Goal: Information Seeking & Learning: Learn about a topic

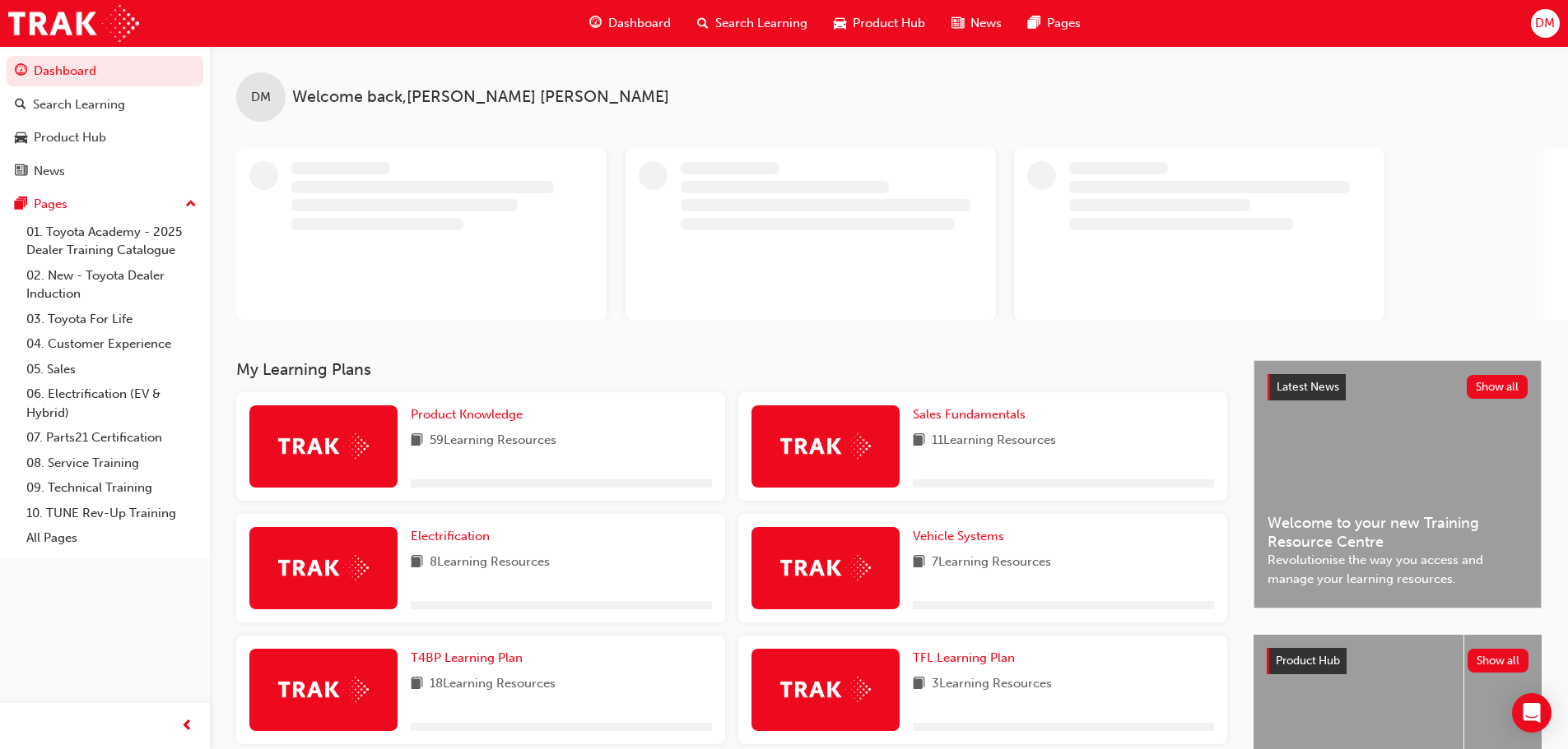
click at [740, 26] on span "Search Learning" at bounding box center [761, 23] width 93 height 19
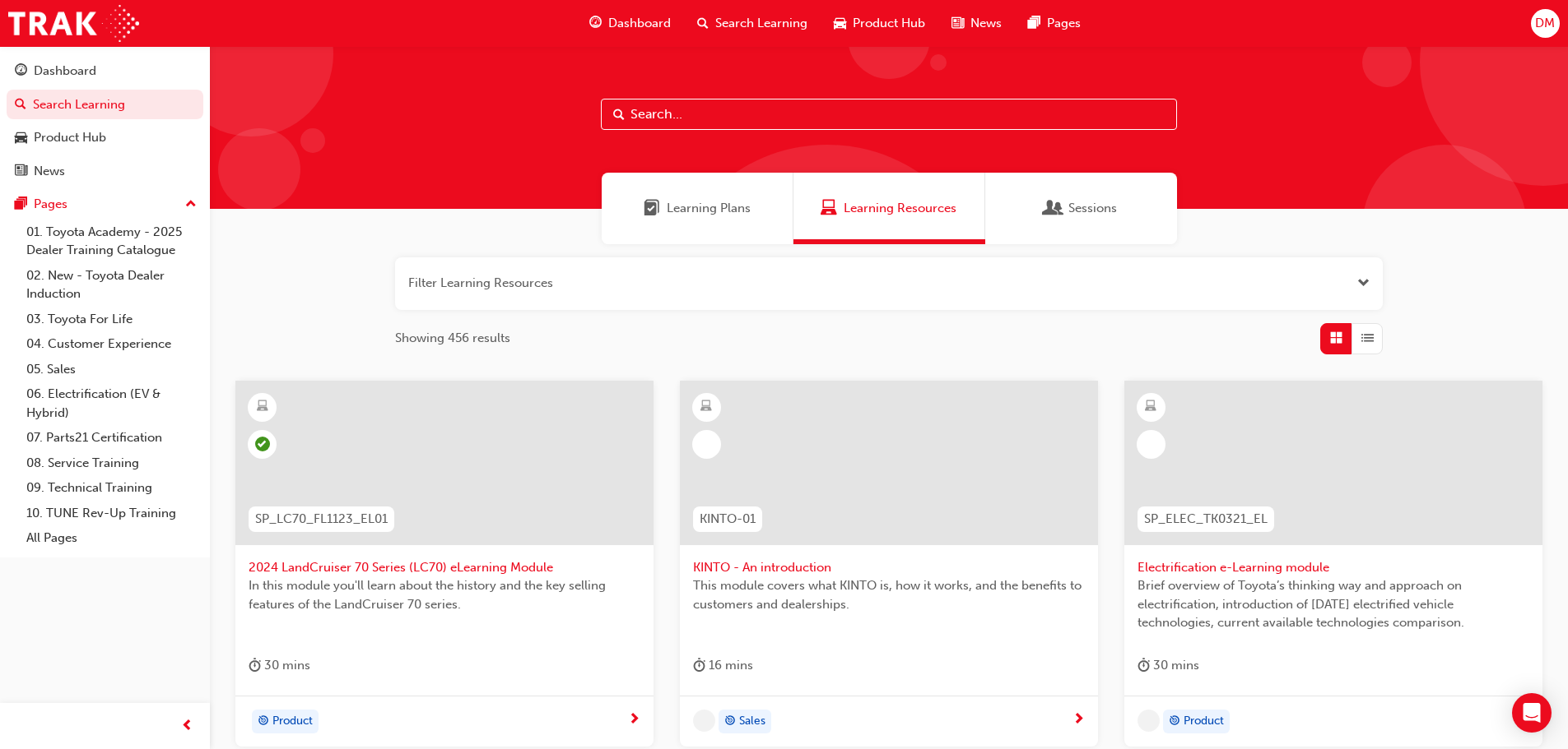
paste input "Toyota for Business Professionals"
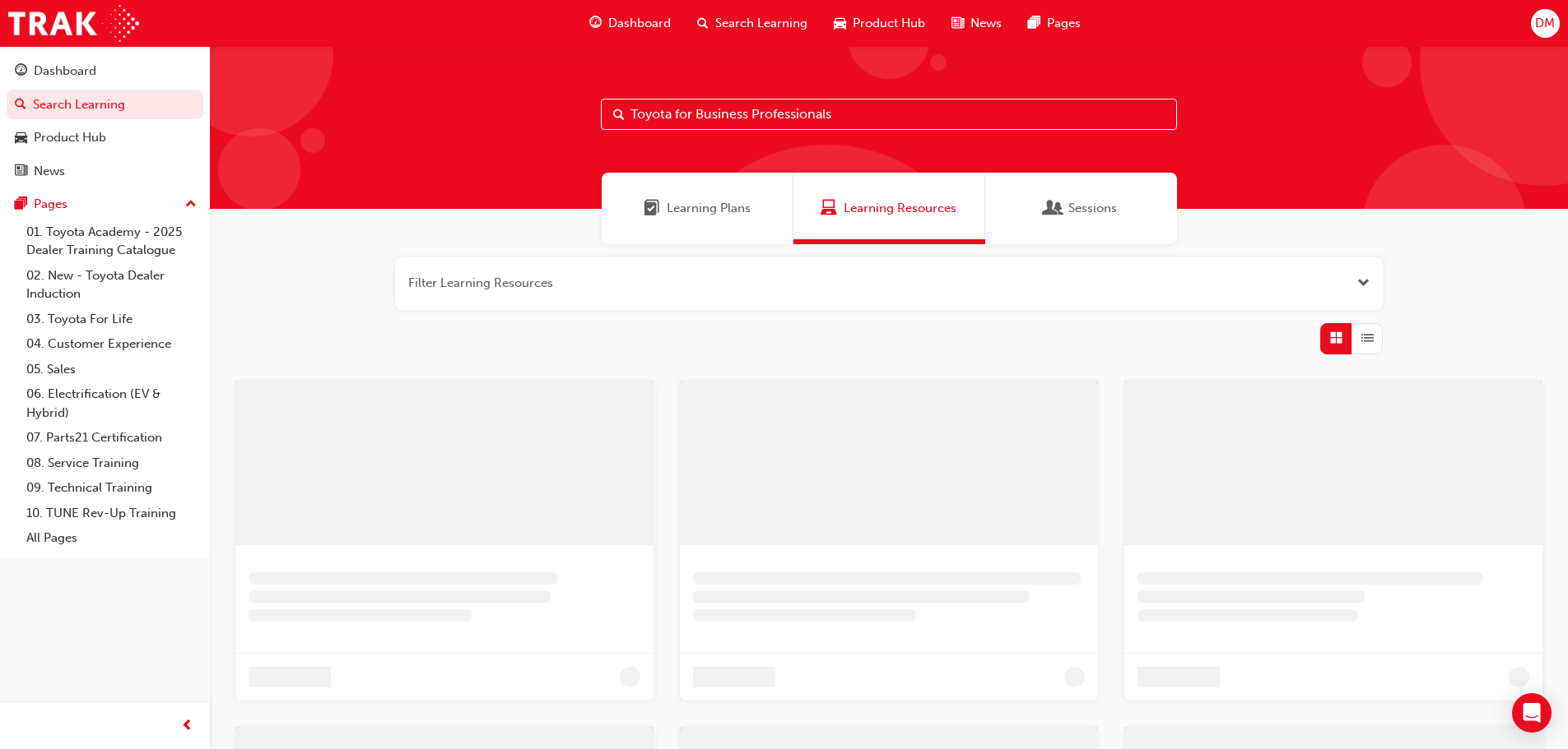
type input "Toyota for Business Professionals"
click at [649, 24] on span "Dashboard" at bounding box center [645, 23] width 63 height 19
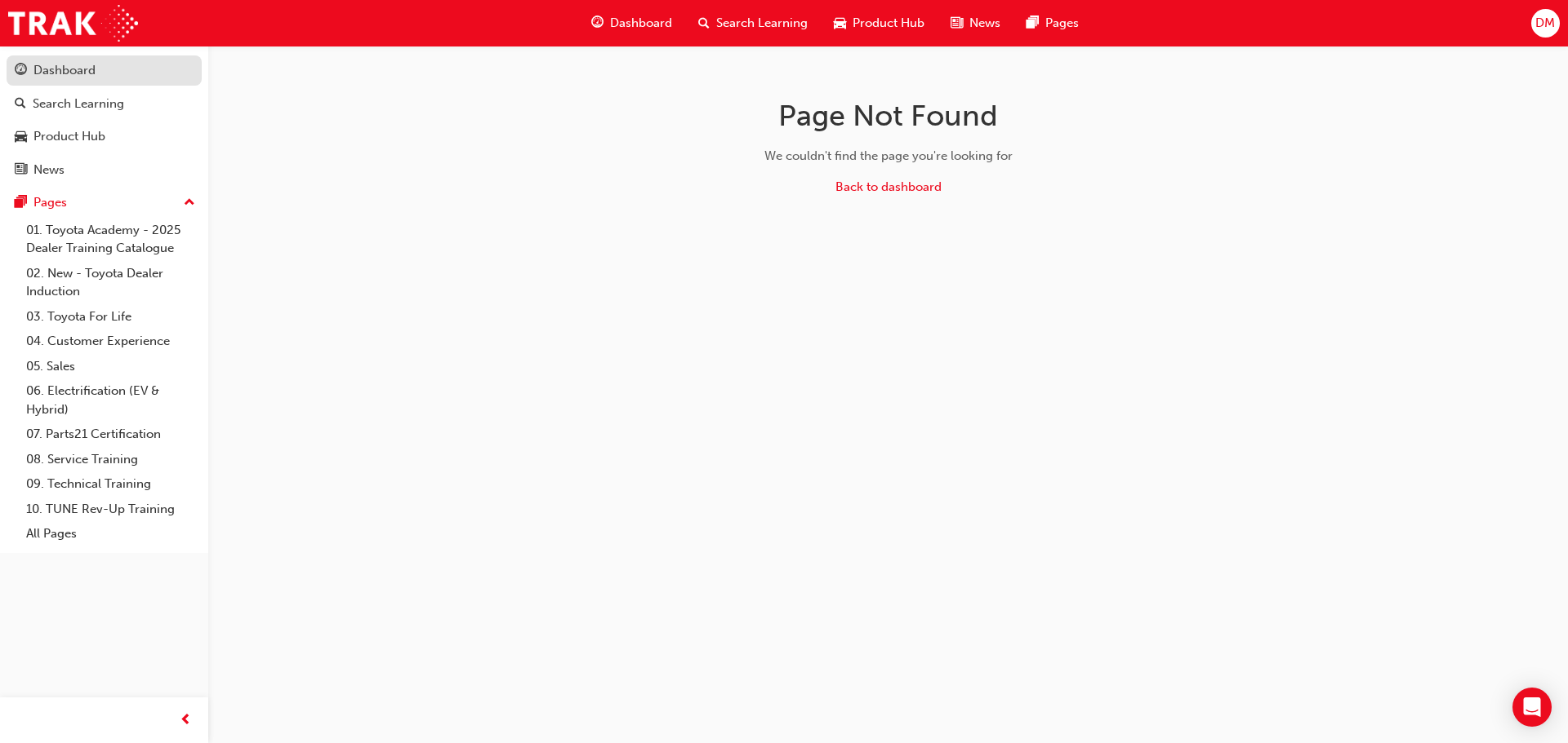
click at [69, 74] on div "Dashboard" at bounding box center [64, 70] width 62 height 19
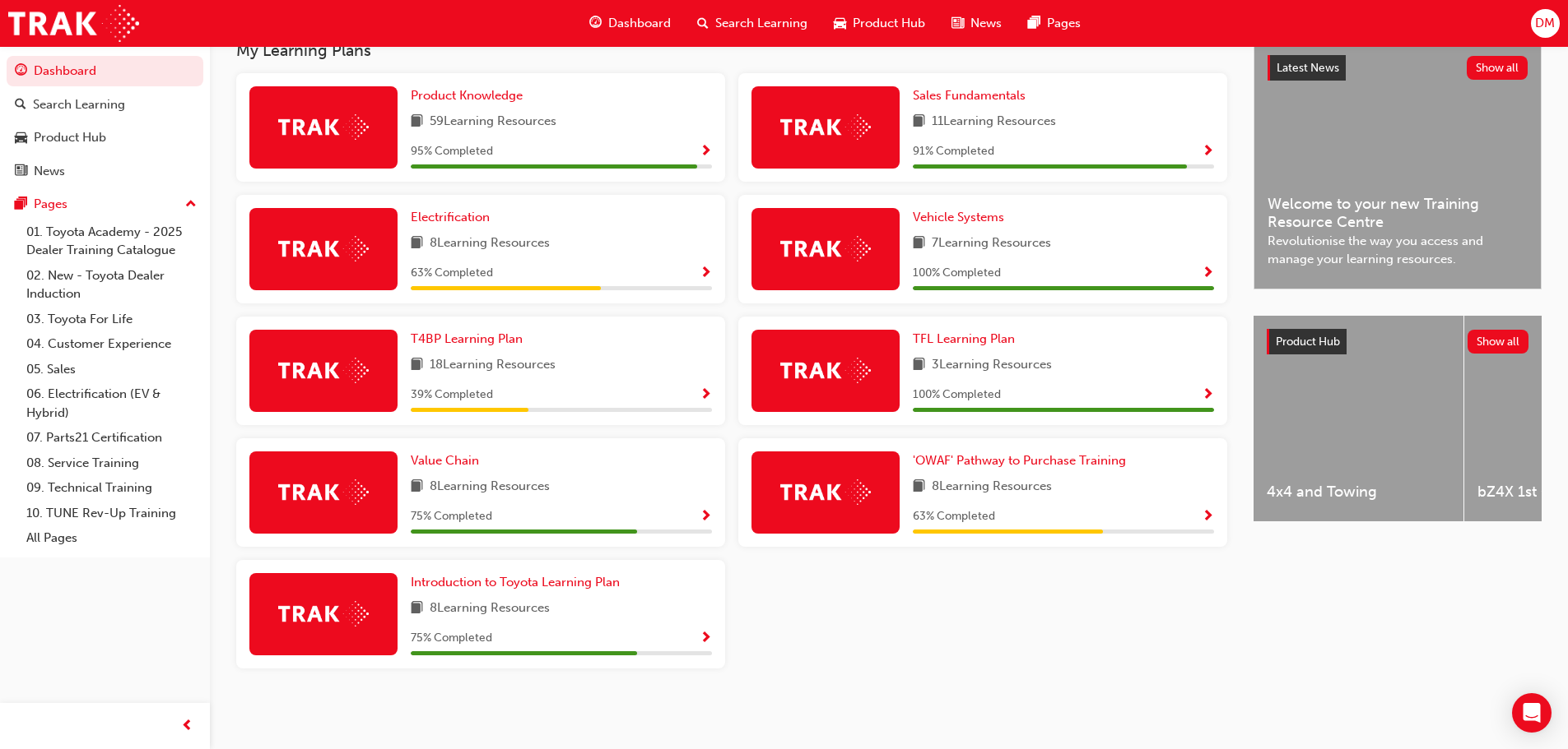
scroll to position [366, 0]
click at [458, 338] on span "T4BP Learning Plan" at bounding box center [467, 339] width 112 height 15
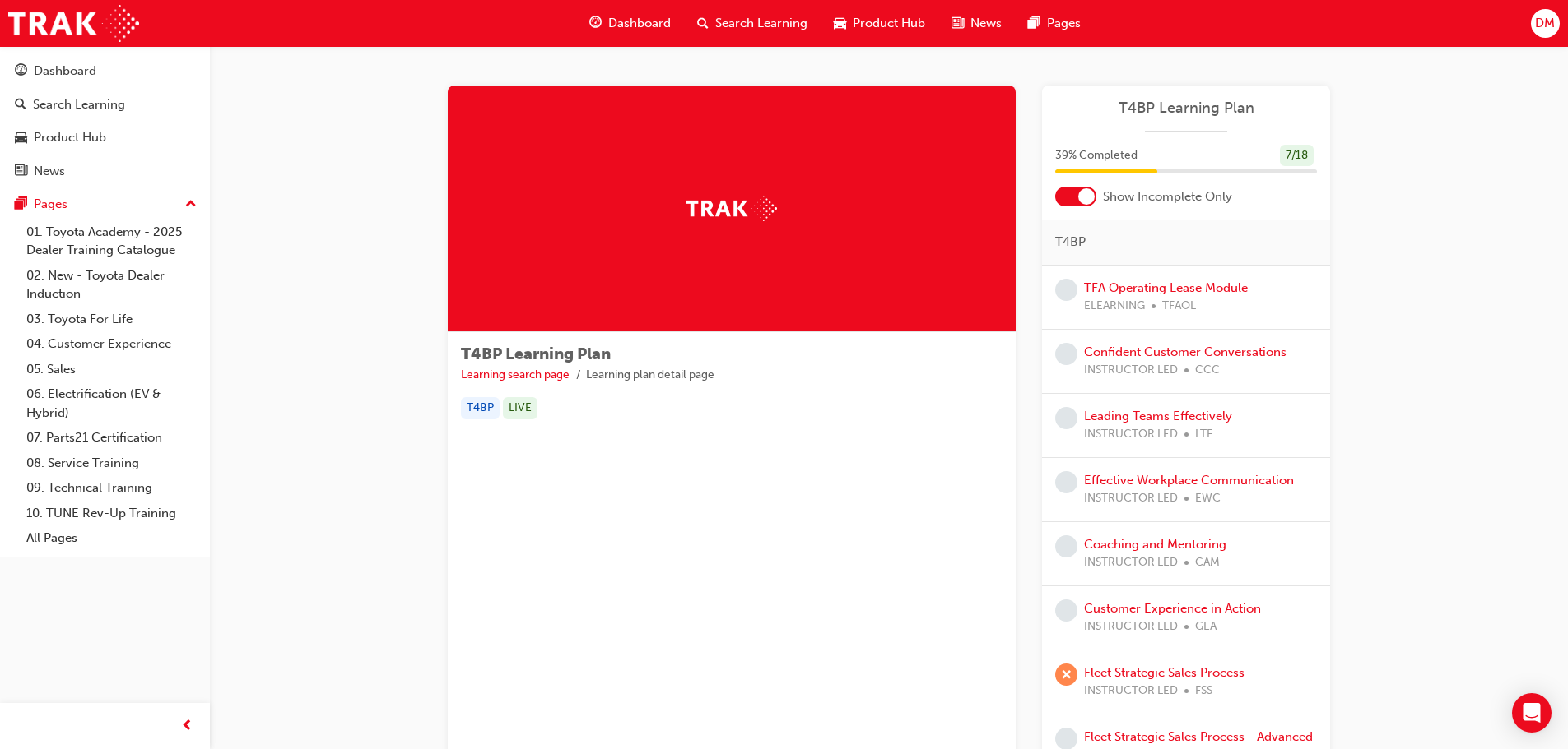
click at [749, 17] on span "Search Learning" at bounding box center [761, 23] width 93 height 19
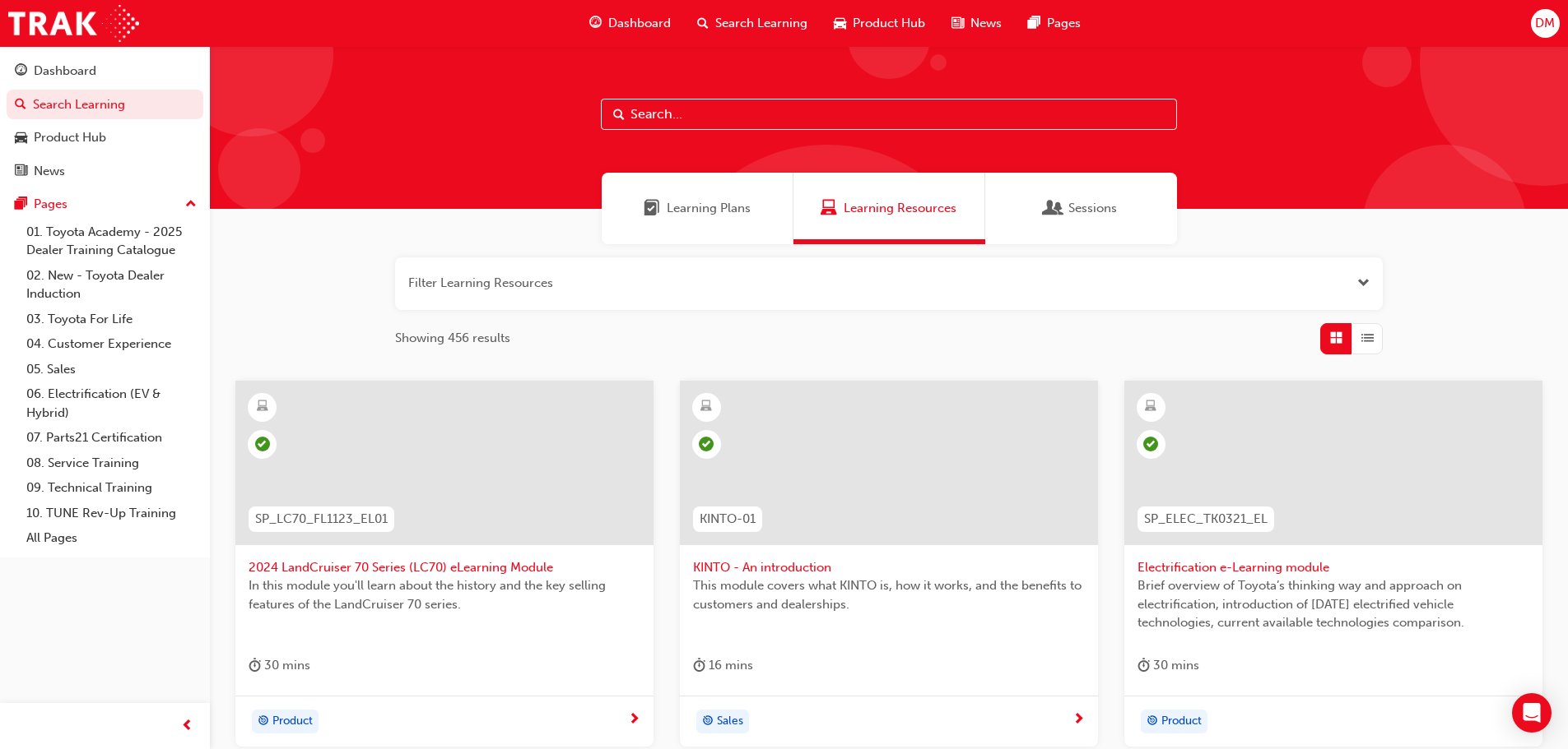
click at [1085, 209] on span "Sessions" at bounding box center [1092, 208] width 48 height 19
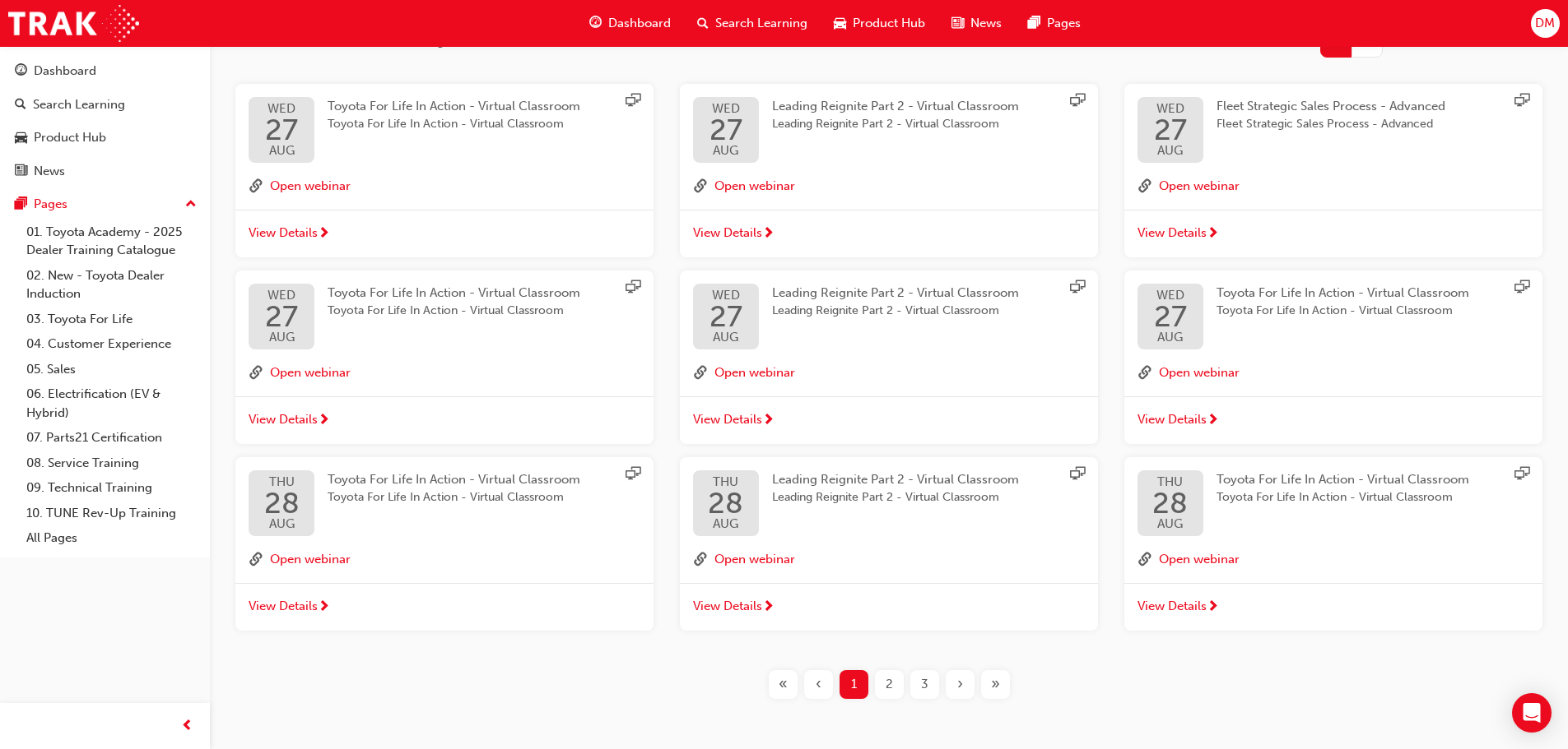
scroll to position [354, 0]
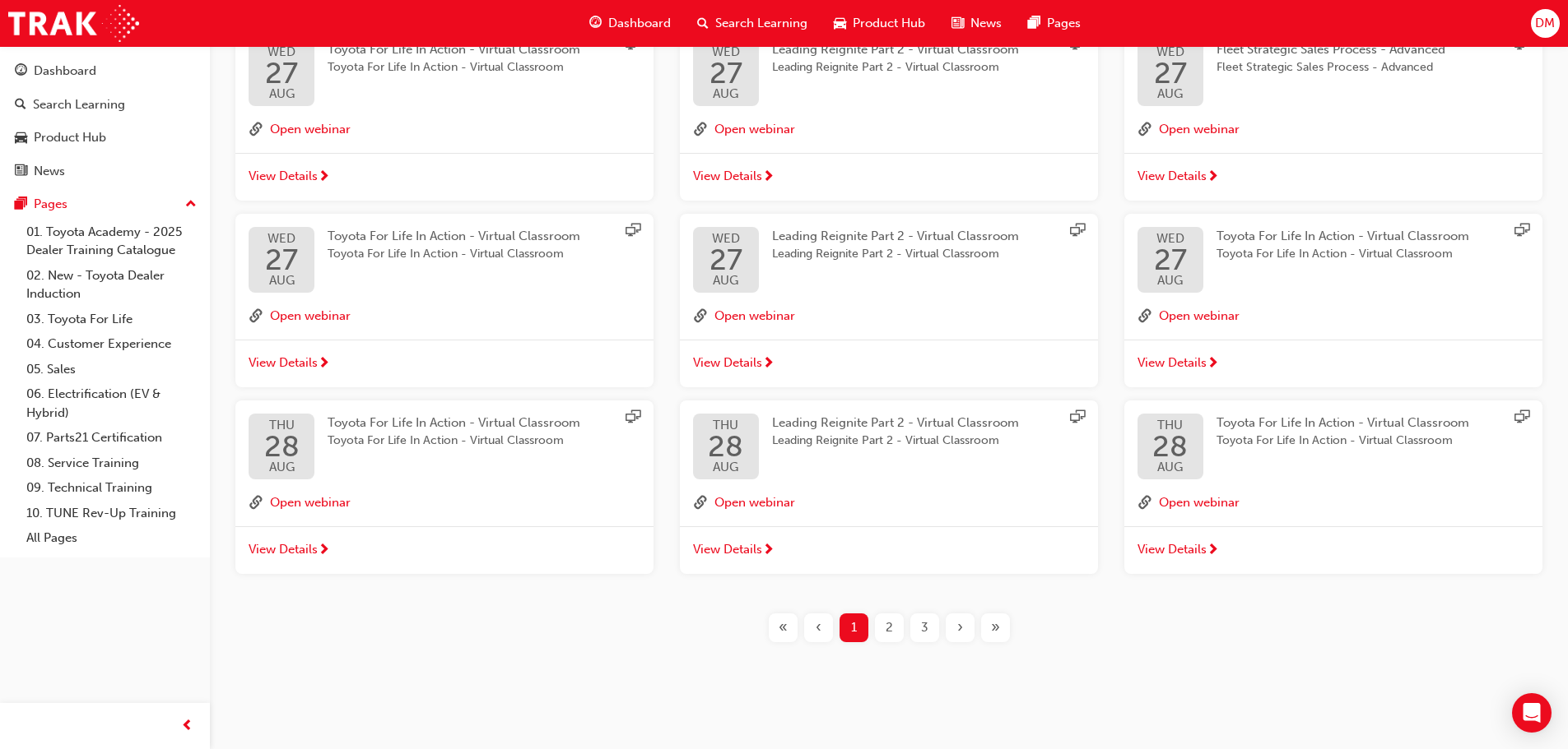
click at [893, 629] on div "2" at bounding box center [889, 627] width 29 height 29
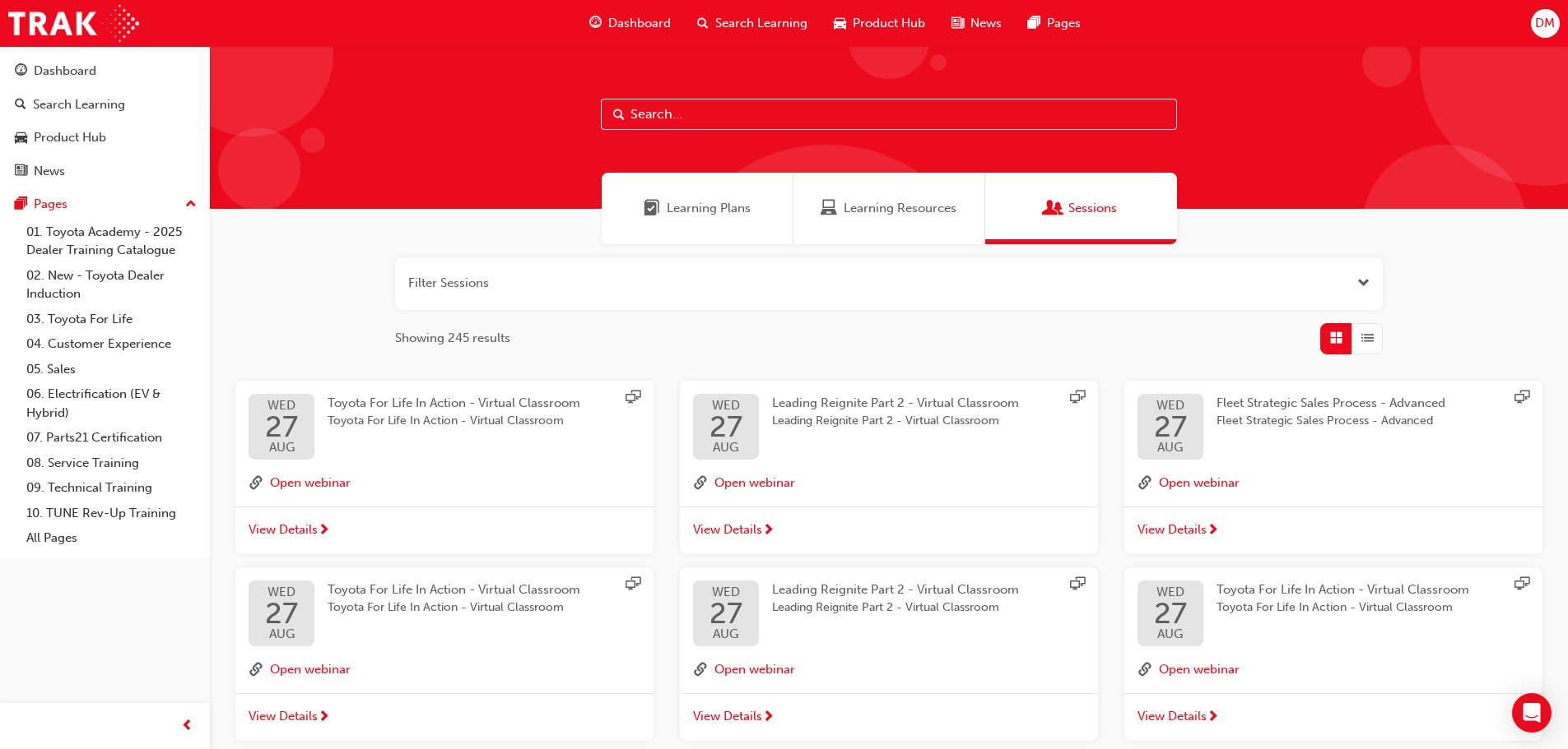
click at [643, 117] on input "text" at bounding box center [889, 114] width 576 height 32
paste input "Toyota for Business Professionals"
click at [859, 212] on span "Learning Resources" at bounding box center [899, 208] width 113 height 19
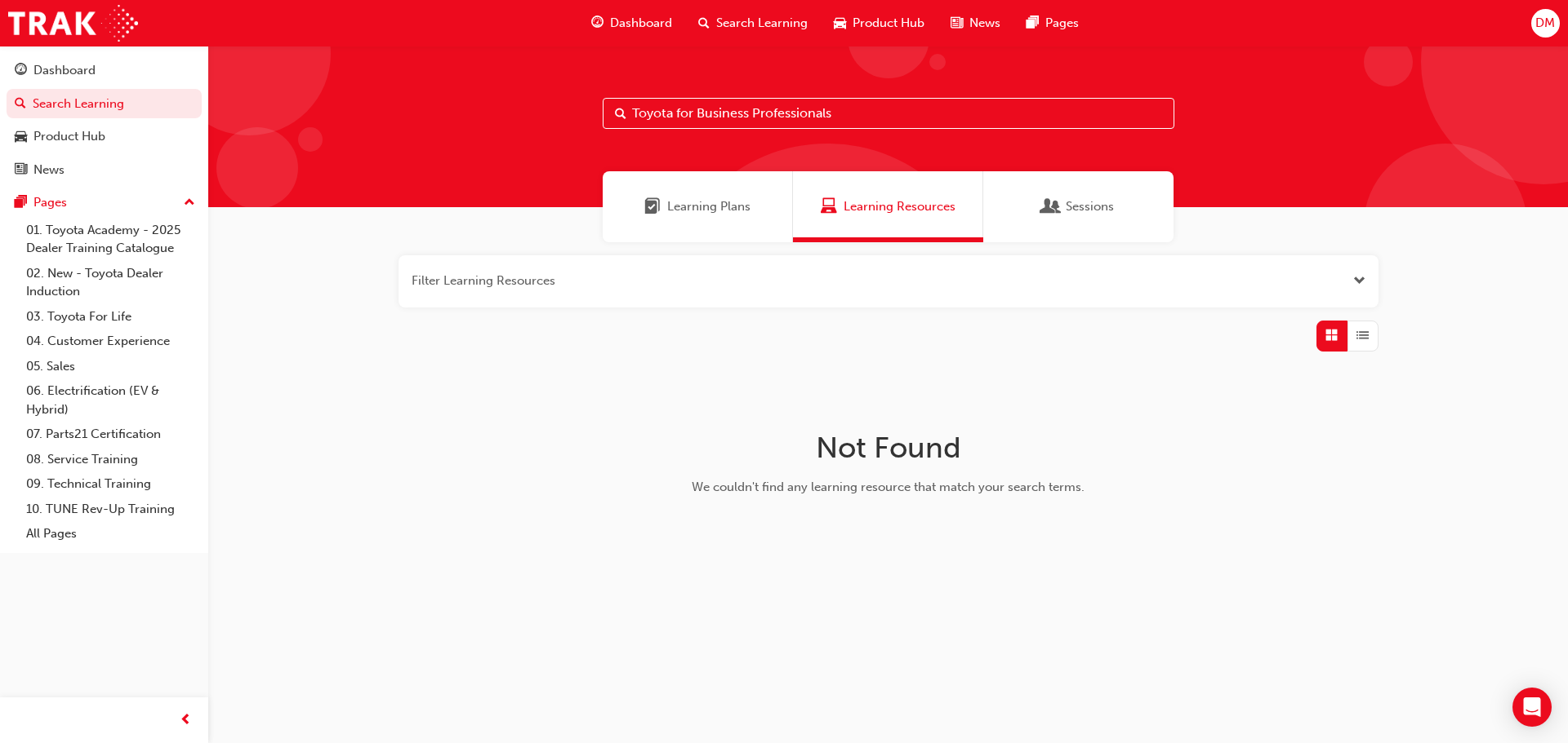
click at [701, 207] on span "Learning Plans" at bounding box center [709, 207] width 84 height 19
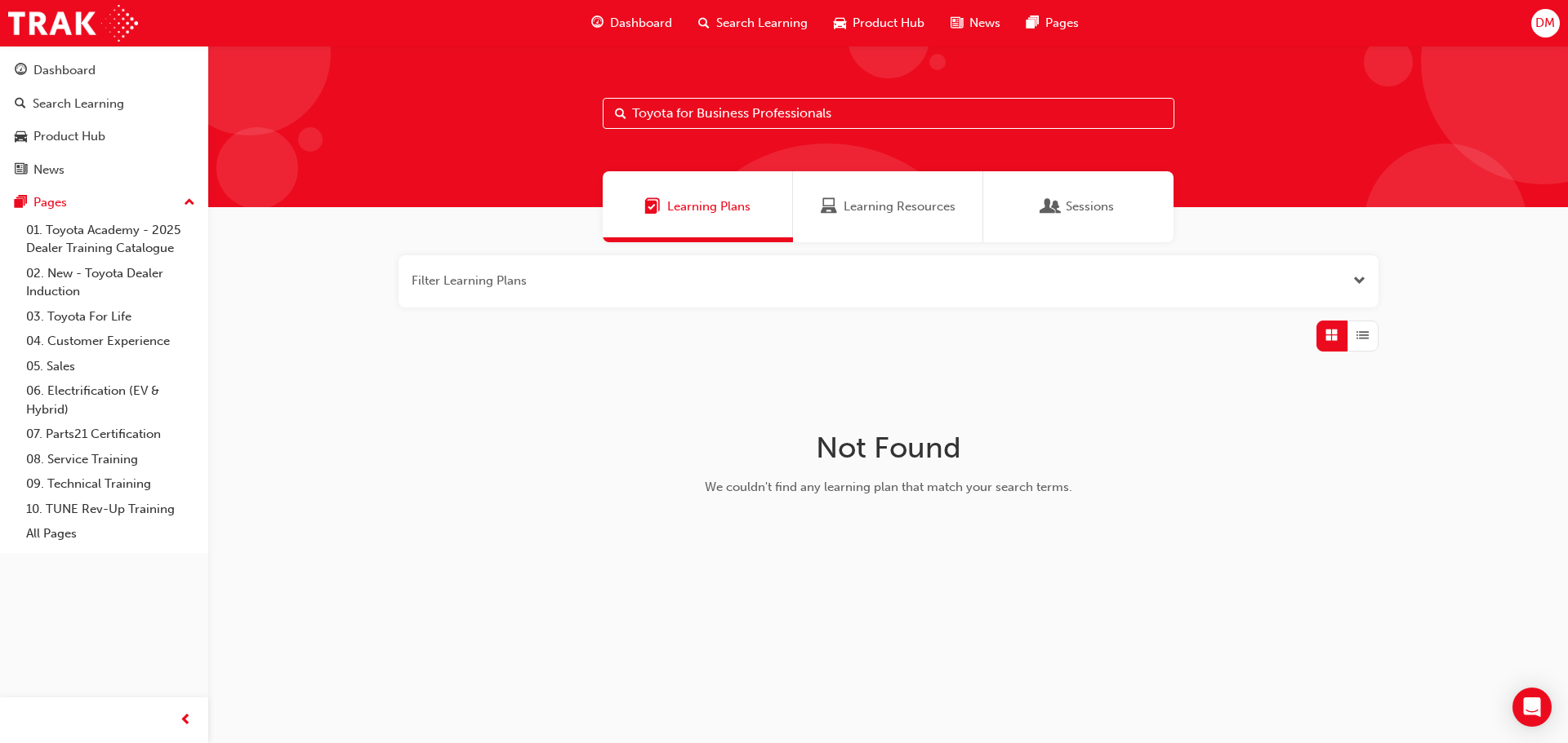
click at [1083, 207] on span "Sessions" at bounding box center [1089, 207] width 48 height 19
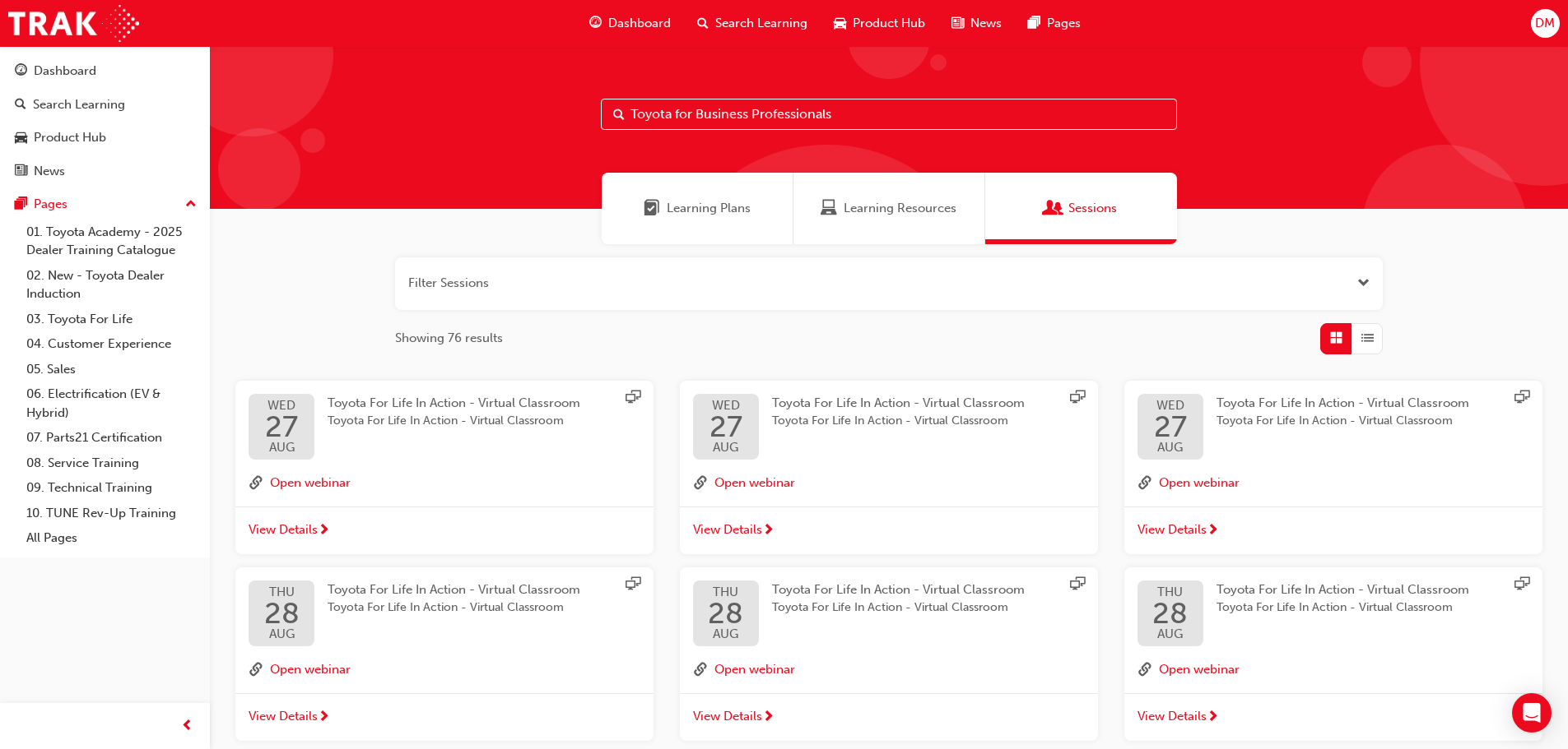
drag, startPoint x: 839, startPoint y: 110, endPoint x: 621, endPoint y: 127, distance: 218.7
click at [621, 127] on div "Toyota for Business Professionals" at bounding box center [889, 114] width 576 height 32
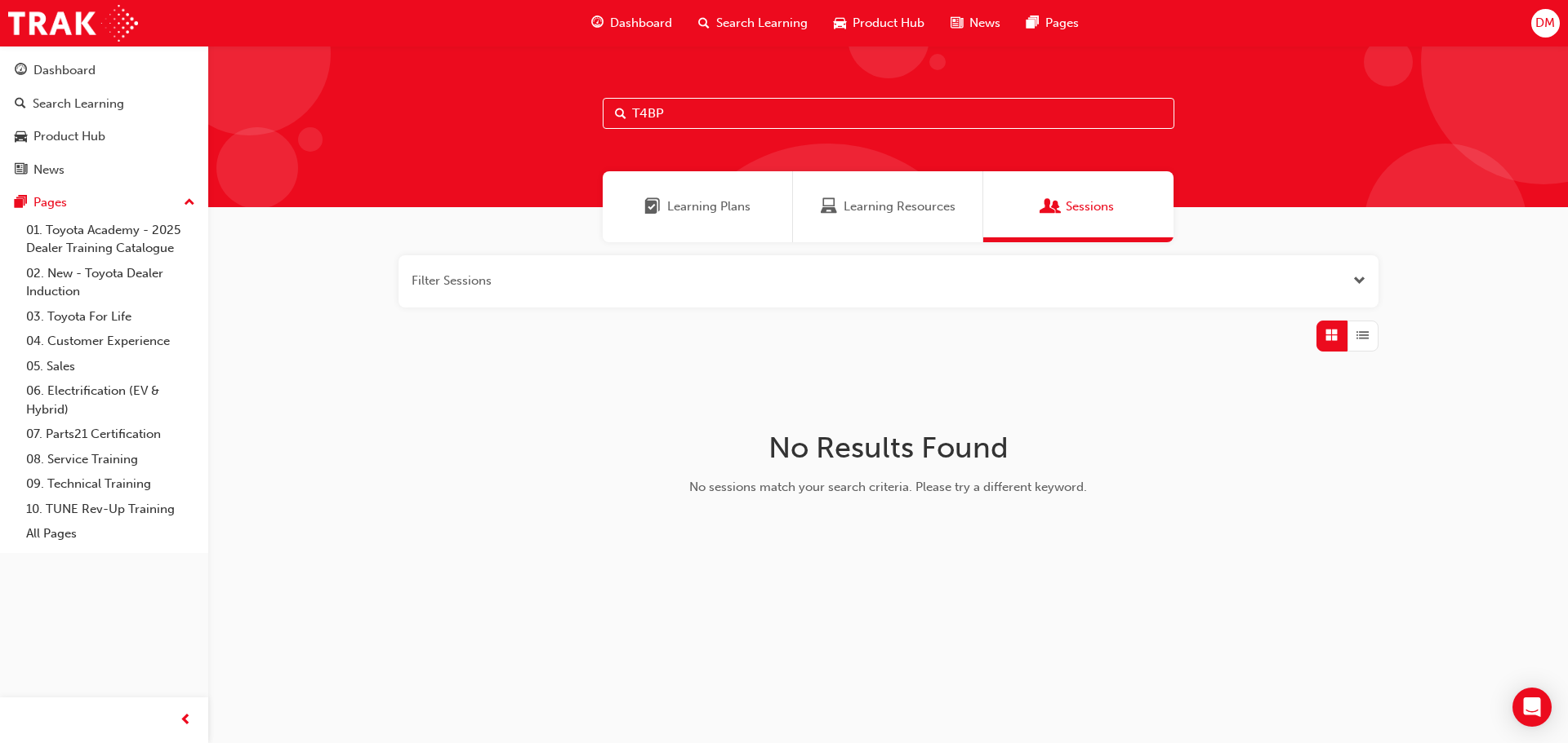
type input "T4BP"
click at [710, 212] on span "Learning Plans" at bounding box center [709, 207] width 84 height 19
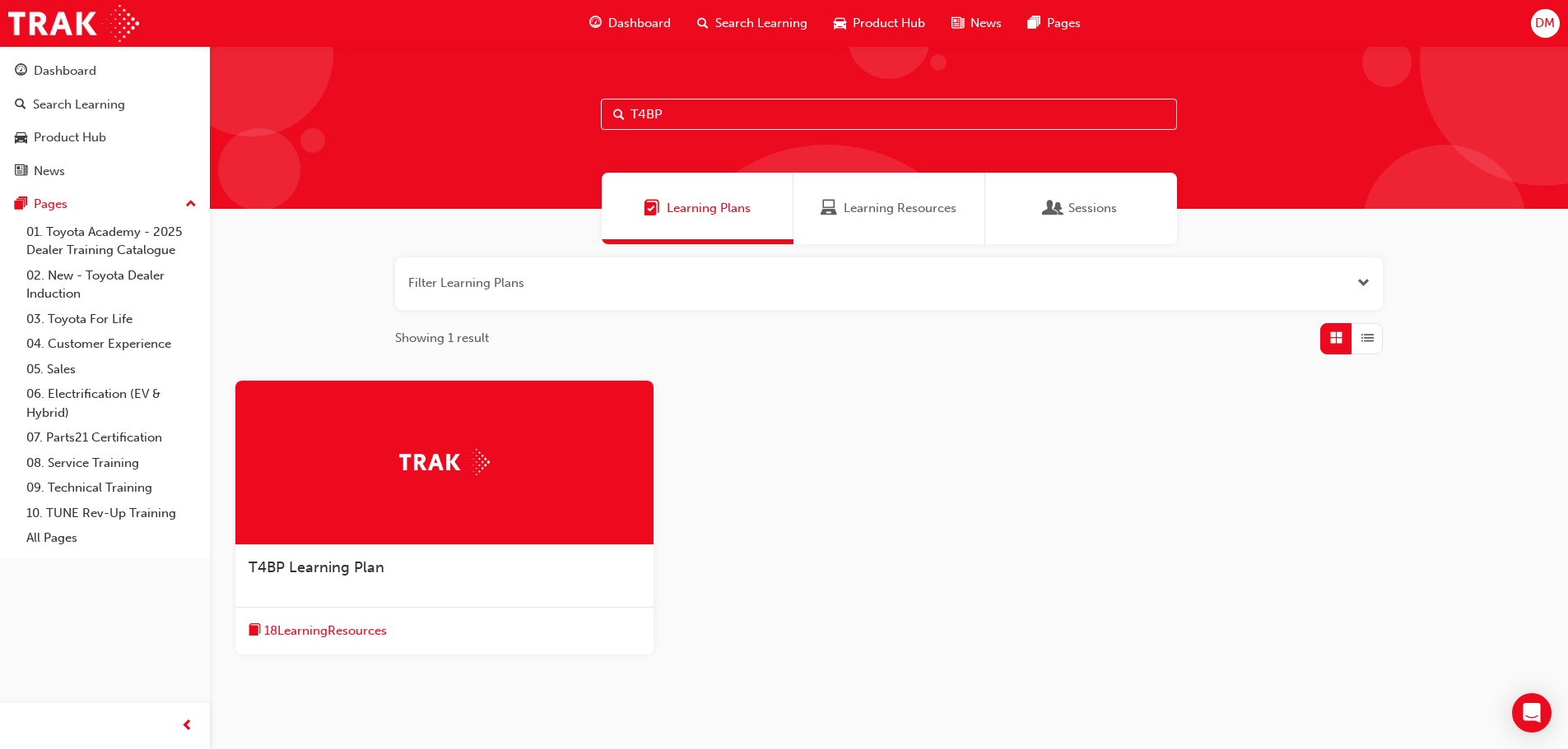
click at [351, 572] on span "T4BP Learning Plan" at bounding box center [316, 567] width 136 height 18
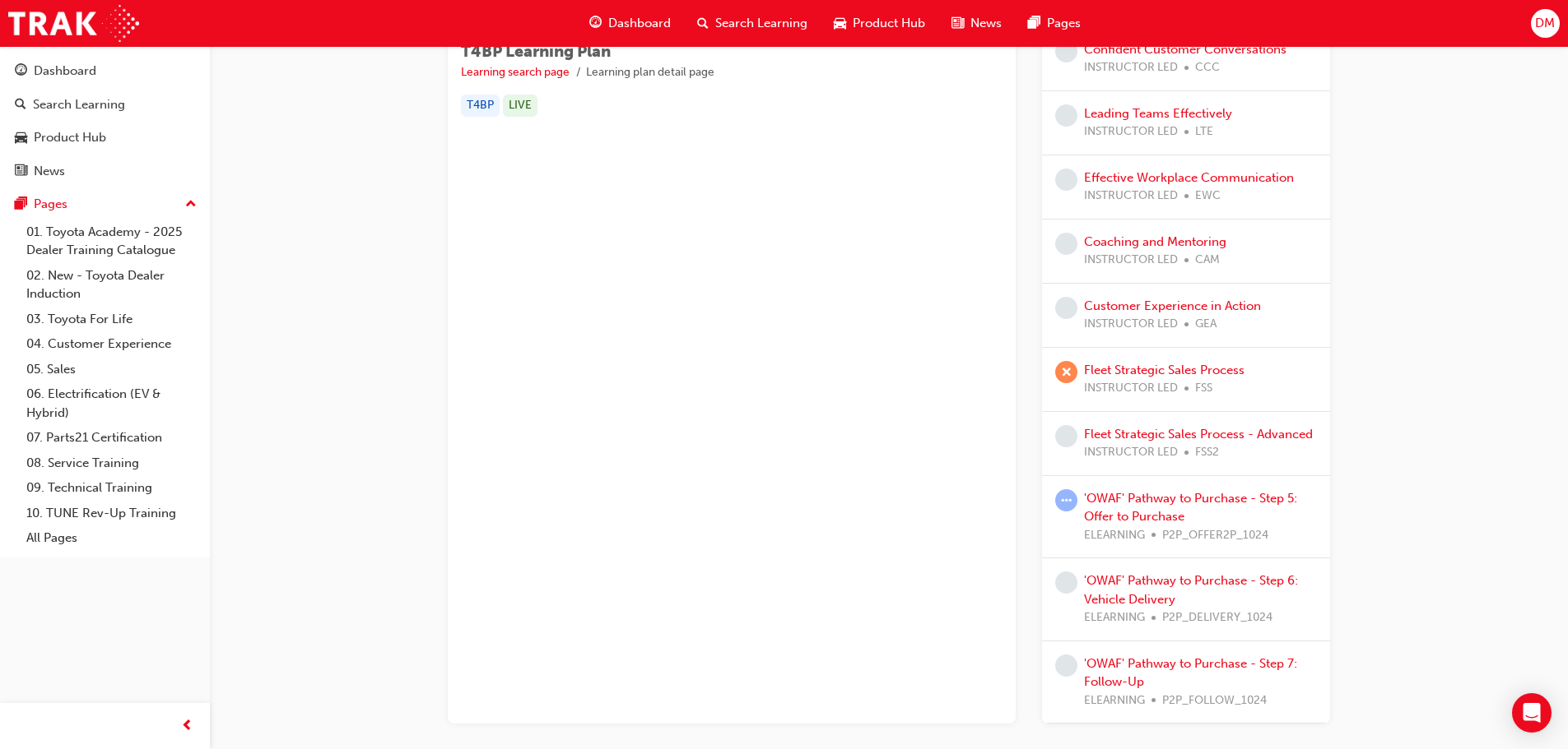
scroll to position [329, 0]
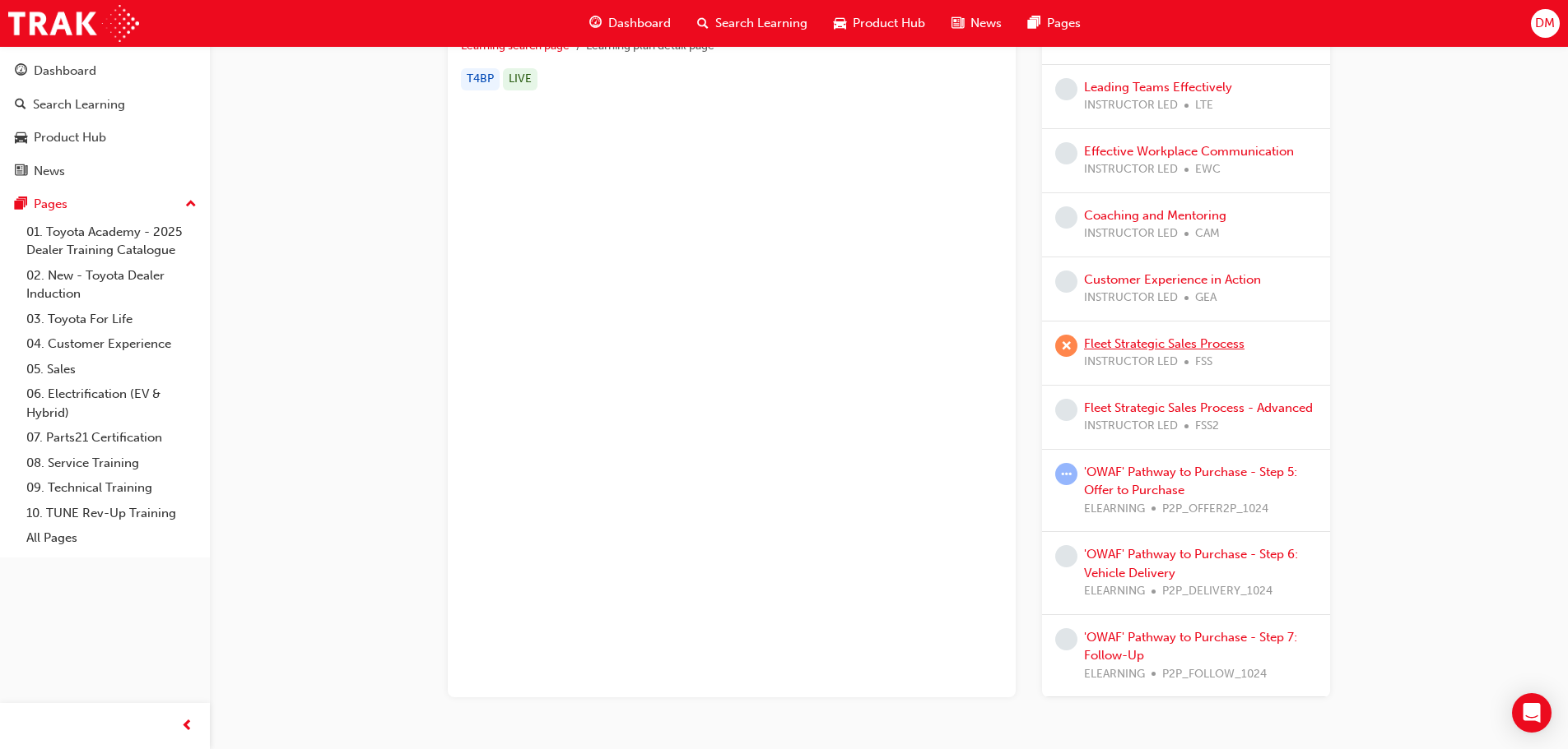
click at [1153, 345] on link "Fleet Strategic Sales Process" at bounding box center [1164, 344] width 161 height 15
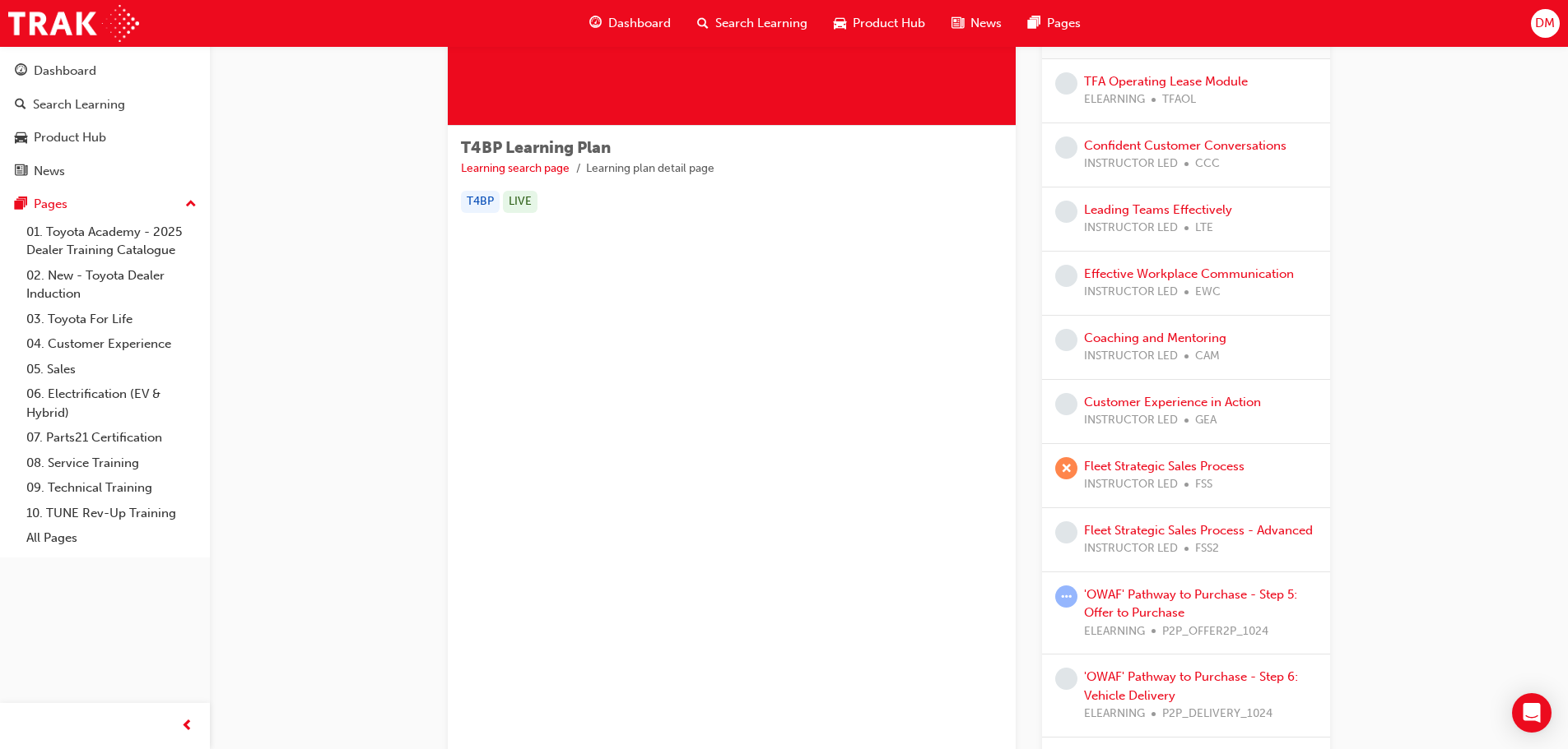
scroll to position [247, 0]
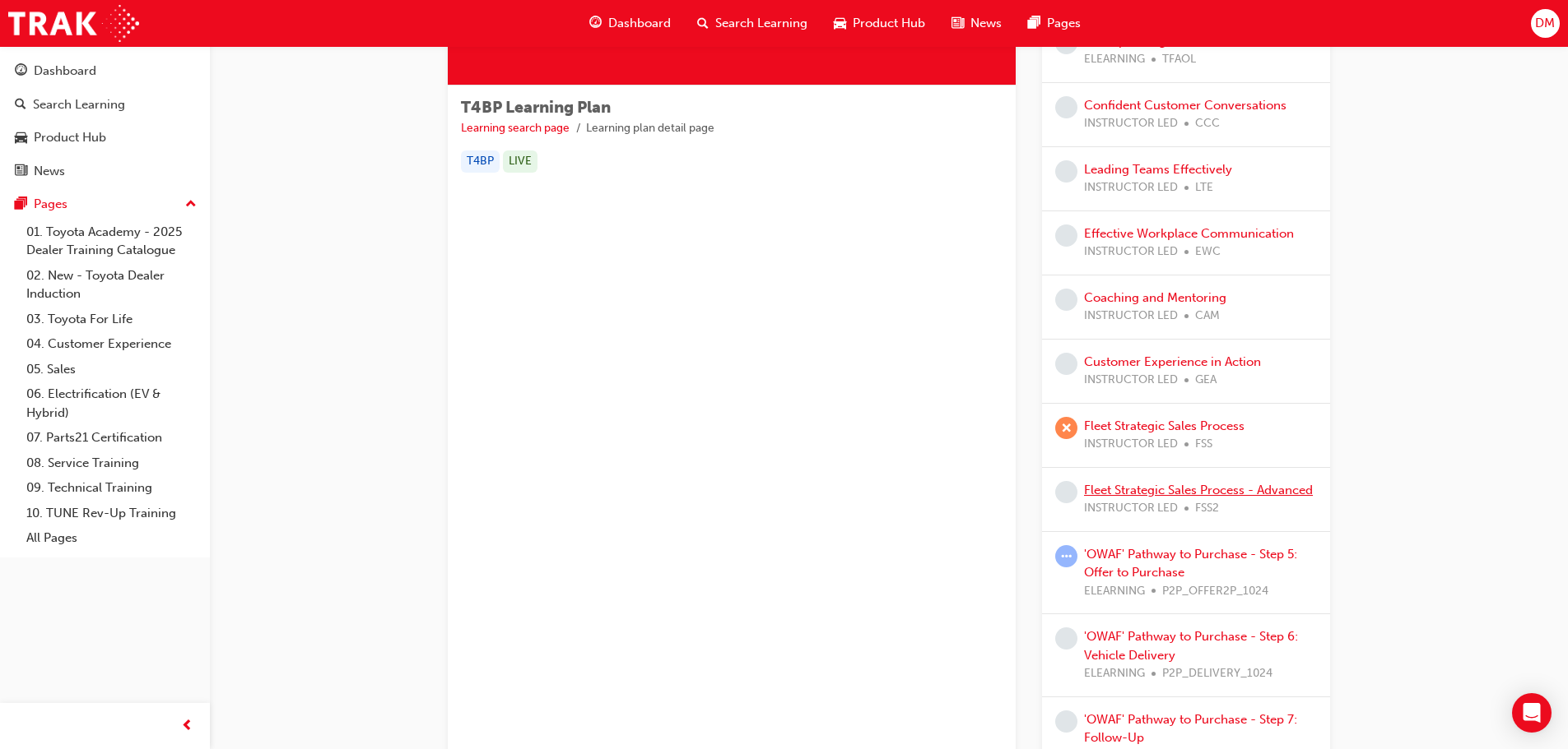
click at [1153, 486] on link "Fleet Strategic Sales Process - Advanced" at bounding box center [1198, 491] width 228 height 15
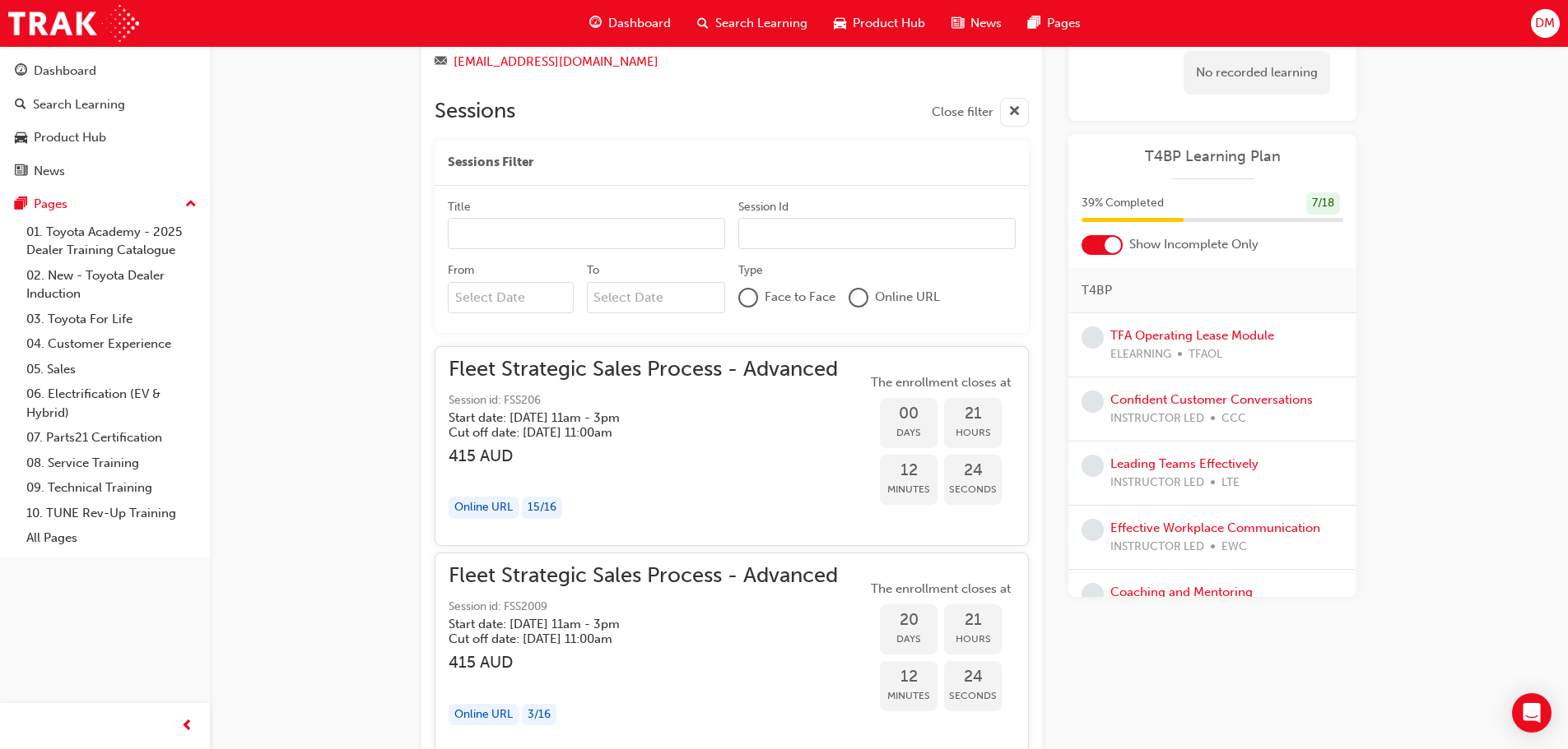
scroll to position [1606, 0]
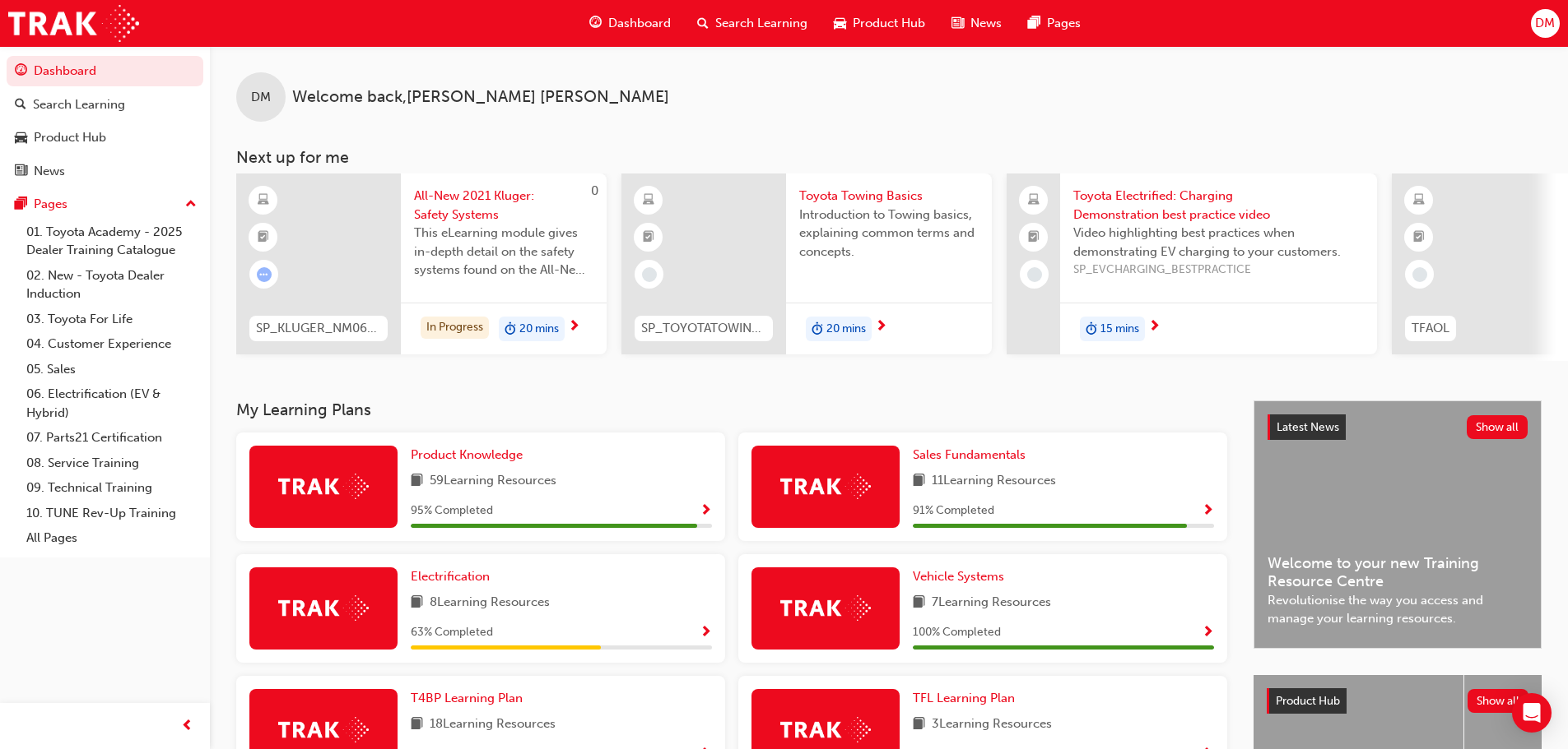
click at [619, 22] on span "Dashboard" at bounding box center [639, 23] width 63 height 19
click at [629, 19] on span "Dashboard" at bounding box center [639, 23] width 63 height 19
click at [721, 17] on span "Search Learning" at bounding box center [761, 23] width 93 height 19
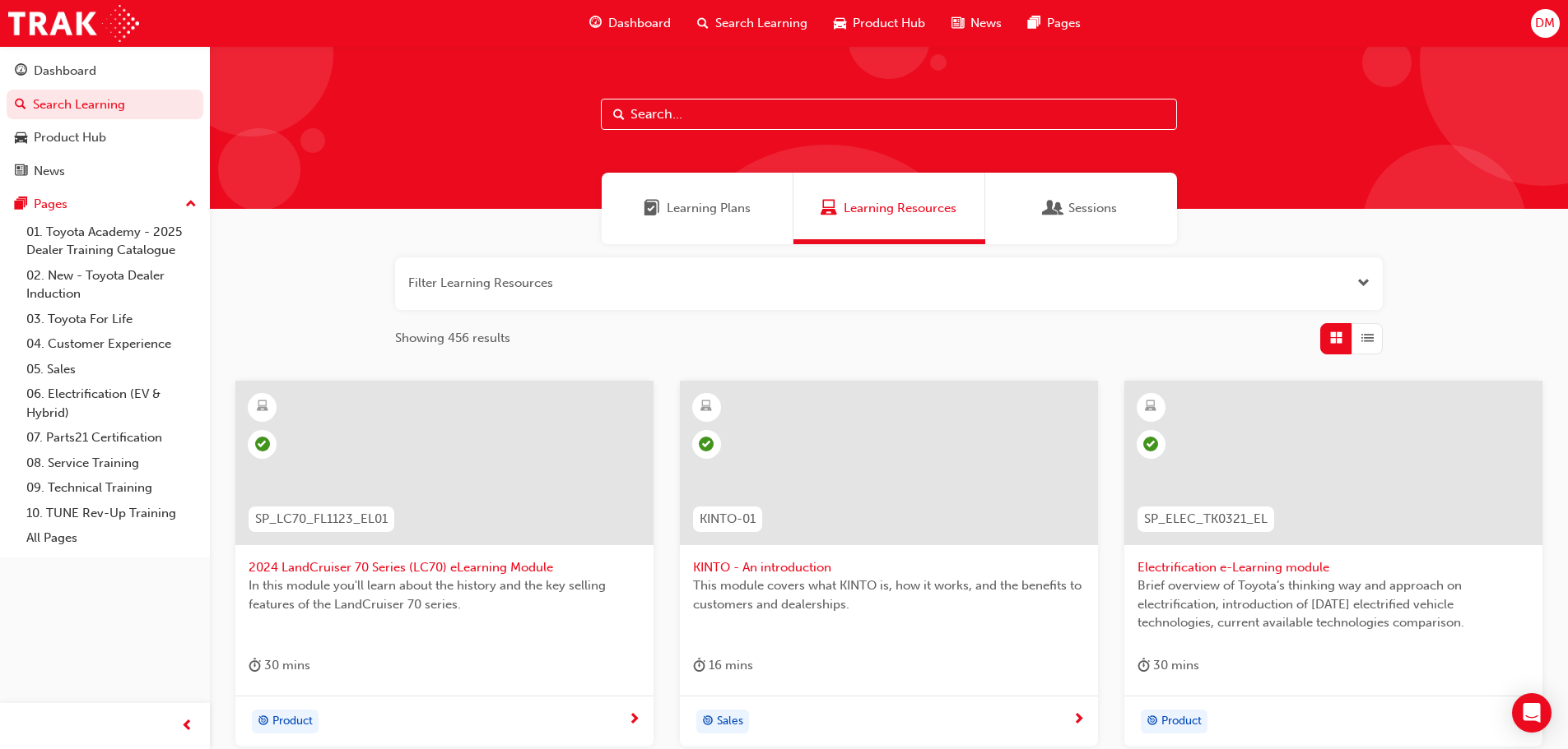
paste input "All-New 2021 Kluger: Safety Systems"
type input "All-New 2021 Kluger: Safety Systems"
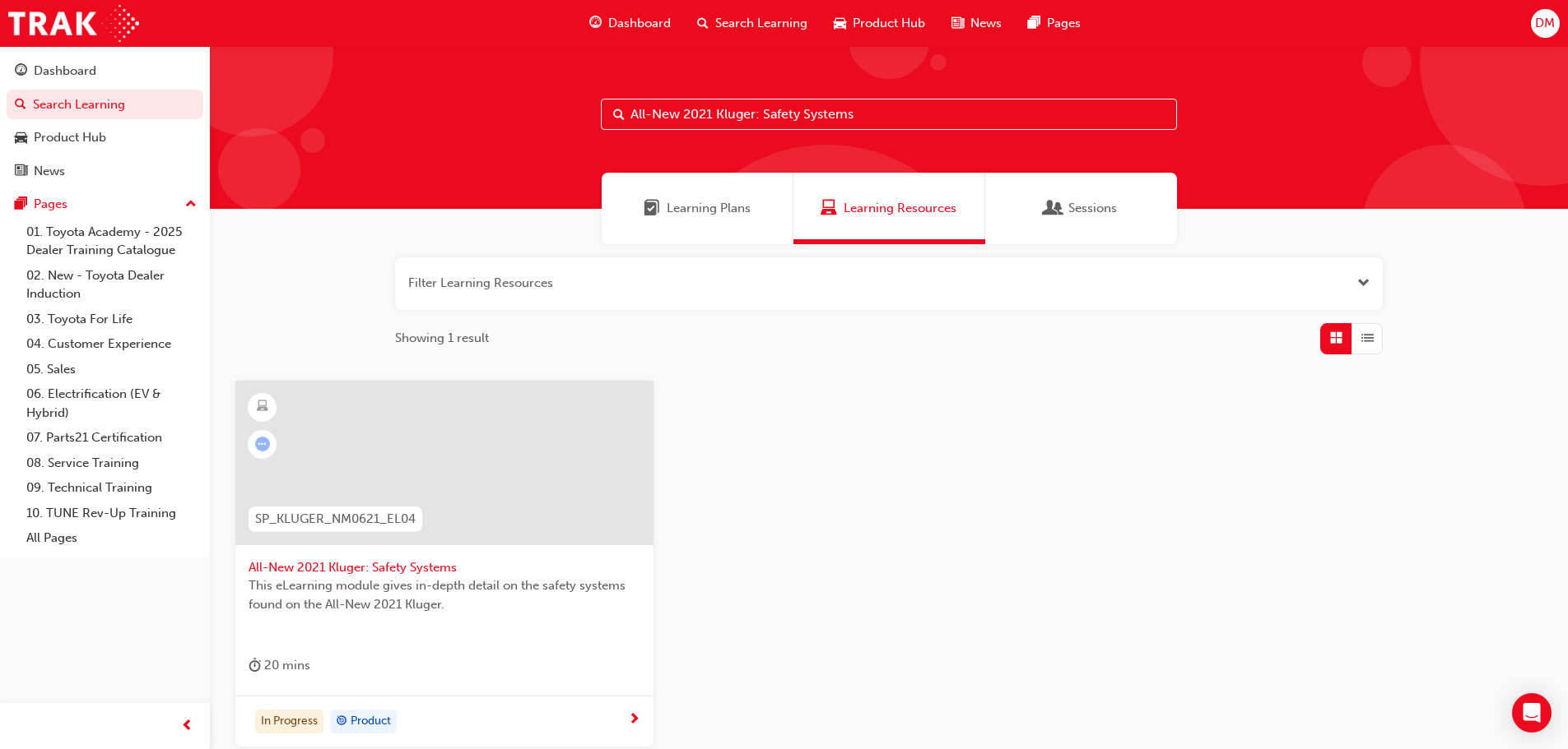
click at [333, 565] on span "All-New 2021 Kluger: Safety Systems" at bounding box center [444, 567] width 392 height 19
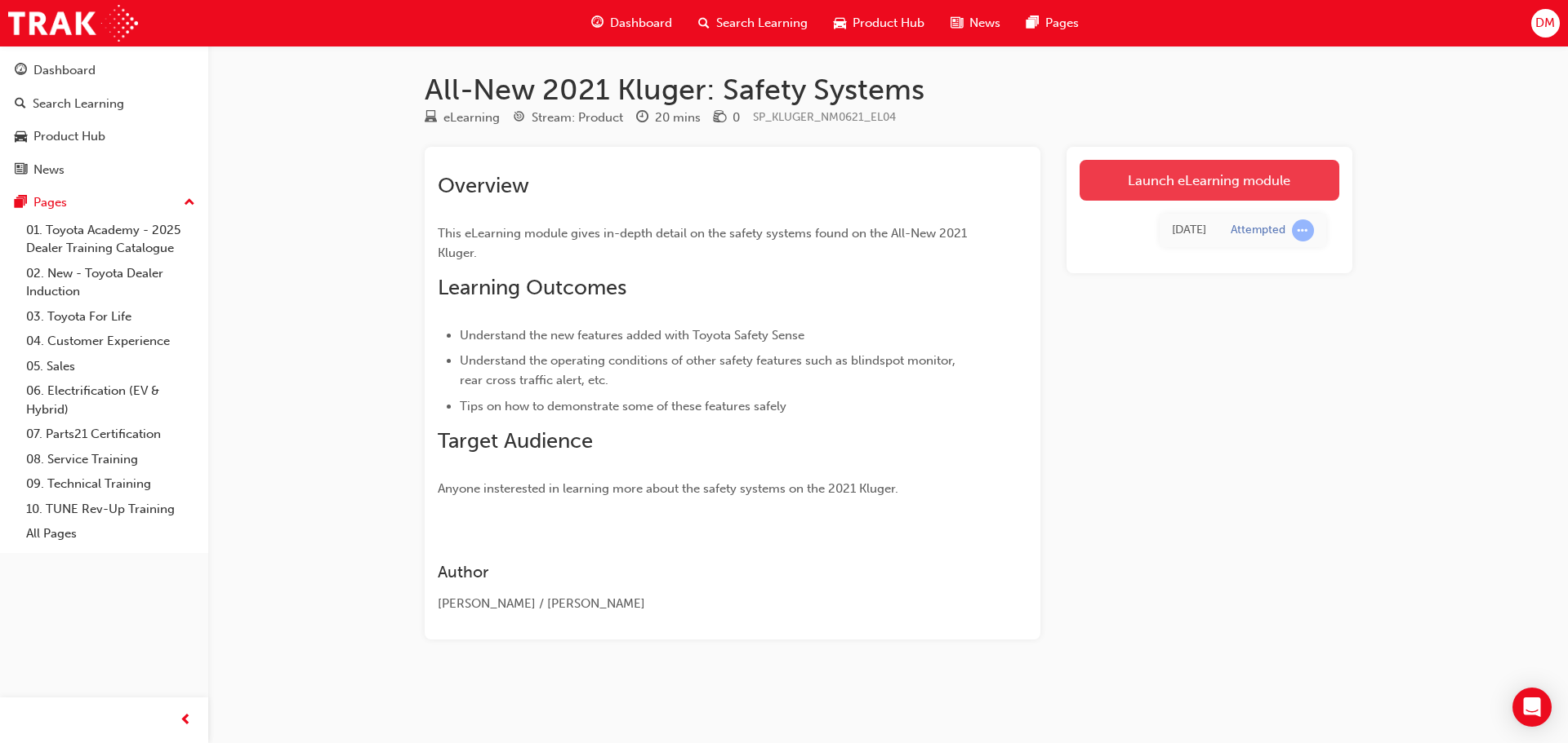
drag, startPoint x: 1215, startPoint y: 177, endPoint x: 1147, endPoint y: 277, distance: 120.9
click at [1215, 178] on link "Launch eLearning module" at bounding box center [1209, 180] width 260 height 40
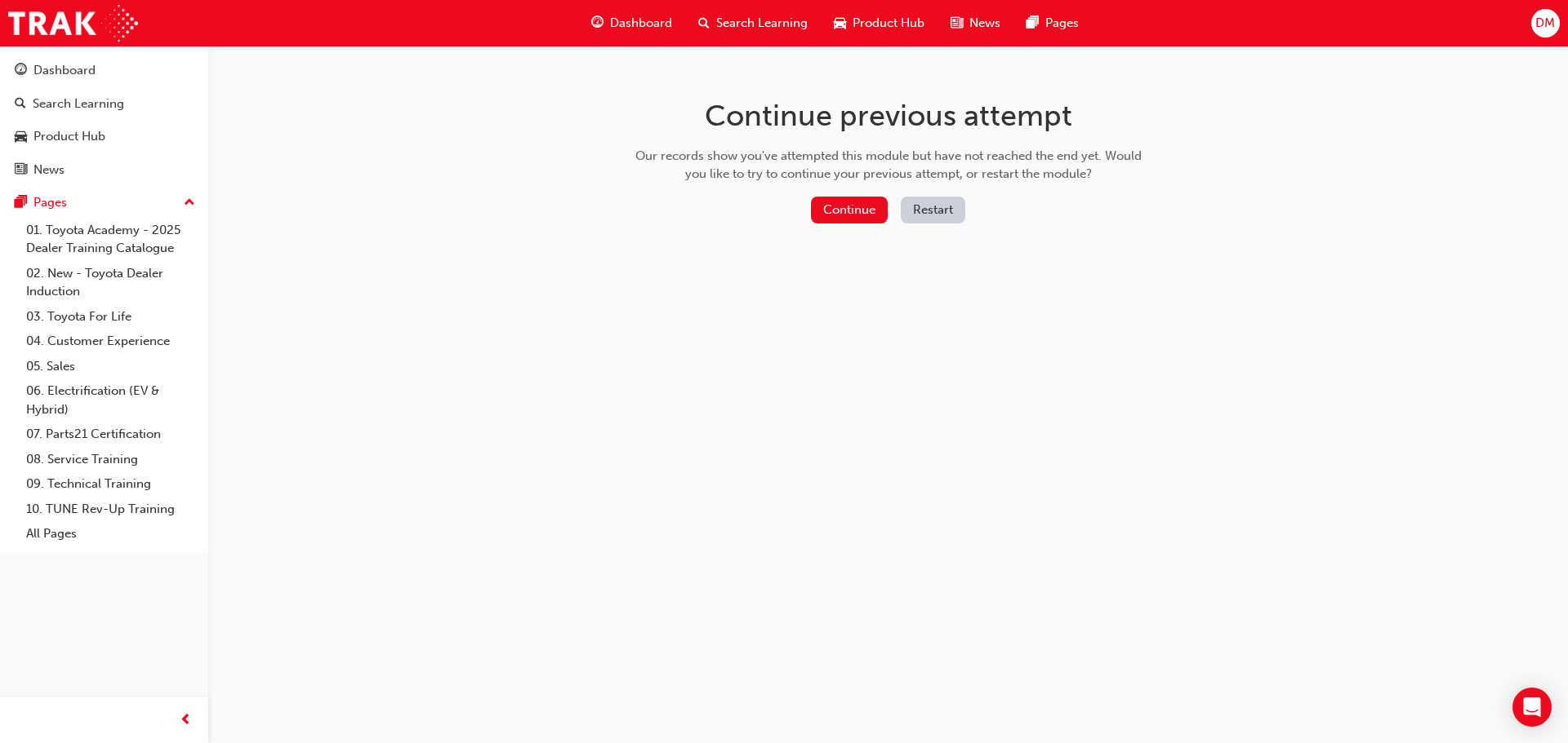
click at [934, 204] on button "Restart" at bounding box center [933, 210] width 65 height 27
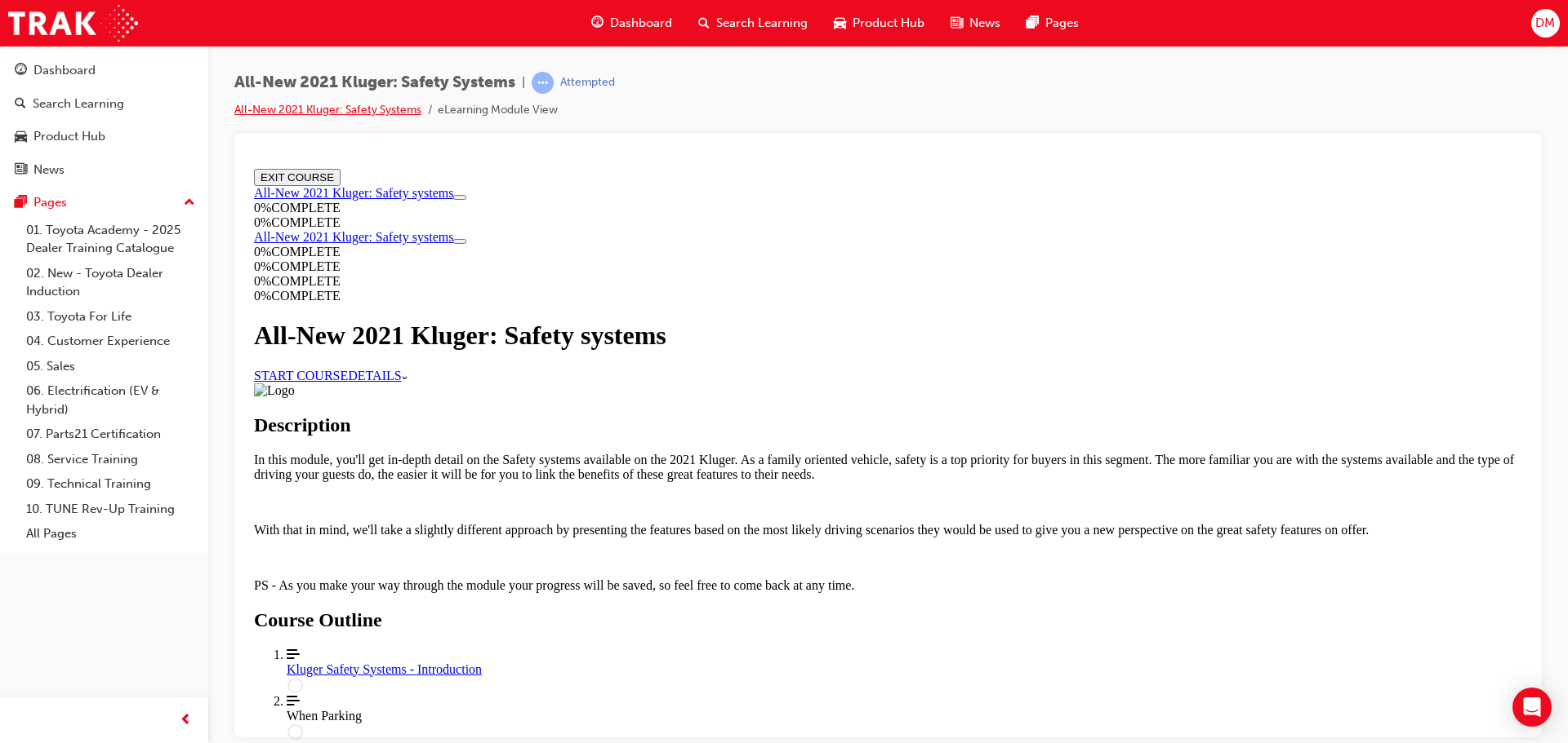
click at [303, 107] on link "All-New 2021 Kluger: Safety Systems" at bounding box center [327, 109] width 187 height 14
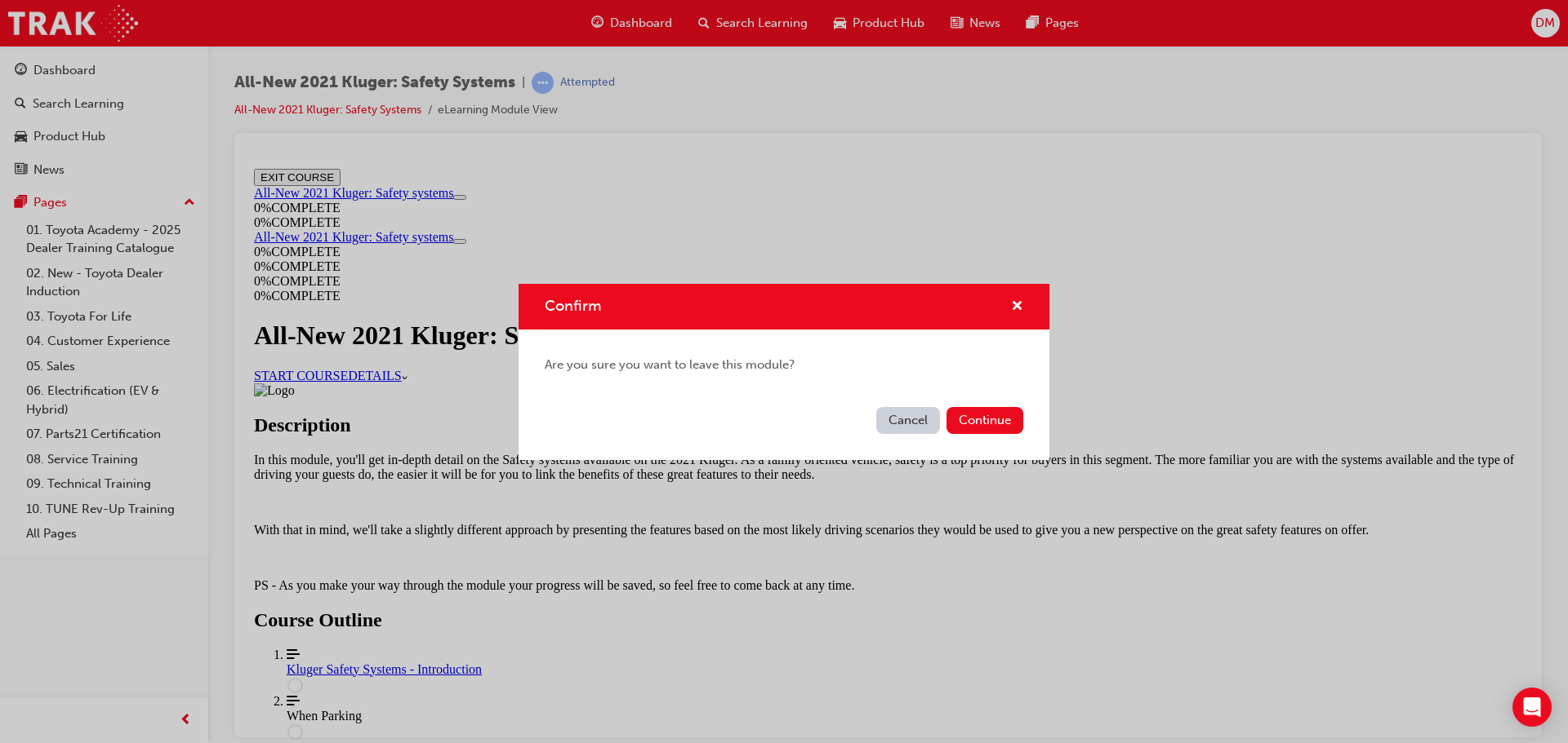
click at [910, 420] on button "Cancel" at bounding box center [907, 421] width 64 height 27
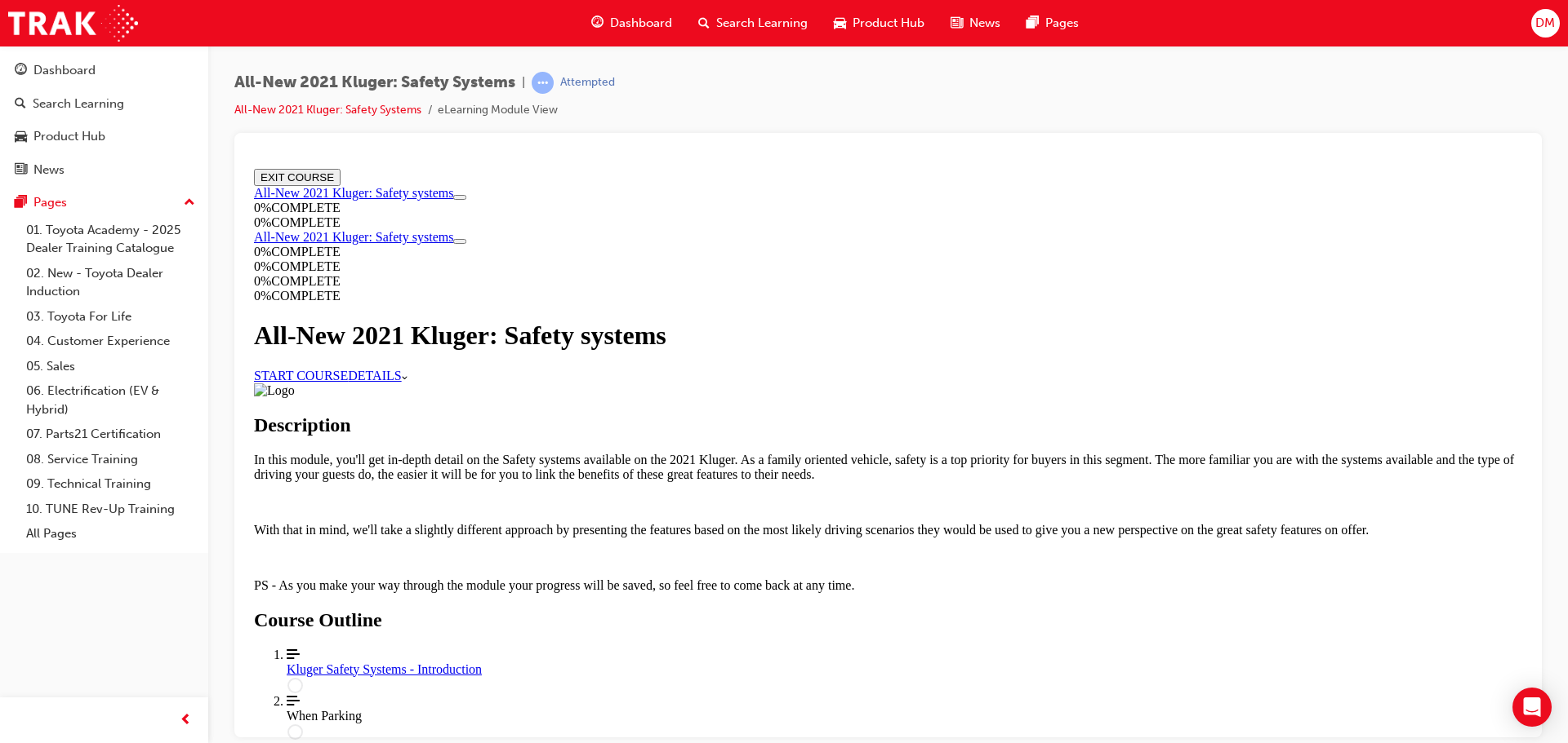
drag, startPoint x: 1444, startPoint y: 185, endPoint x: 1301, endPoint y: 237, distance: 152.2
click at [341, 185] on button "EXIT COURSE" at bounding box center [297, 176] width 87 height 17
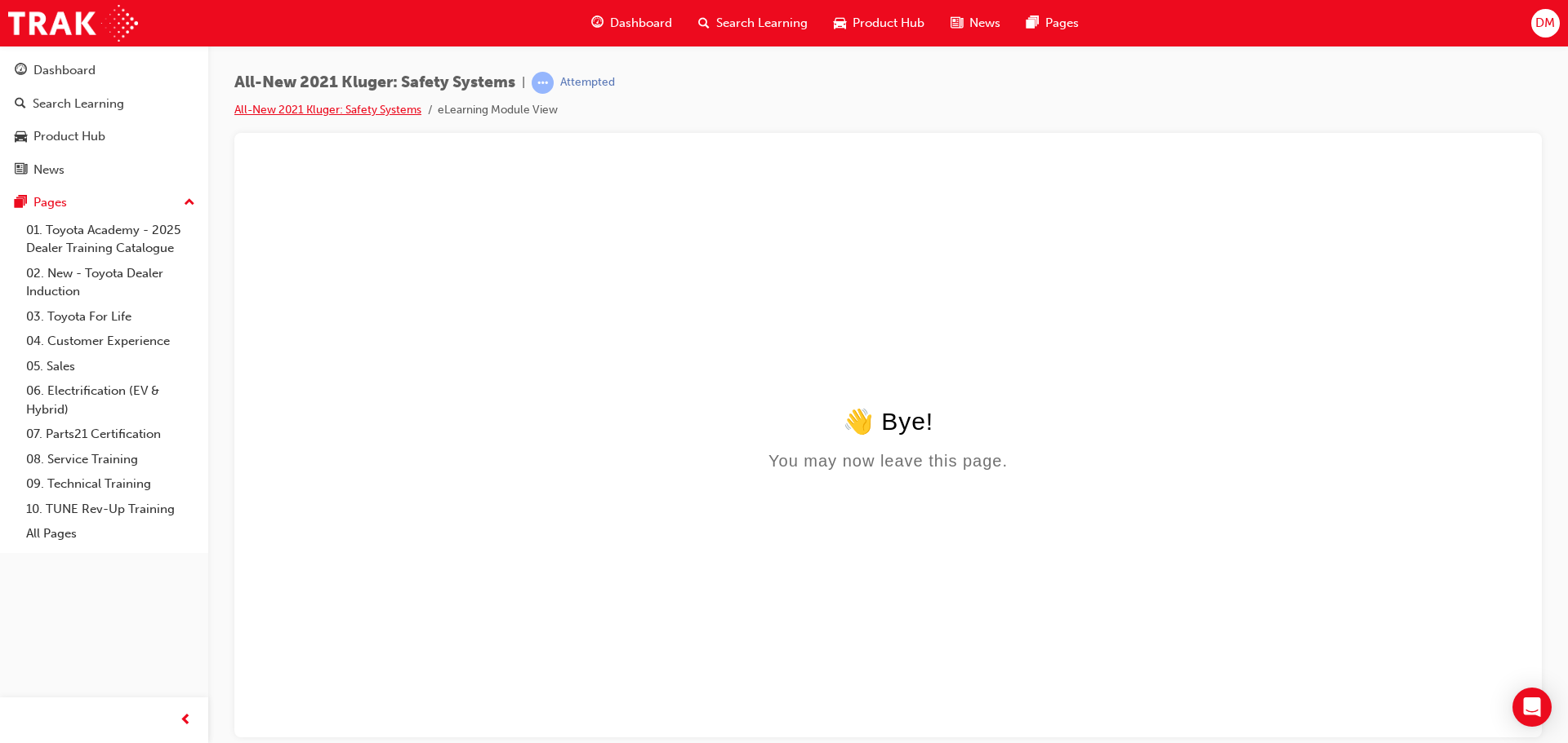
click at [319, 110] on link "All-New 2021 Kluger: Safety Systems" at bounding box center [327, 109] width 187 height 14
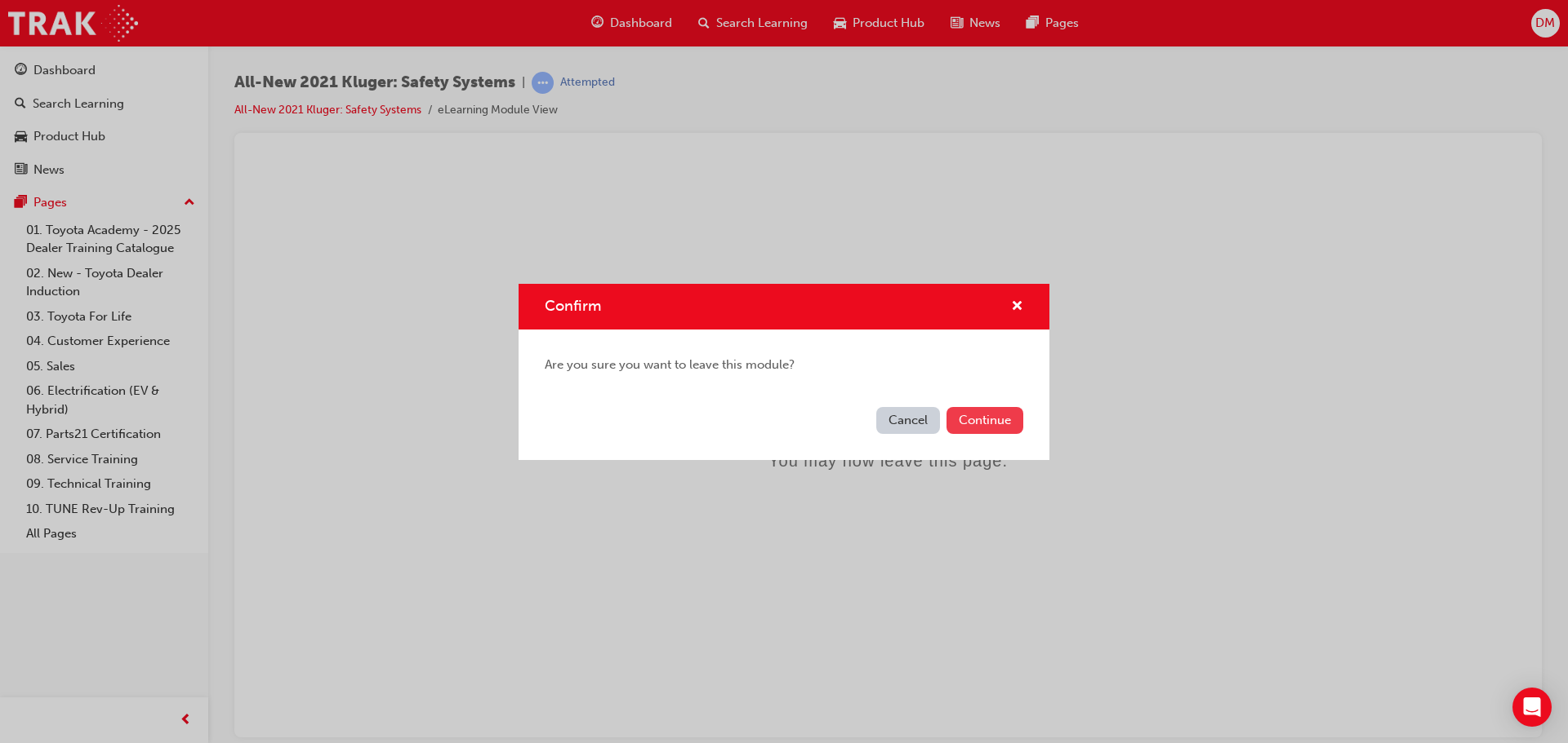
click at [954, 422] on button "Continue" at bounding box center [984, 421] width 77 height 27
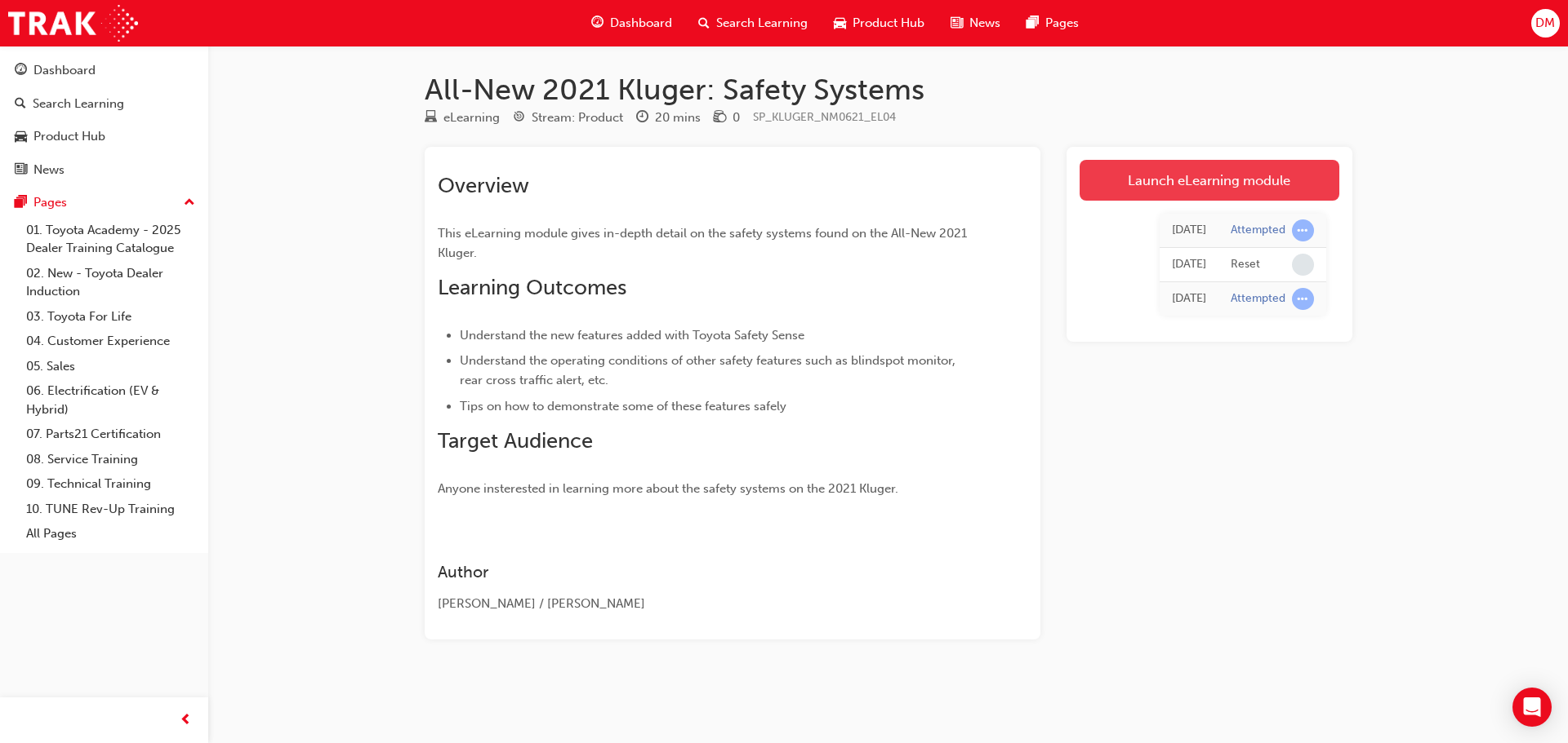
click at [1193, 182] on link "Launch eLearning module" at bounding box center [1209, 180] width 260 height 40
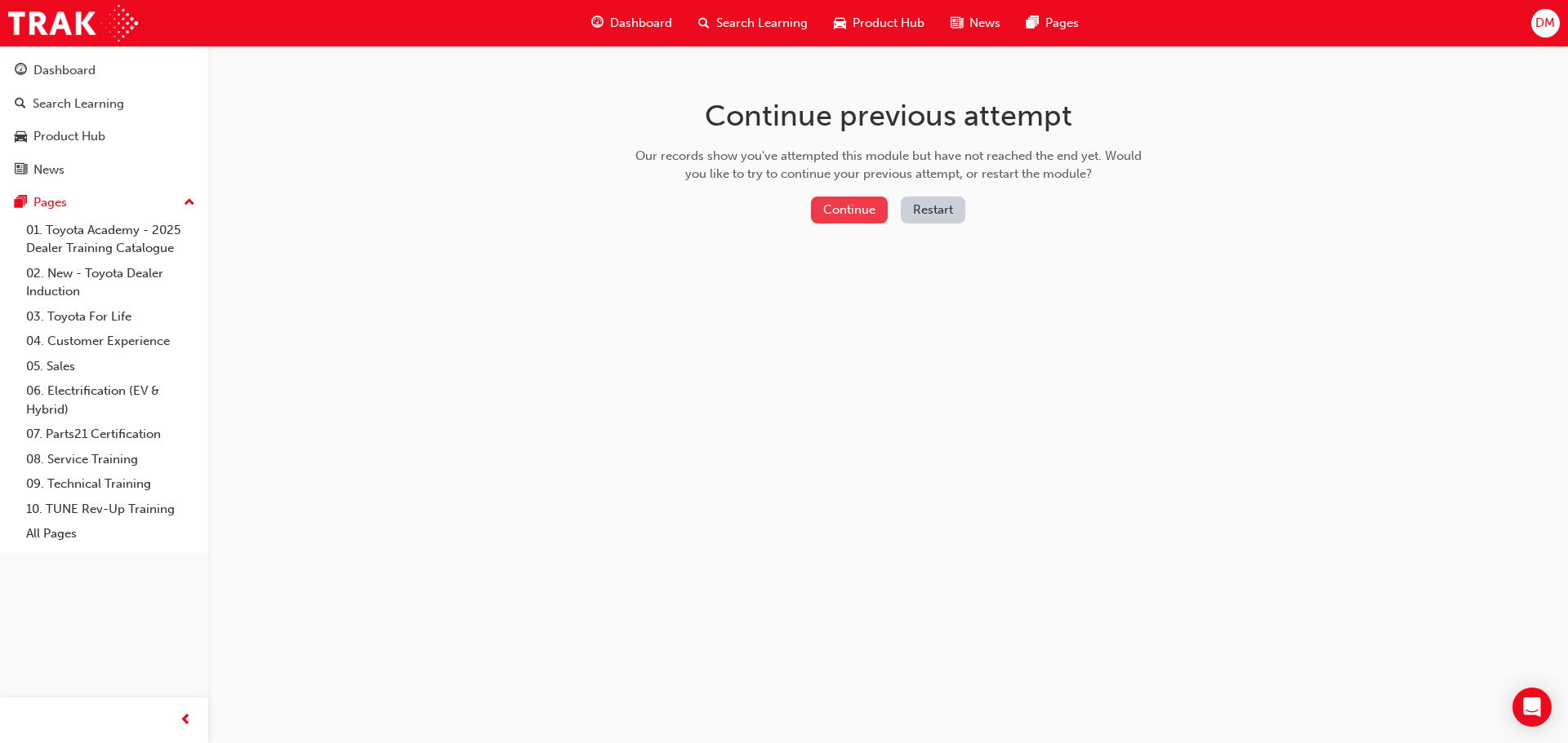
click at [835, 210] on button "Continue" at bounding box center [849, 210] width 77 height 27
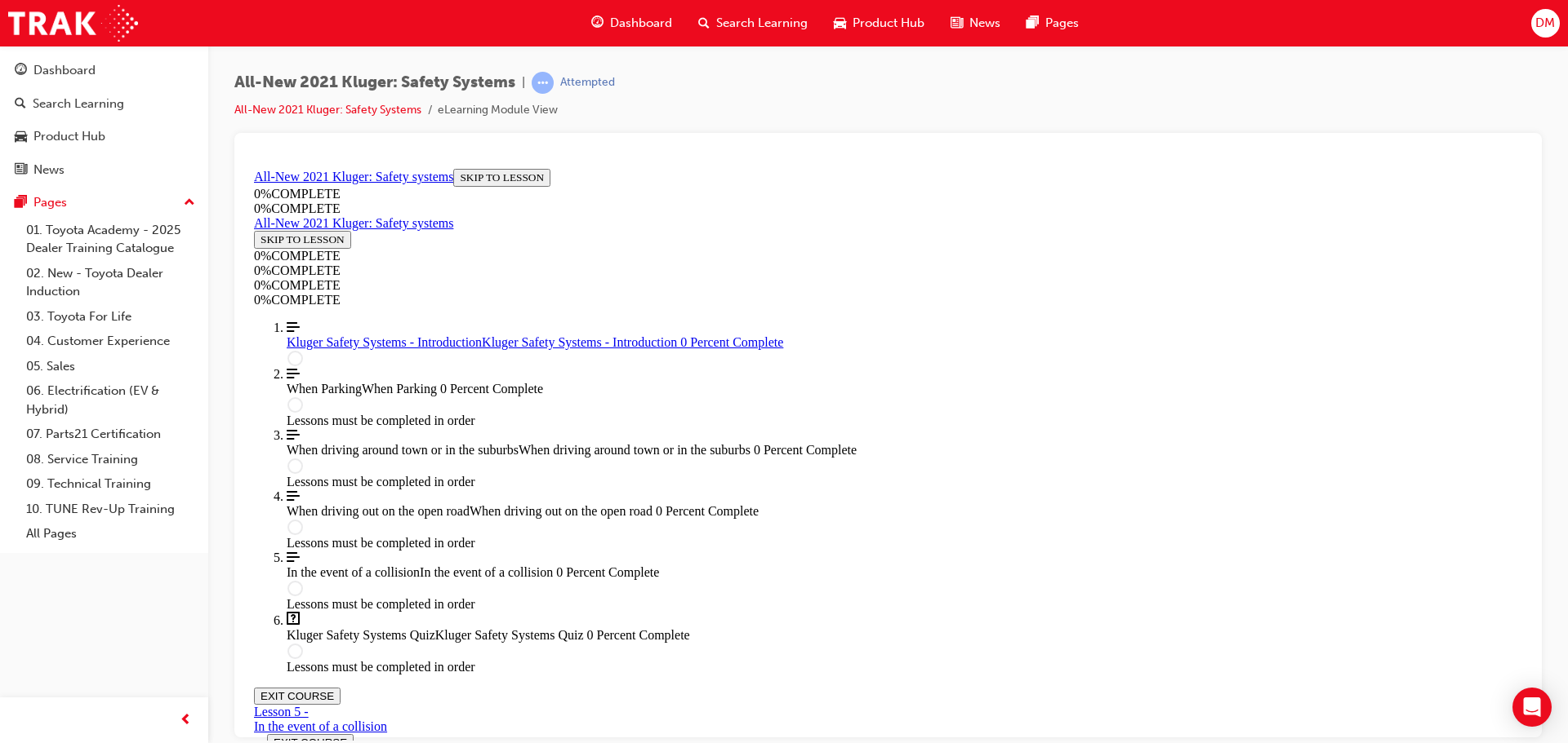
scroll to position [56, 0]
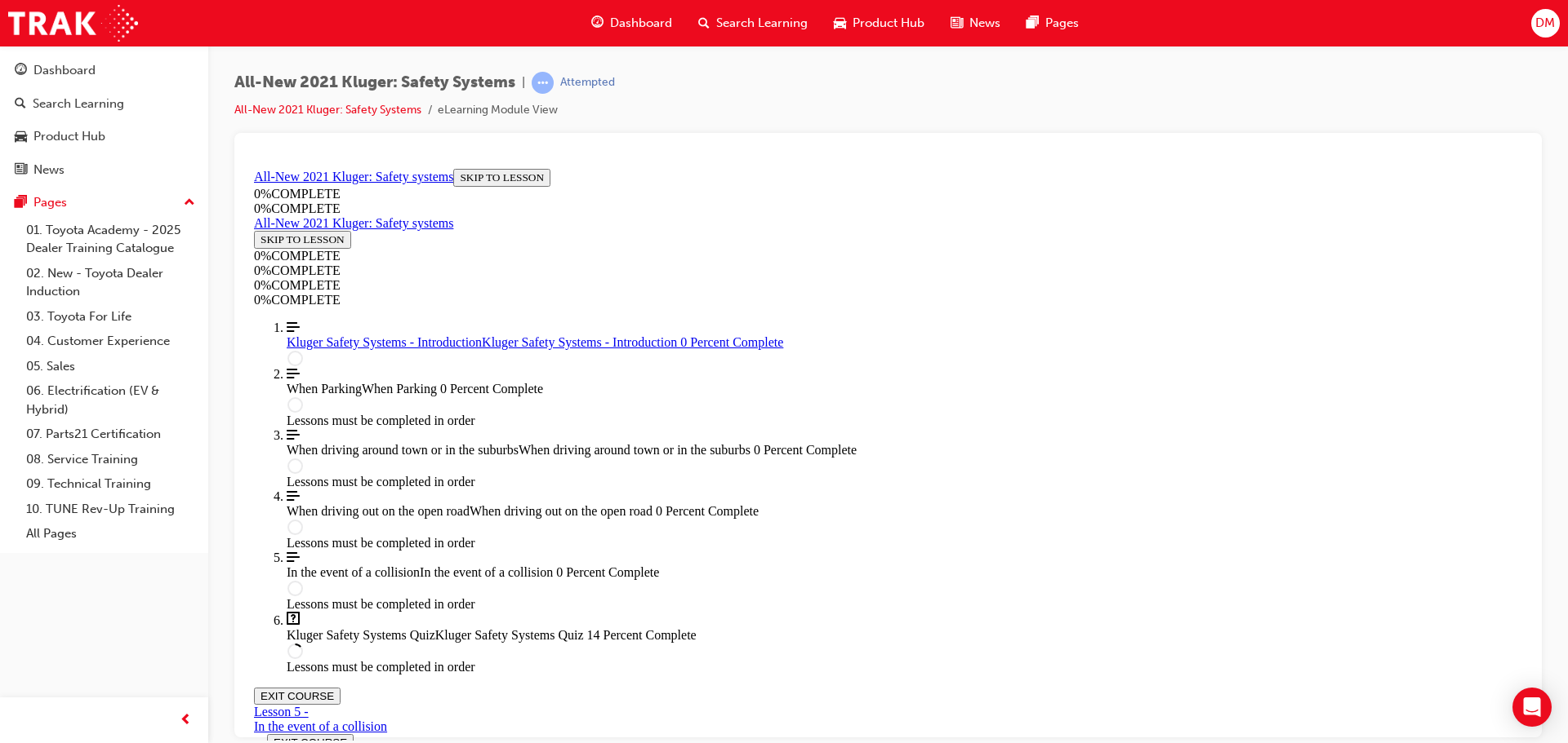
scroll to position [468, 0]
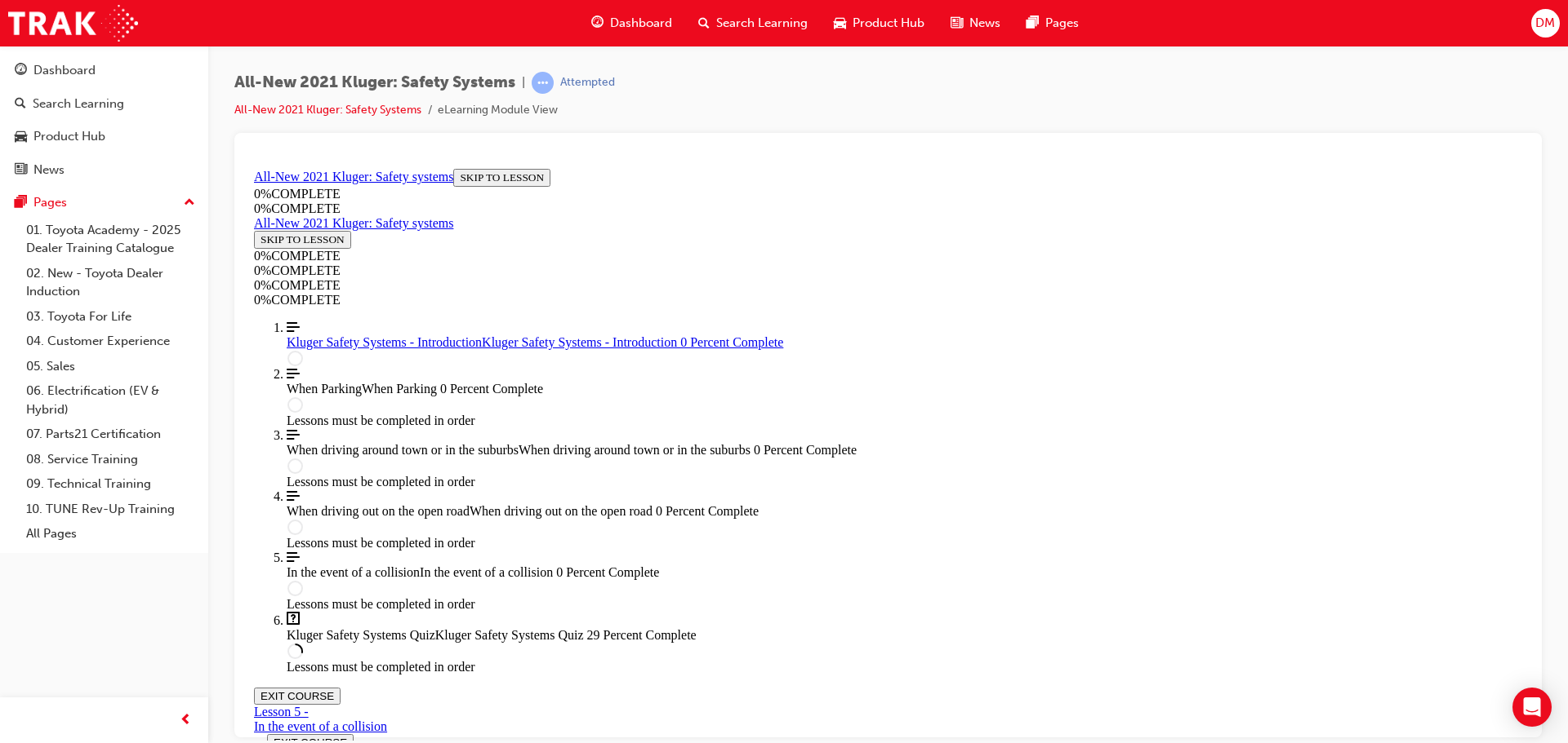
drag, startPoint x: 829, startPoint y: 355, endPoint x: 988, endPoint y: 361, distance: 159.1
drag, startPoint x: 839, startPoint y: 465, endPoint x: 1027, endPoint y: 469, distance: 188.0
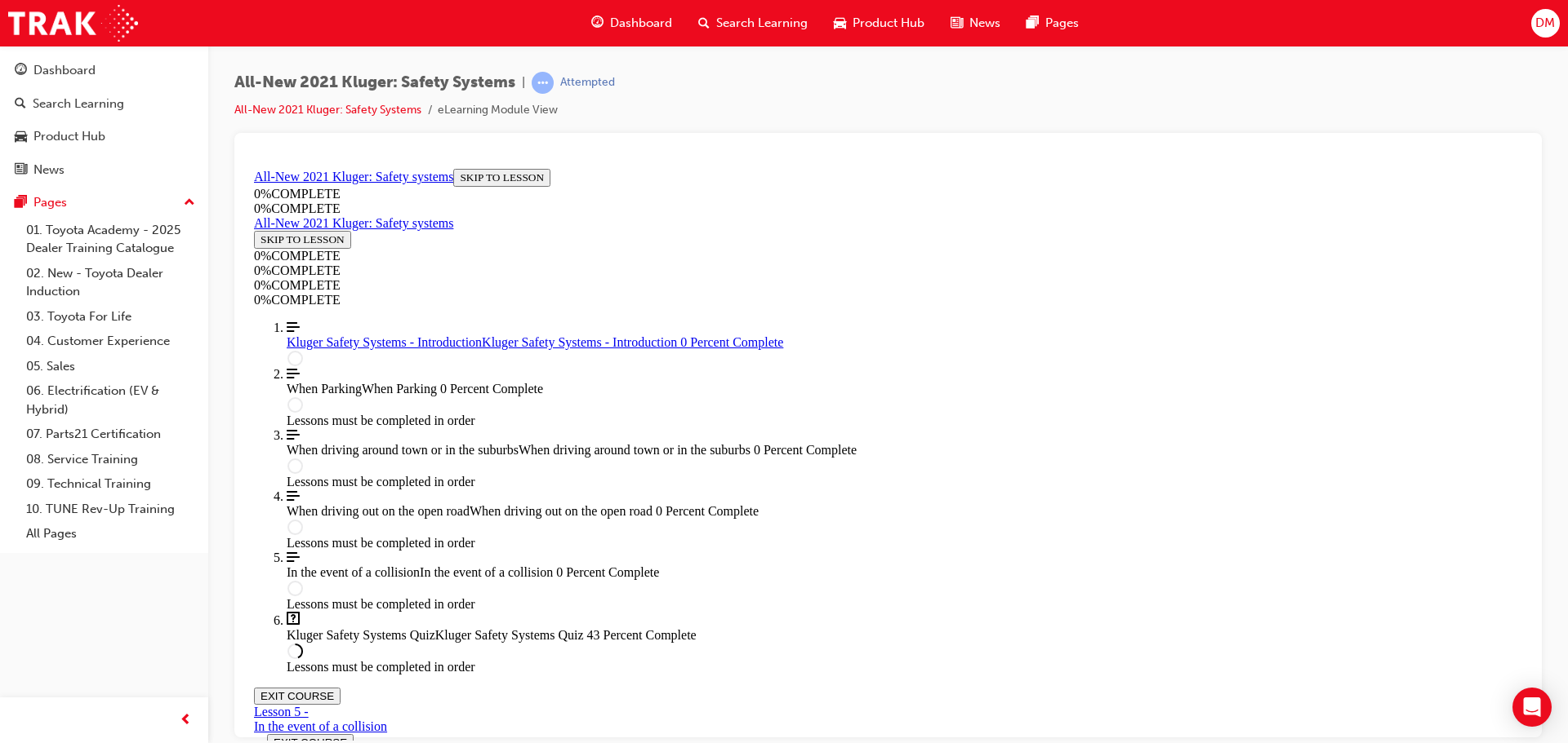
drag, startPoint x: 854, startPoint y: 545, endPoint x: 997, endPoint y: 553, distance: 143.2
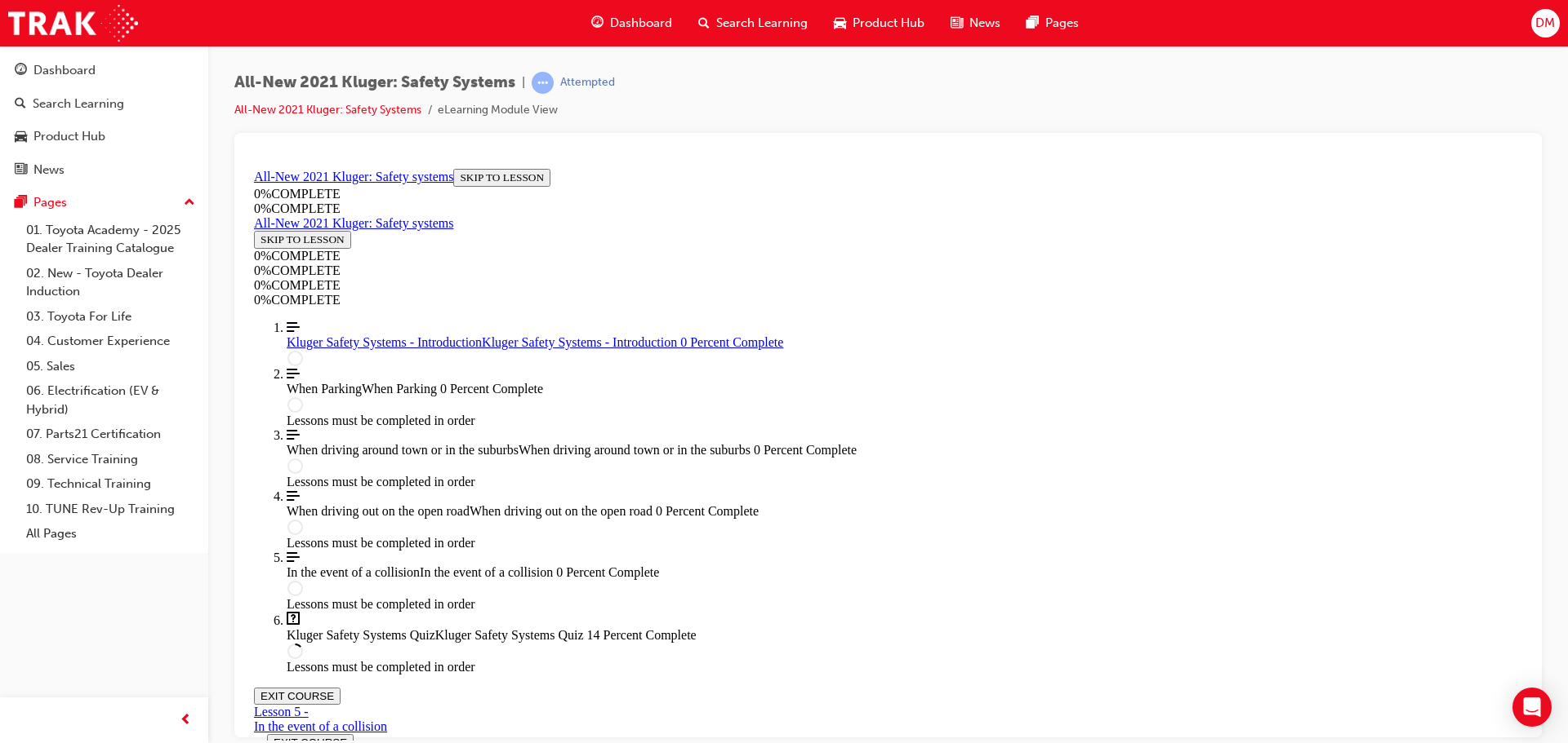
scroll to position [386, 0]
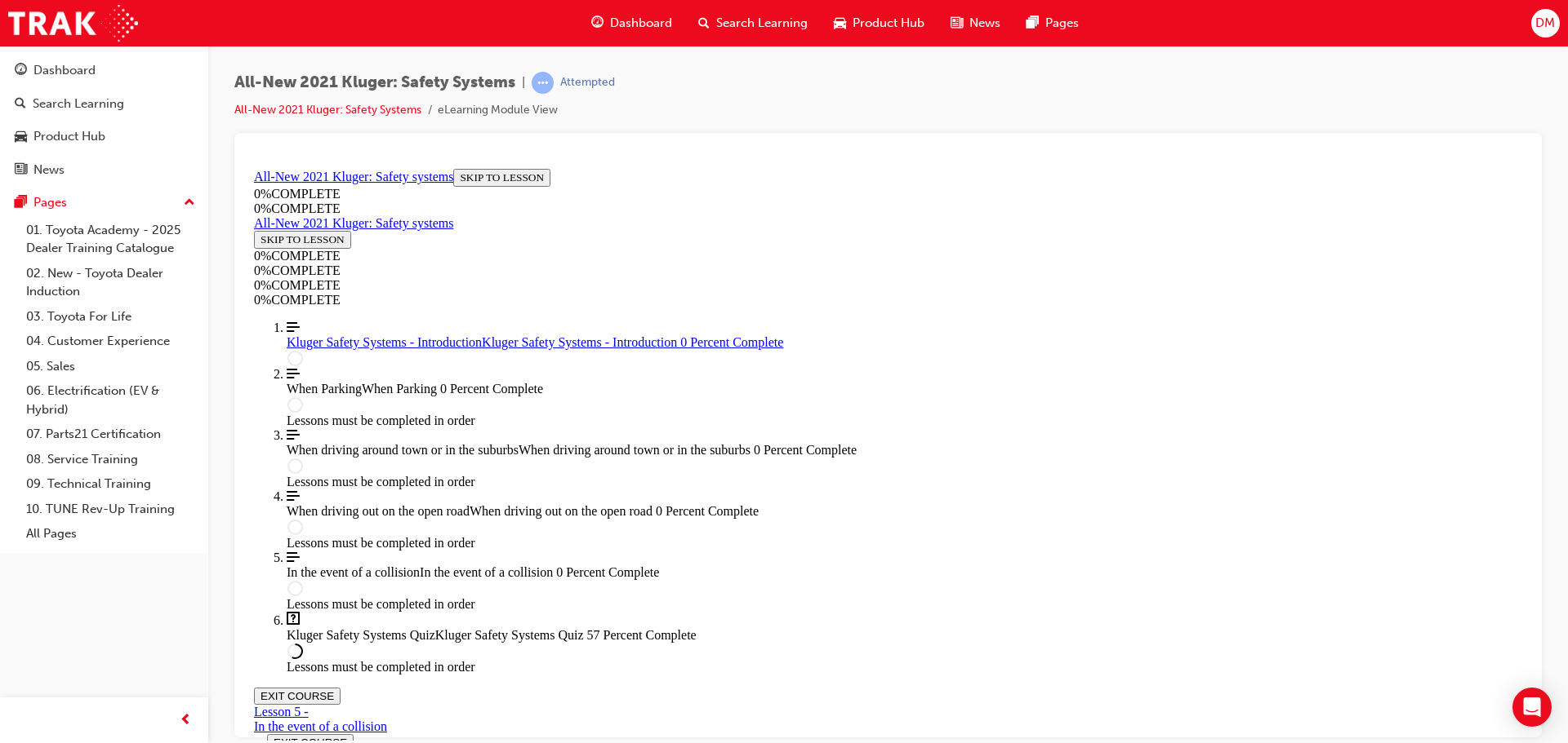
drag, startPoint x: 744, startPoint y: 562, endPoint x: 881, endPoint y: 650, distance: 162.8
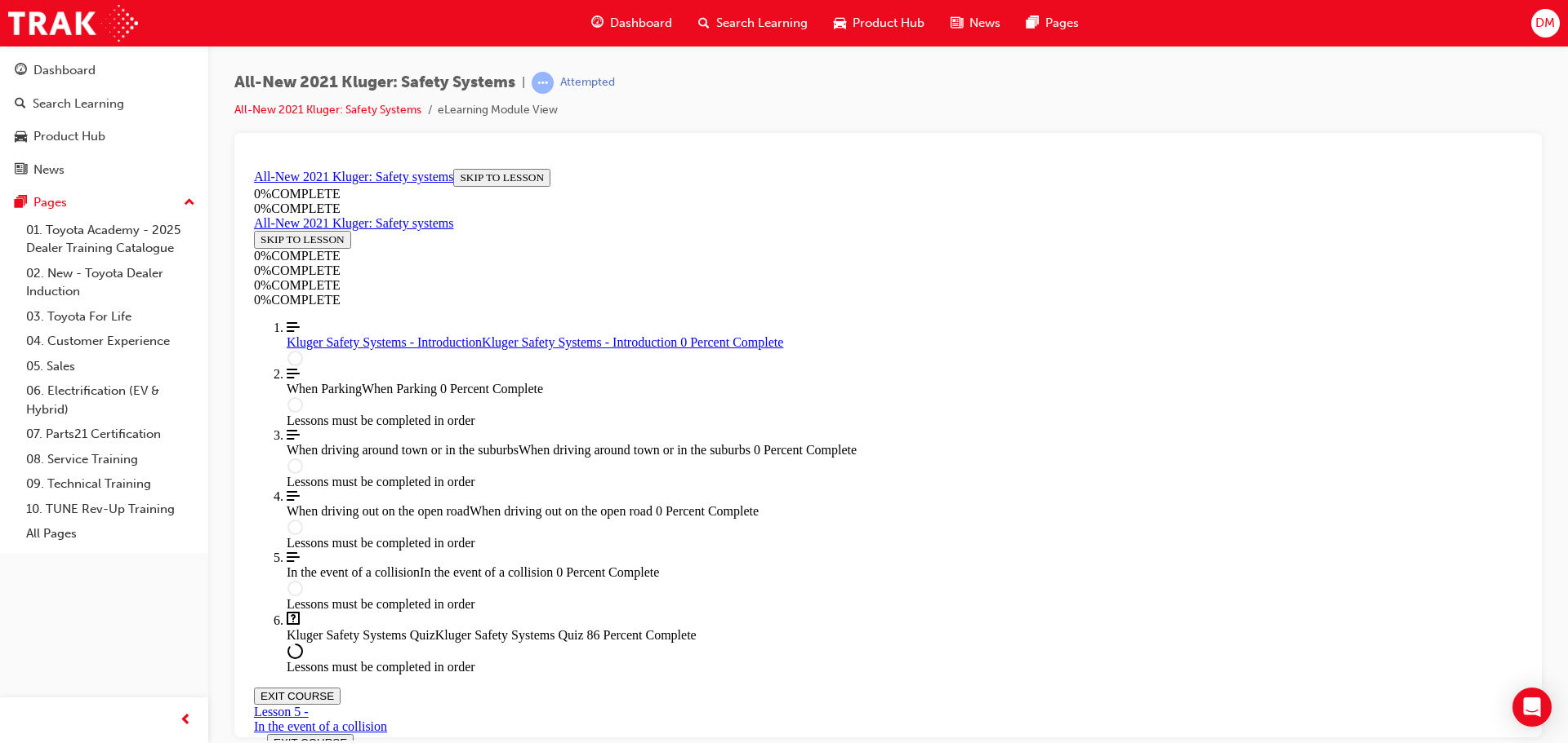
scroll to position [223, 0]
drag, startPoint x: 896, startPoint y: 547, endPoint x: 1111, endPoint y: 366, distance: 281.0
drag, startPoint x: 883, startPoint y: 537, endPoint x: 1116, endPoint y: 464, distance: 244.2
drag, startPoint x: 833, startPoint y: 540, endPoint x: 1013, endPoint y: 543, distance: 180.0
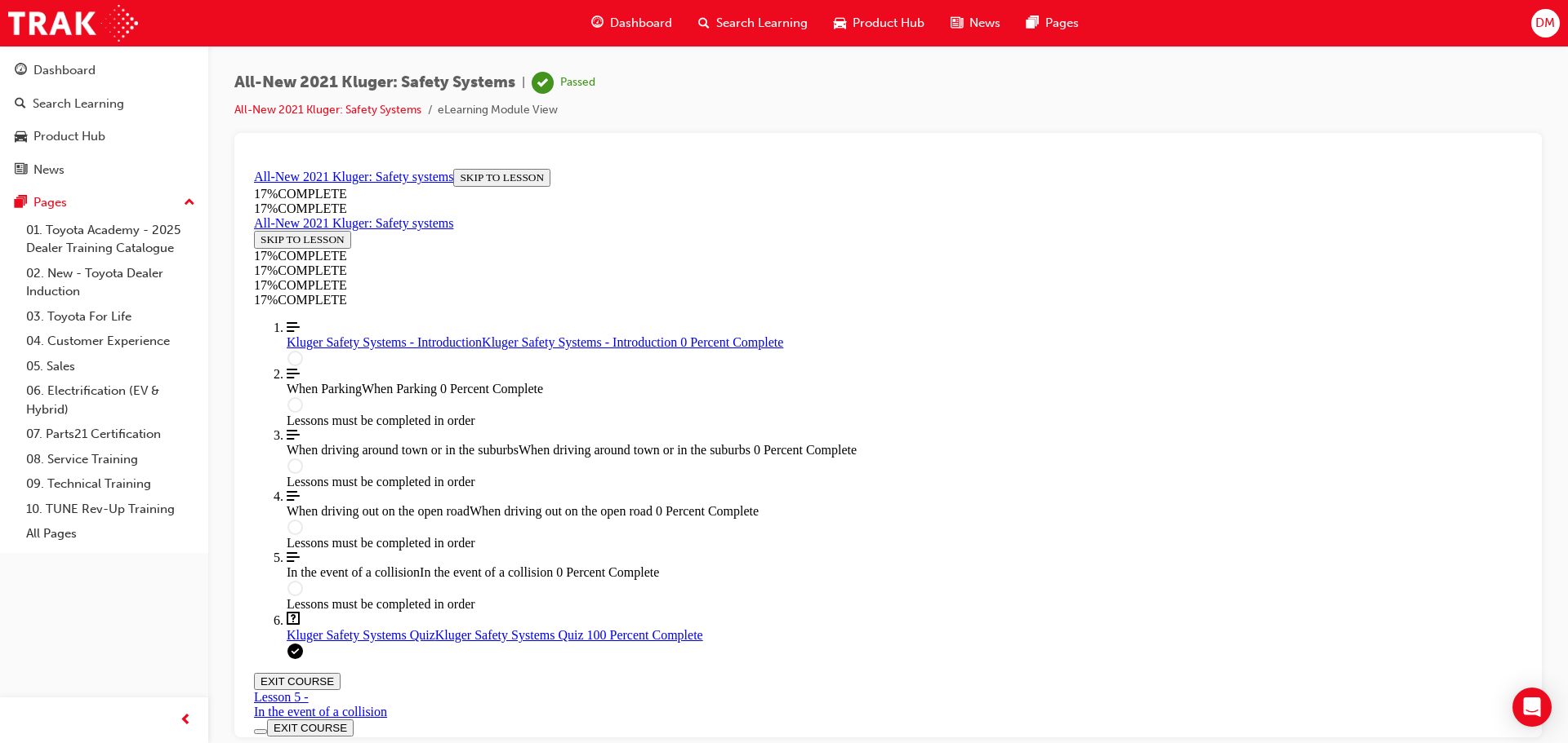
scroll to position [0, 0]
click at [716, 24] on span "Search Learning" at bounding box center [762, 23] width 92 height 19
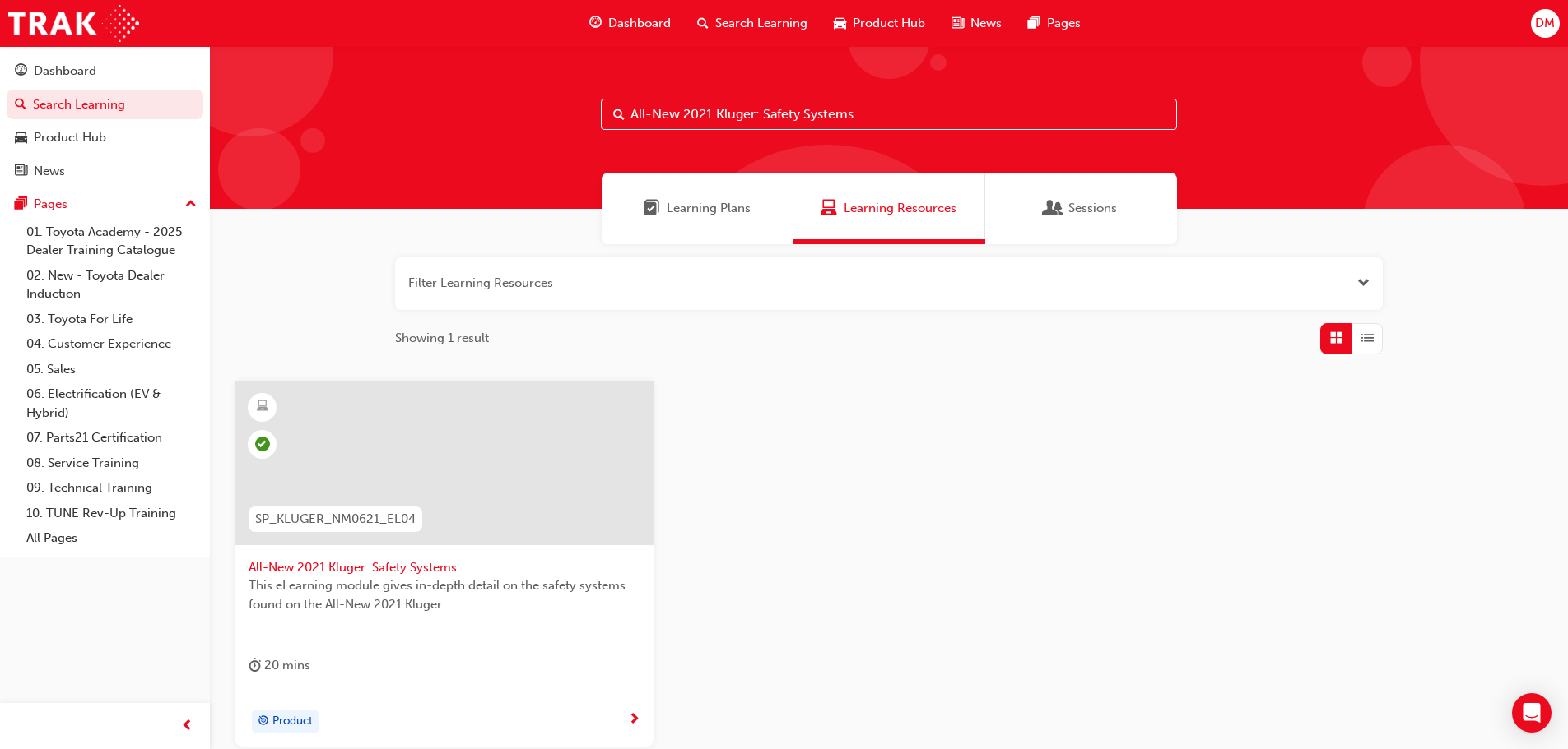
click at [656, 112] on input "All-New 2021 Kluger: Safety Systems" at bounding box center [889, 114] width 576 height 32
paste input "Yaris Cross Module 3: Safety"
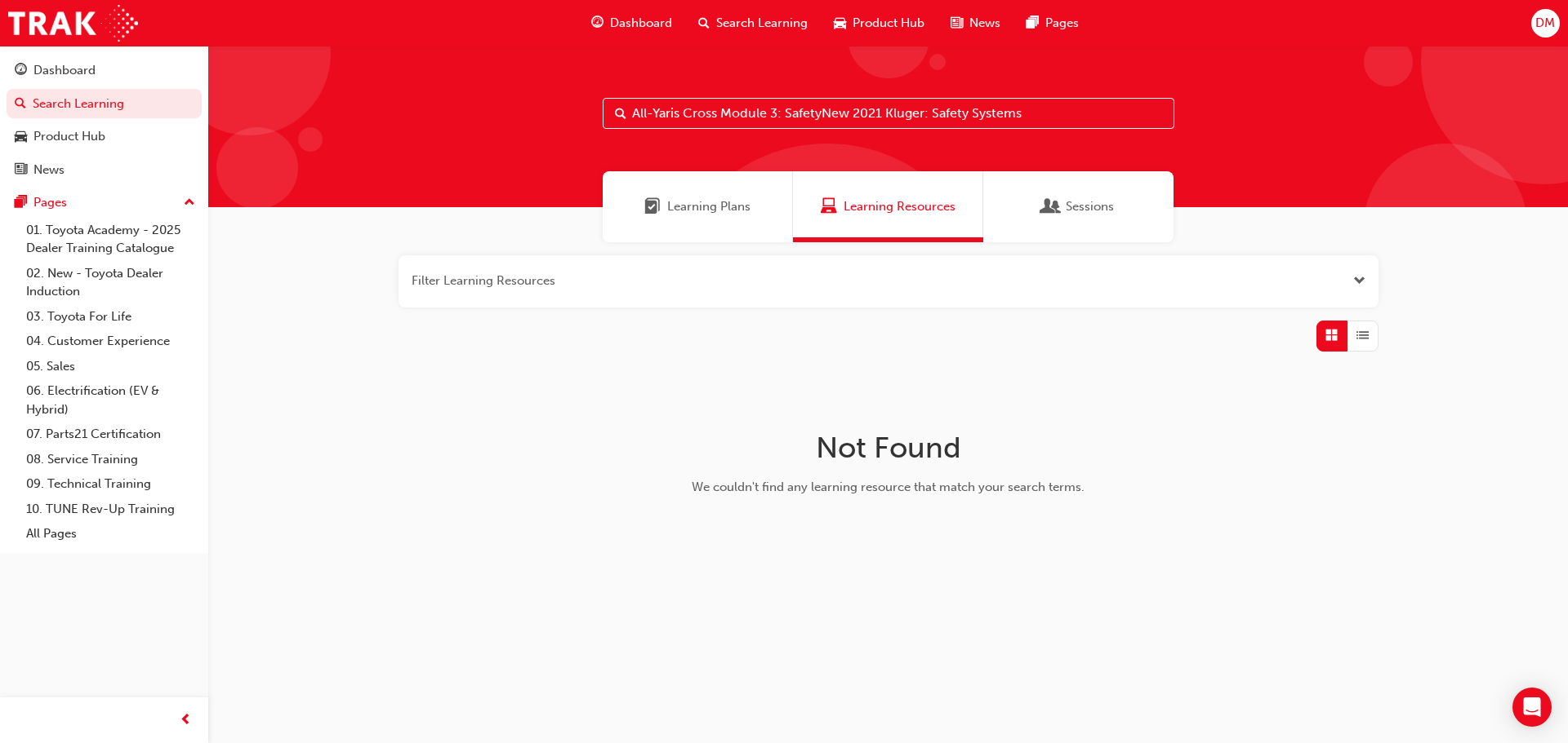
drag, startPoint x: 987, startPoint y: 113, endPoint x: 825, endPoint y: 107, distance: 162.1
click at [825, 107] on input "All-Yaris Cross Module 3: SafetyNew 2021 Kluger: Safety Systems" at bounding box center [888, 113] width 571 height 31
click at [900, 118] on input "All-Yaris Cross Module 3: Safety" at bounding box center [888, 113] width 571 height 31
click at [716, 208] on span "Learning Plans" at bounding box center [709, 207] width 84 height 19
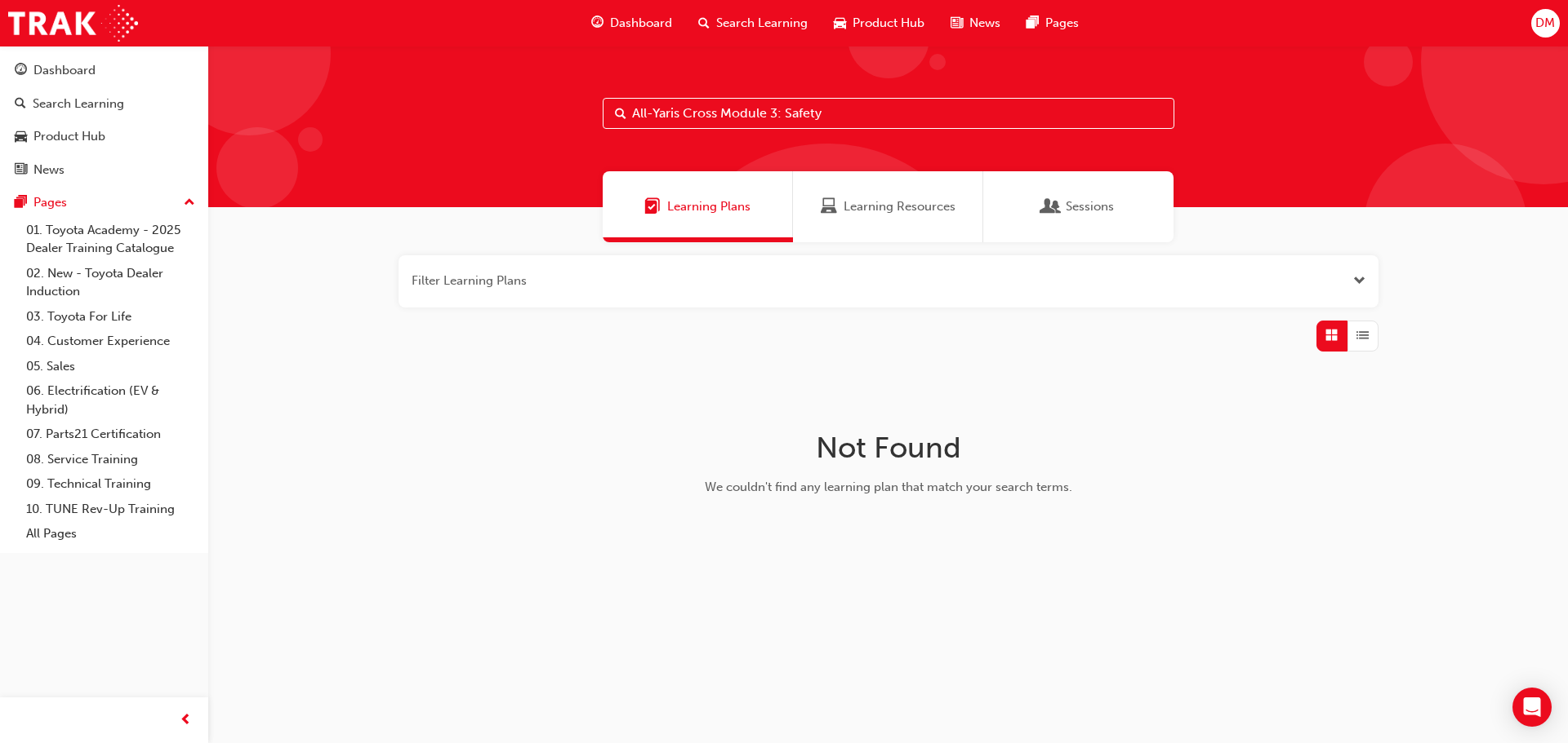
click at [854, 112] on input "All-Yaris Cross Module 3: Safety" at bounding box center [888, 113] width 571 height 31
drag, startPoint x: 848, startPoint y: 113, endPoint x: 600, endPoint y: 117, distance: 248.0
click at [600, 117] on div "All-Yaris Cross Module 3: Safety" at bounding box center [888, 126] width 1360 height 161
paste input "text"
type input "Yaris Cross Module 3: Safety"
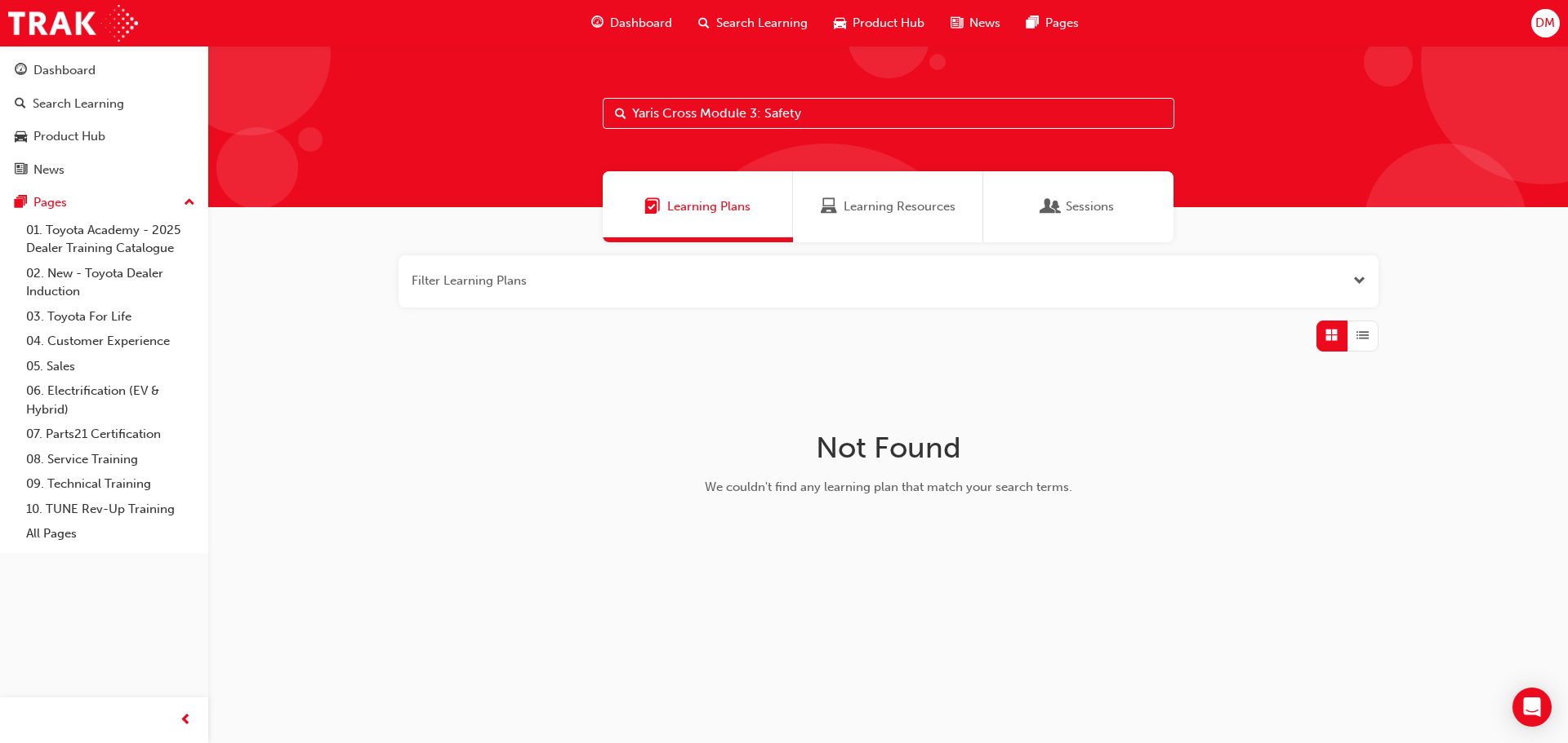
click at [867, 202] on span "Learning Resources" at bounding box center [899, 207] width 112 height 19
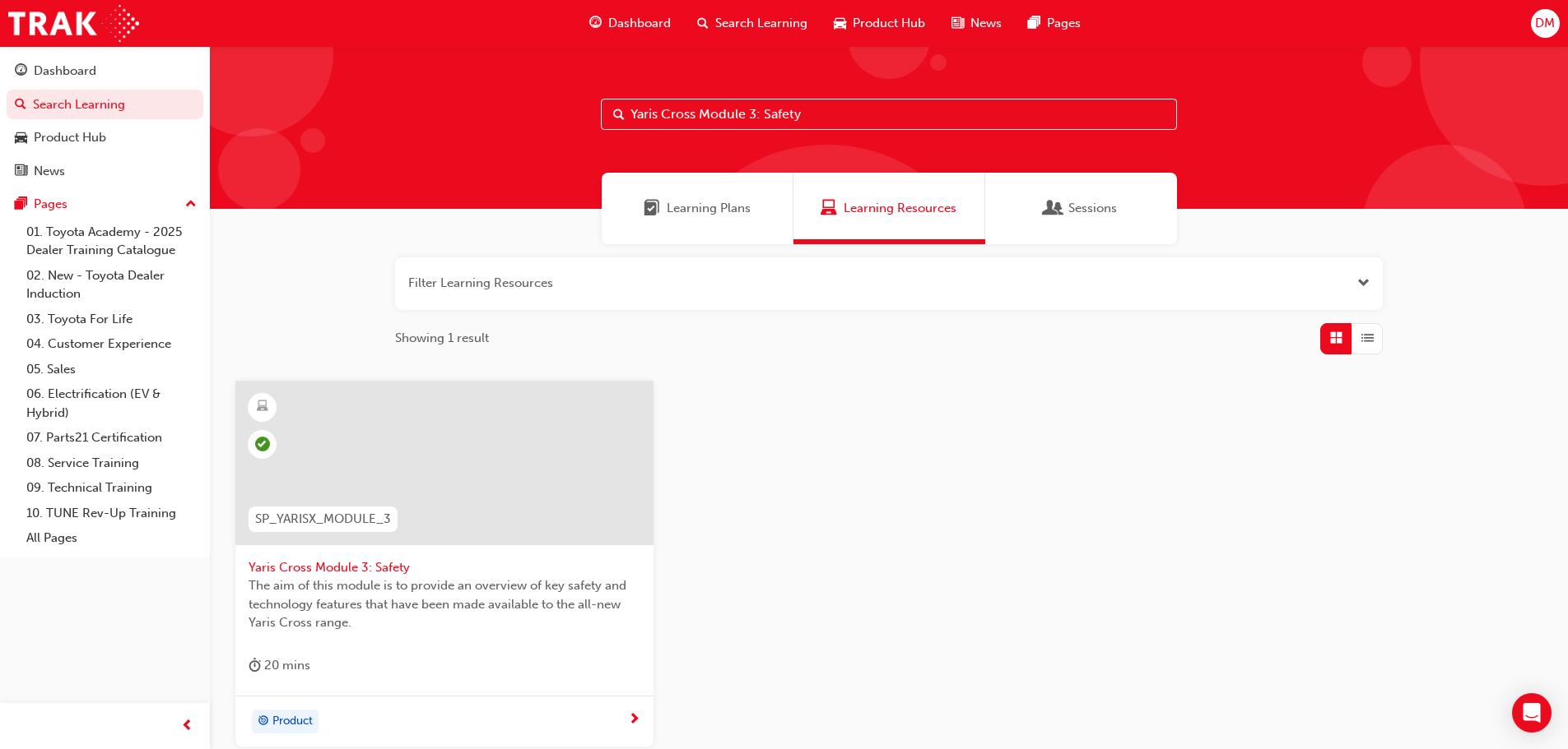
drag, startPoint x: 319, startPoint y: 517, endPoint x: 356, endPoint y: 517, distance: 37.0
click at [319, 517] on span "SP_YARISX_MODULE_3" at bounding box center [323, 519] width 136 height 19
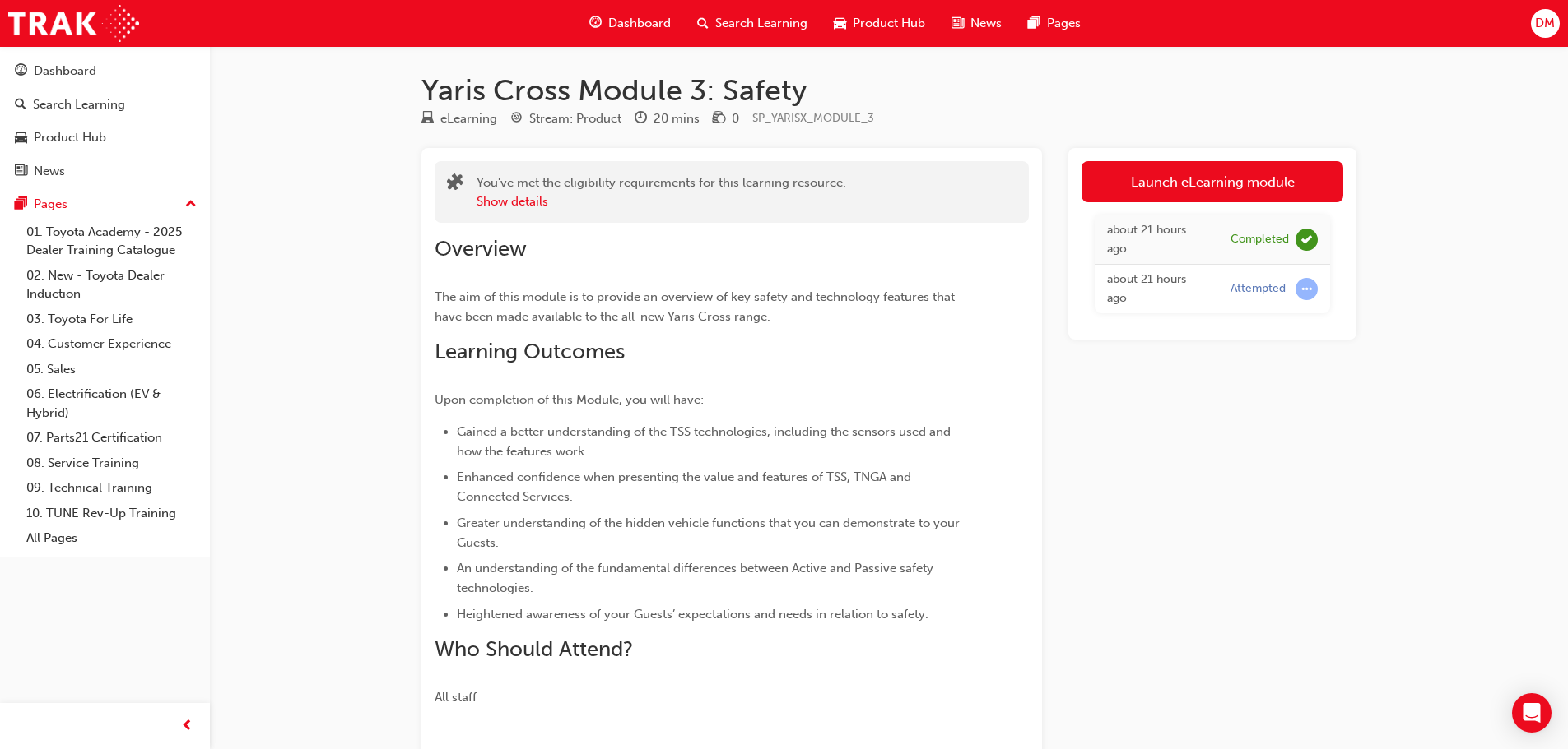
click at [719, 19] on span "Search Learning" at bounding box center [761, 23] width 93 height 19
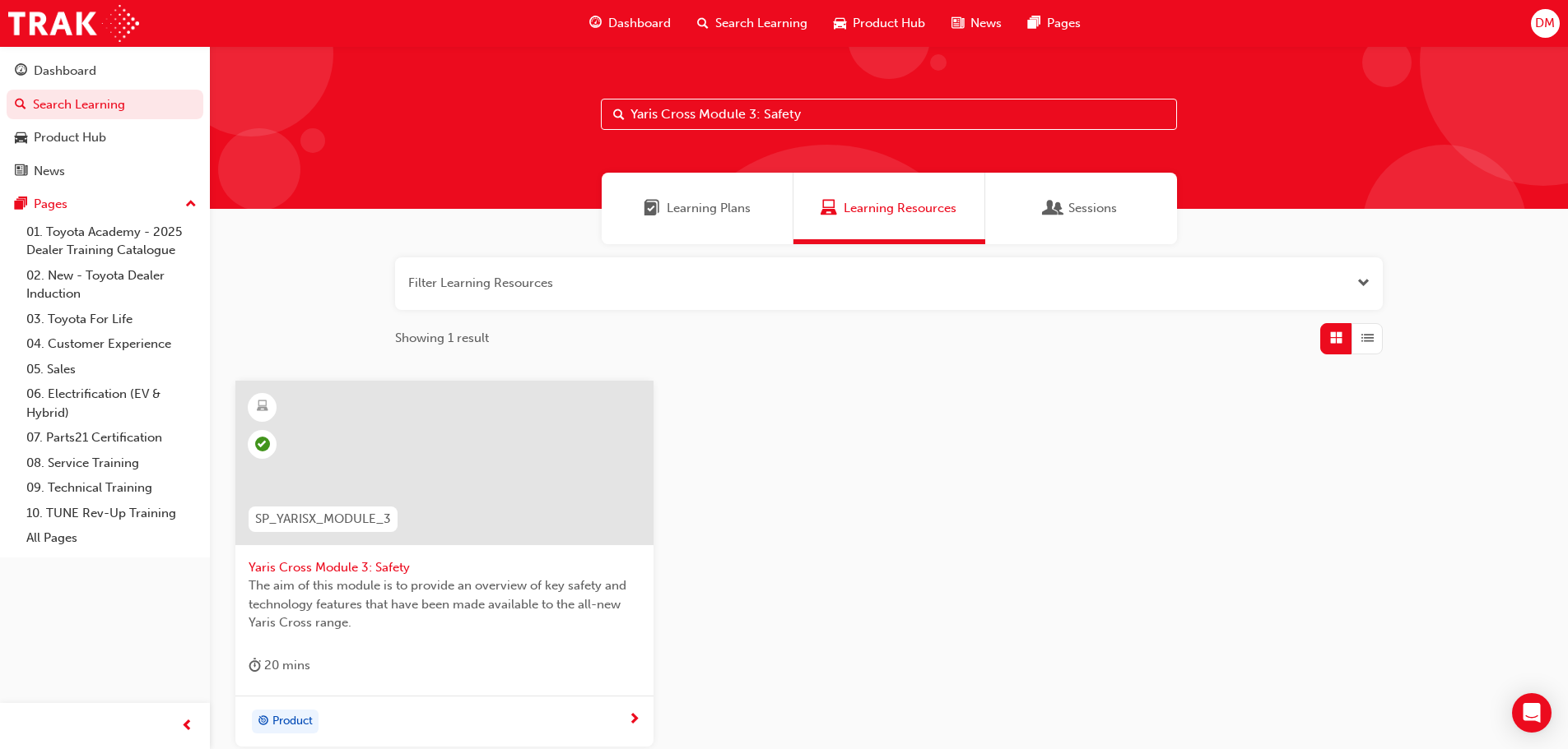
drag, startPoint x: 805, startPoint y: 107, endPoint x: 631, endPoint y: 111, distance: 174.0
click at [631, 111] on input "Yaris Cross Module 3: Safety" at bounding box center [889, 114] width 576 height 32
paste input "2: Spec & Features"
type input "Yaris Cross Module 2: Spec & Features"
click at [300, 517] on span "SP_YARISX_MODULE_2" at bounding box center [323, 519] width 136 height 19
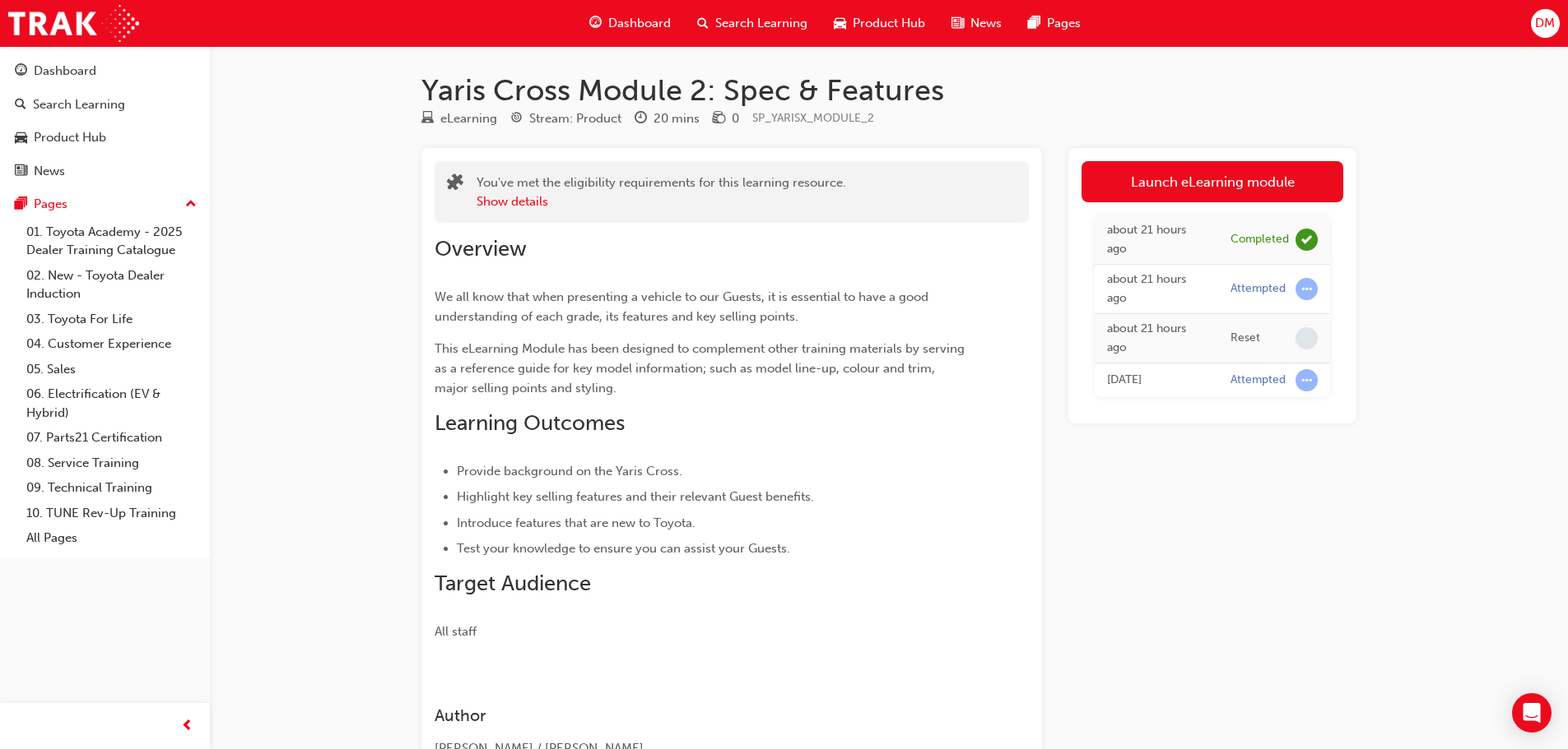
click at [739, 27] on span "Search Learning" at bounding box center [761, 23] width 93 height 19
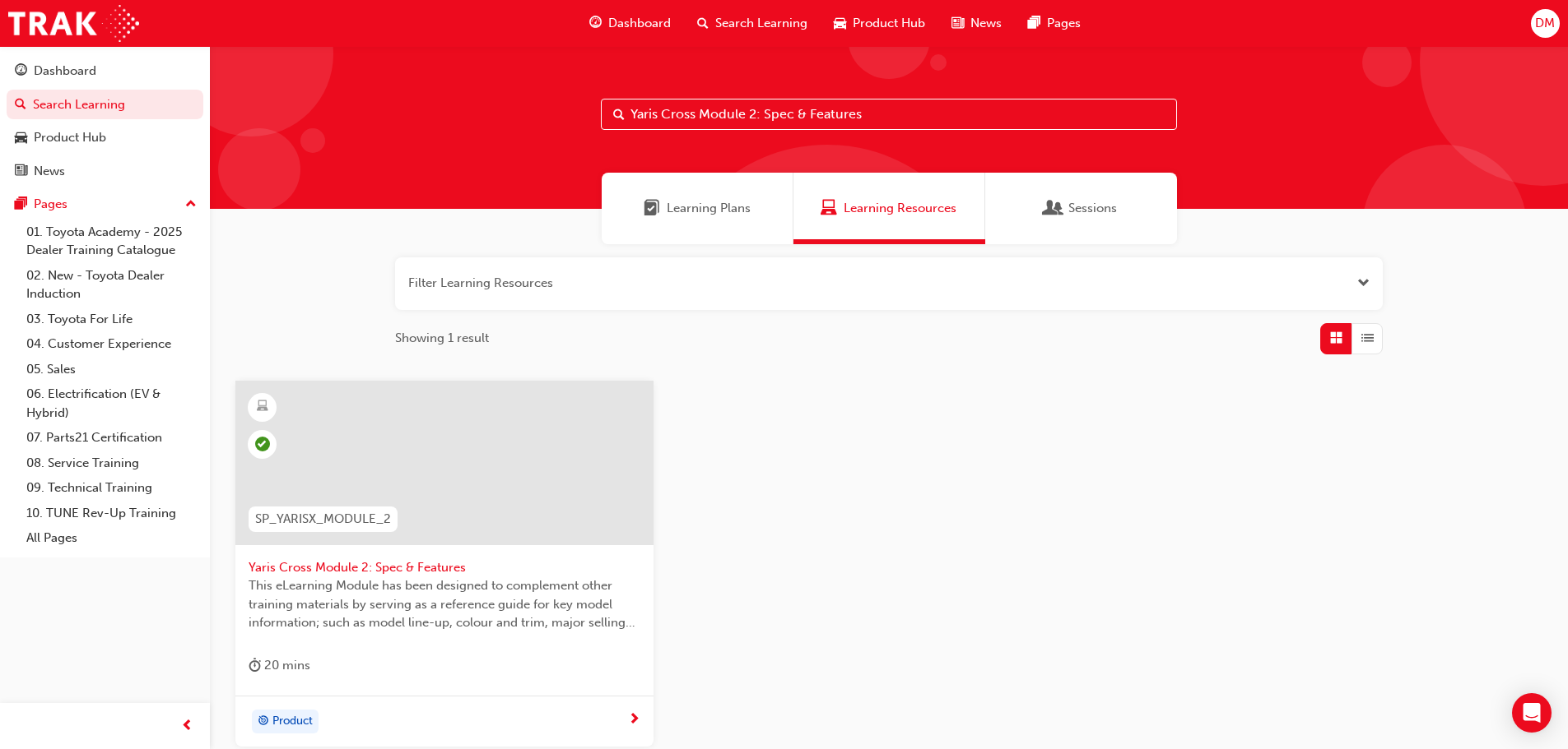
click at [830, 107] on input "Yaris Cross Module 2: Spec & Features" at bounding box center [889, 114] width 576 height 32
drag, startPoint x: 874, startPoint y: 112, endPoint x: 623, endPoint y: 113, distance: 251.0
click at [623, 113] on div "Yaris Cross Module 2: Spec & Features" at bounding box center [889, 114] width 576 height 32
paste input "LandCruiser 300 series: Genuine Accessory Range Introduction"
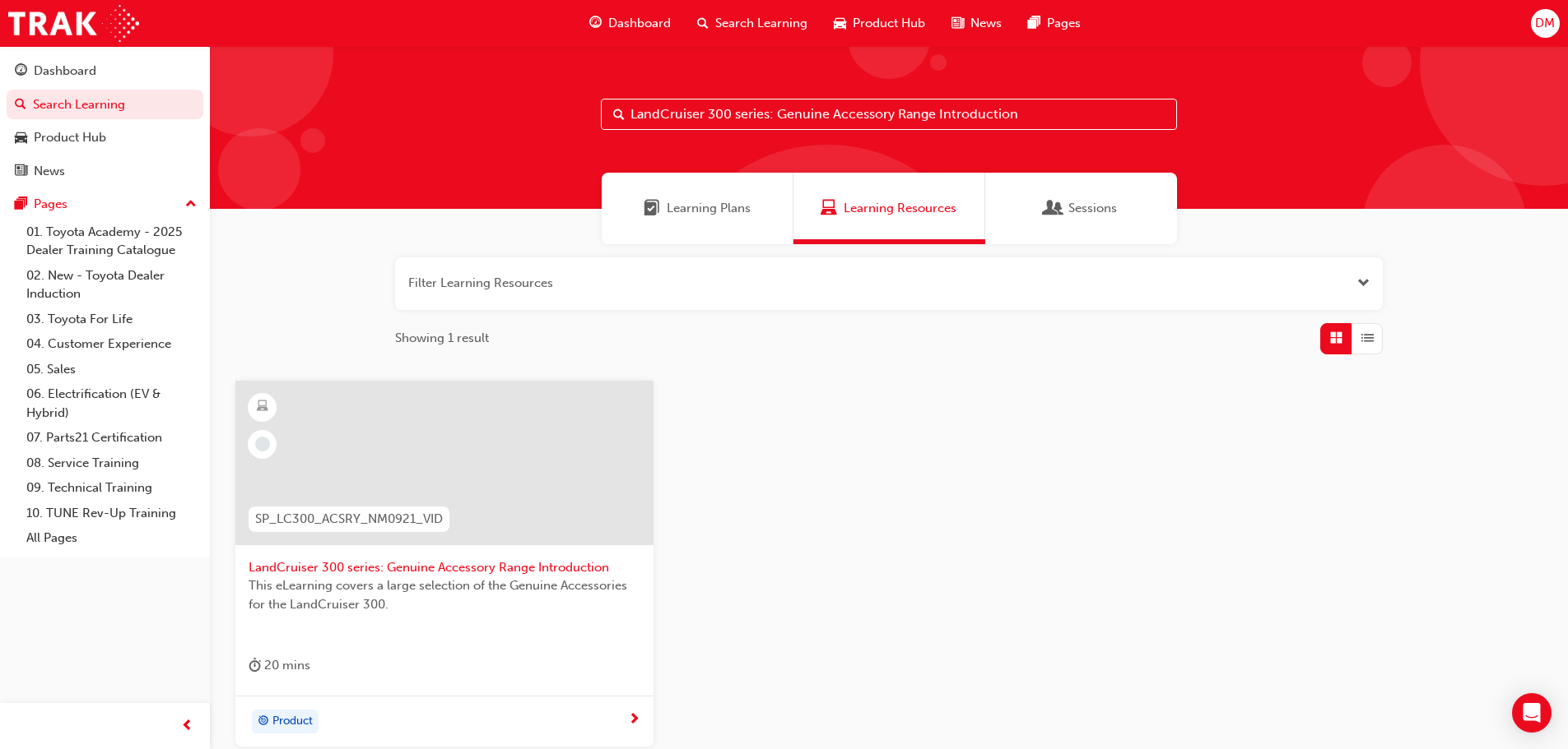
type input "LandCruiser 300 series: Genuine Accessory Range Introduction"
click at [334, 516] on span "SP_LC300_ACSRY_NM0921_VID" at bounding box center [348, 519] width 188 height 19
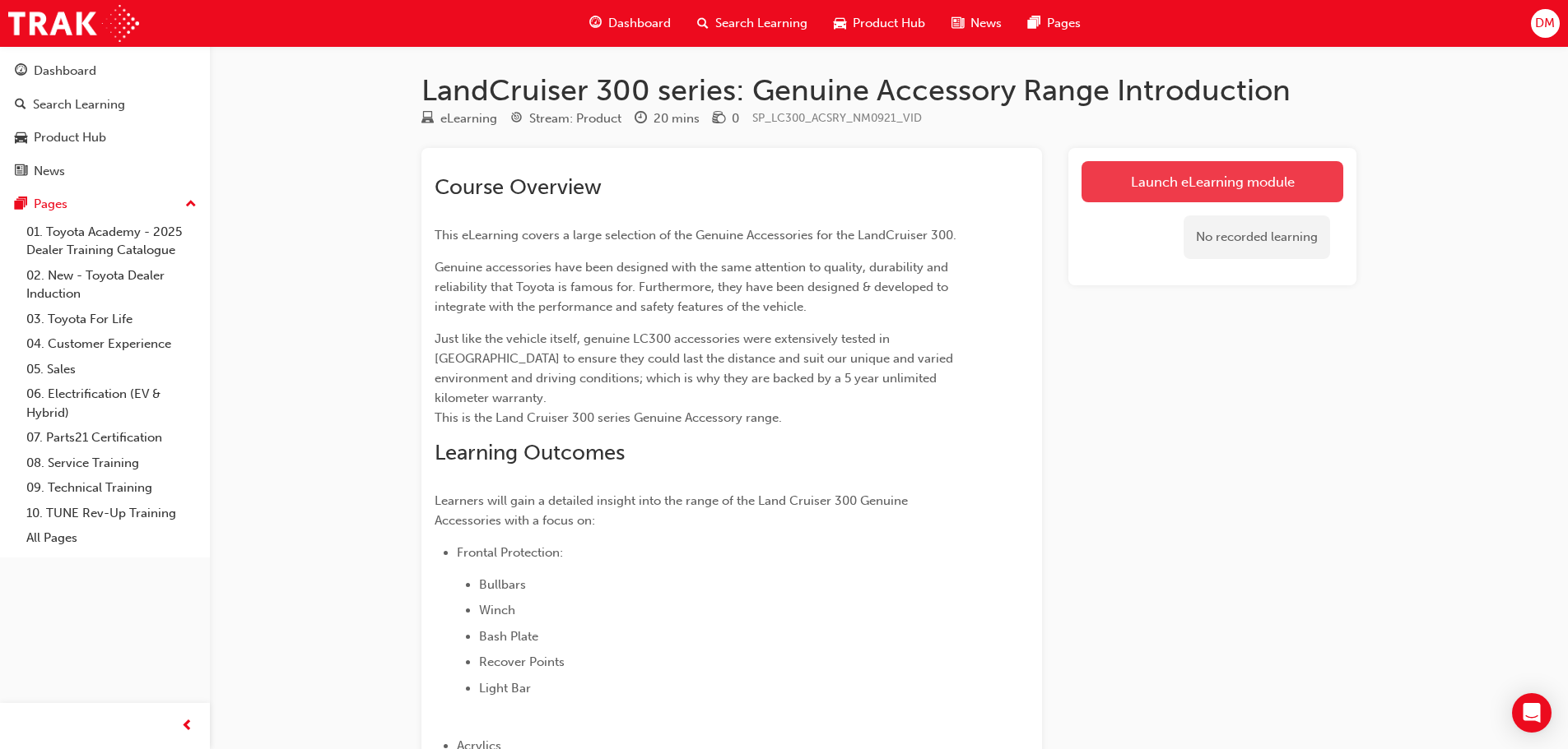
click at [1196, 180] on link "Launch eLearning module" at bounding box center [1212, 182] width 262 height 41
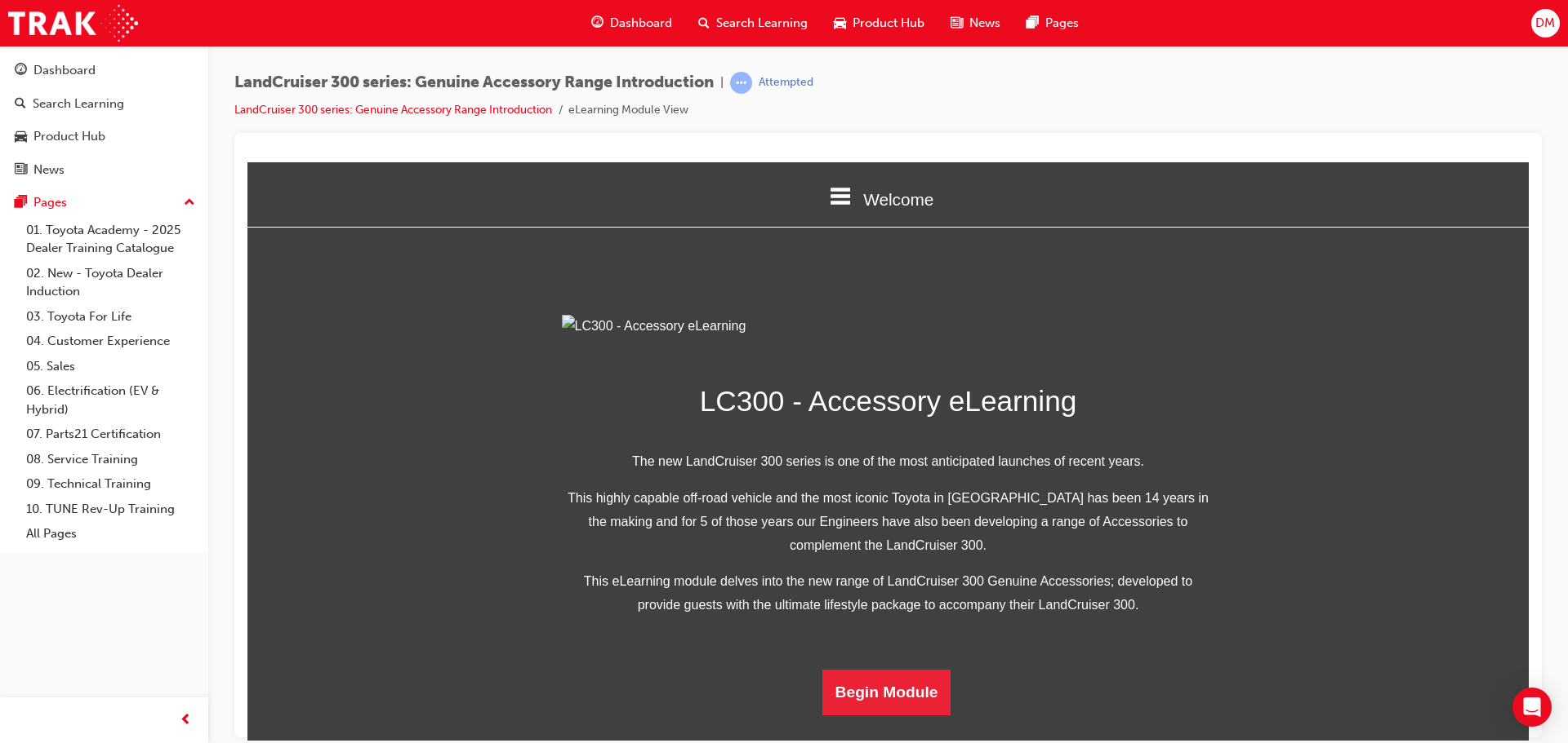
scroll to position [318, 0]
click at [879, 715] on button "Begin Module" at bounding box center [887, 692] width 129 height 45
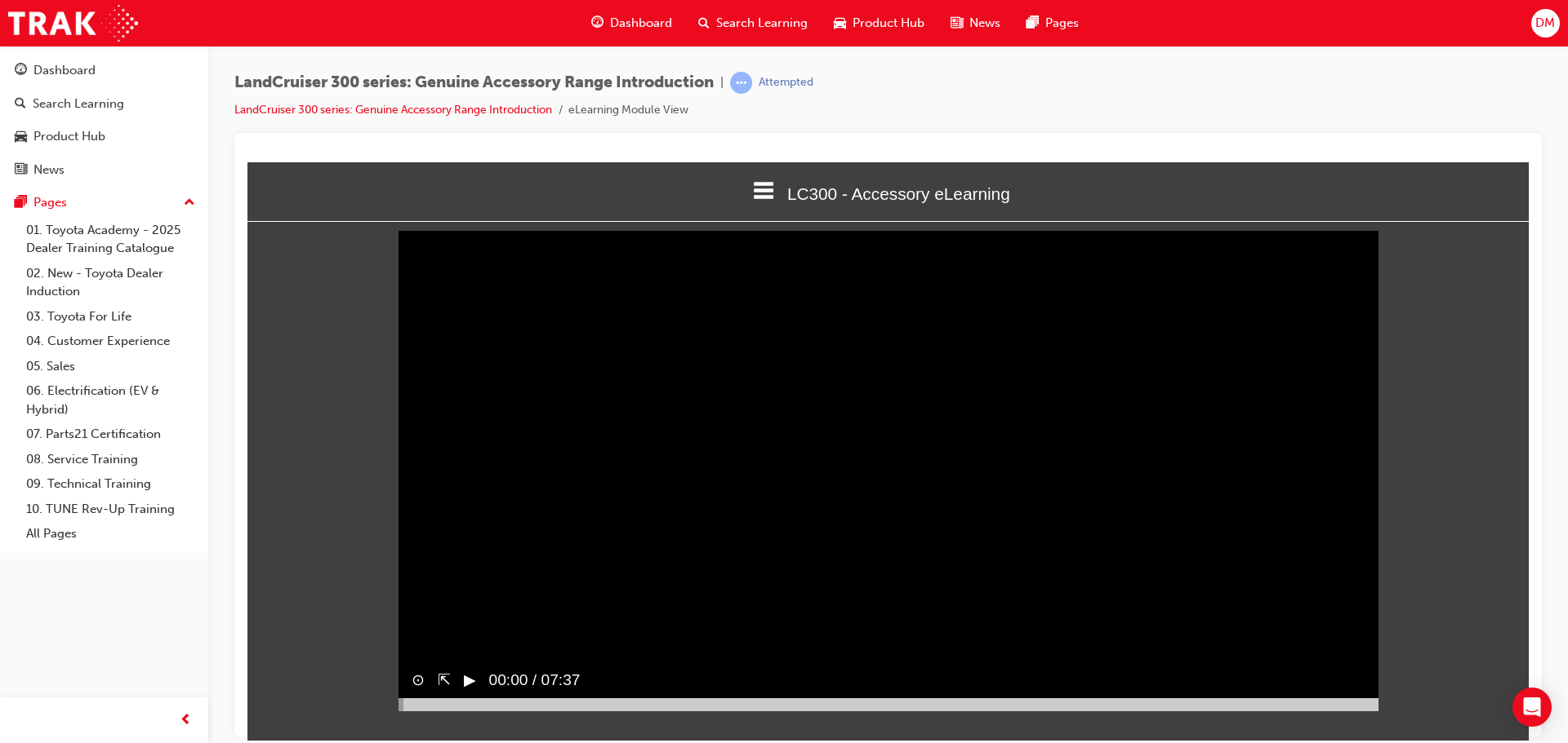
scroll to position [7, 0]
click at [887, 559] on video "Sorry, your browser does not support embedded videos. Download Instead" at bounding box center [888, 465] width 980 height 489
click at [624, 710] on div at bounding box center [547, 703] width 299 height 13
click at [618, 710] on div at bounding box center [509, 703] width 220 height 13
click at [649, 710] on div at bounding box center [577, 703] width 358 height 13
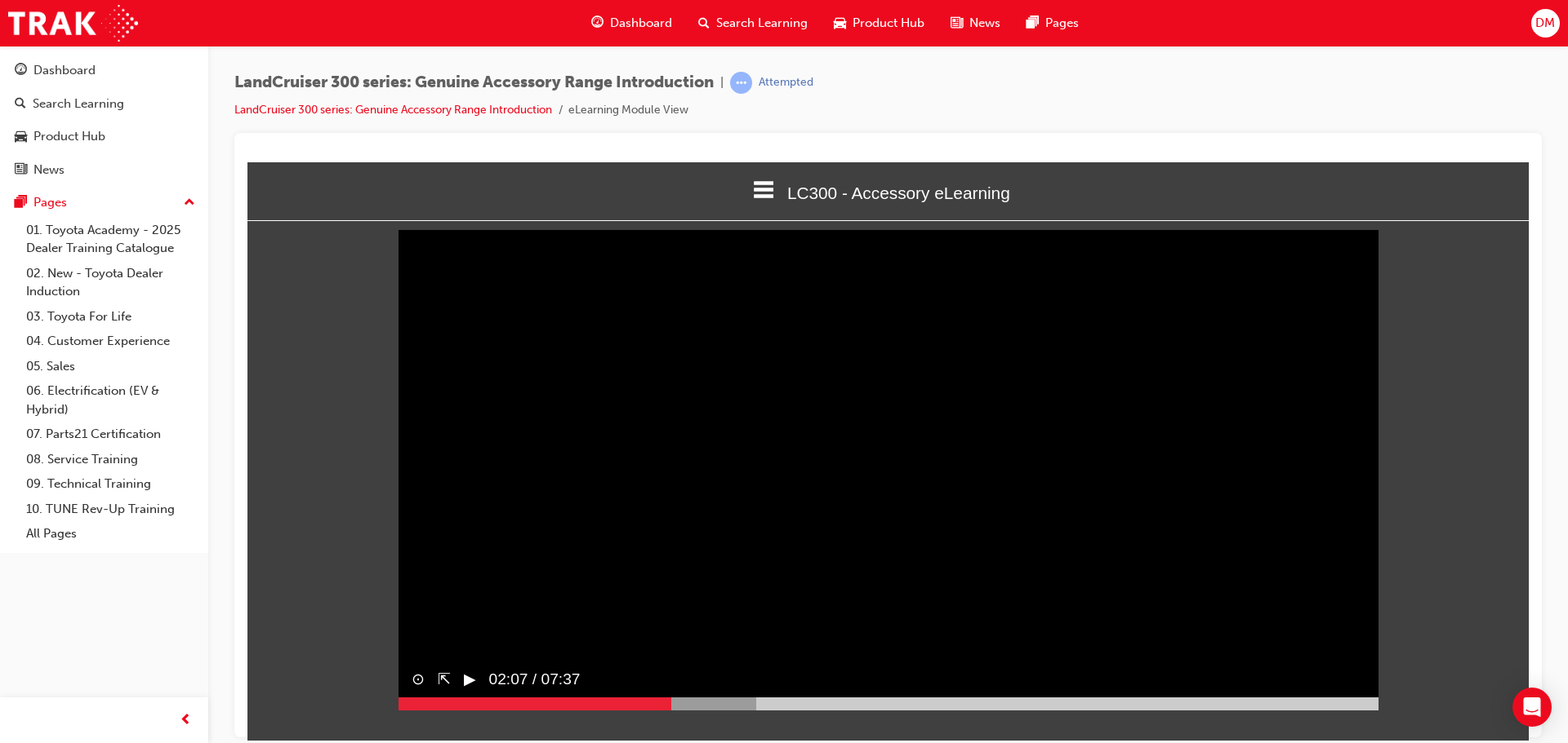
click at [672, 710] on div at bounding box center [577, 703] width 358 height 13
click at [704, 710] on div at bounding box center [577, 703] width 358 height 13
click at [717, 710] on div at bounding box center [577, 703] width 358 height 13
click at [727, 710] on div at bounding box center [577, 703] width 358 height 13
click at [740, 710] on div at bounding box center [577, 703] width 358 height 13
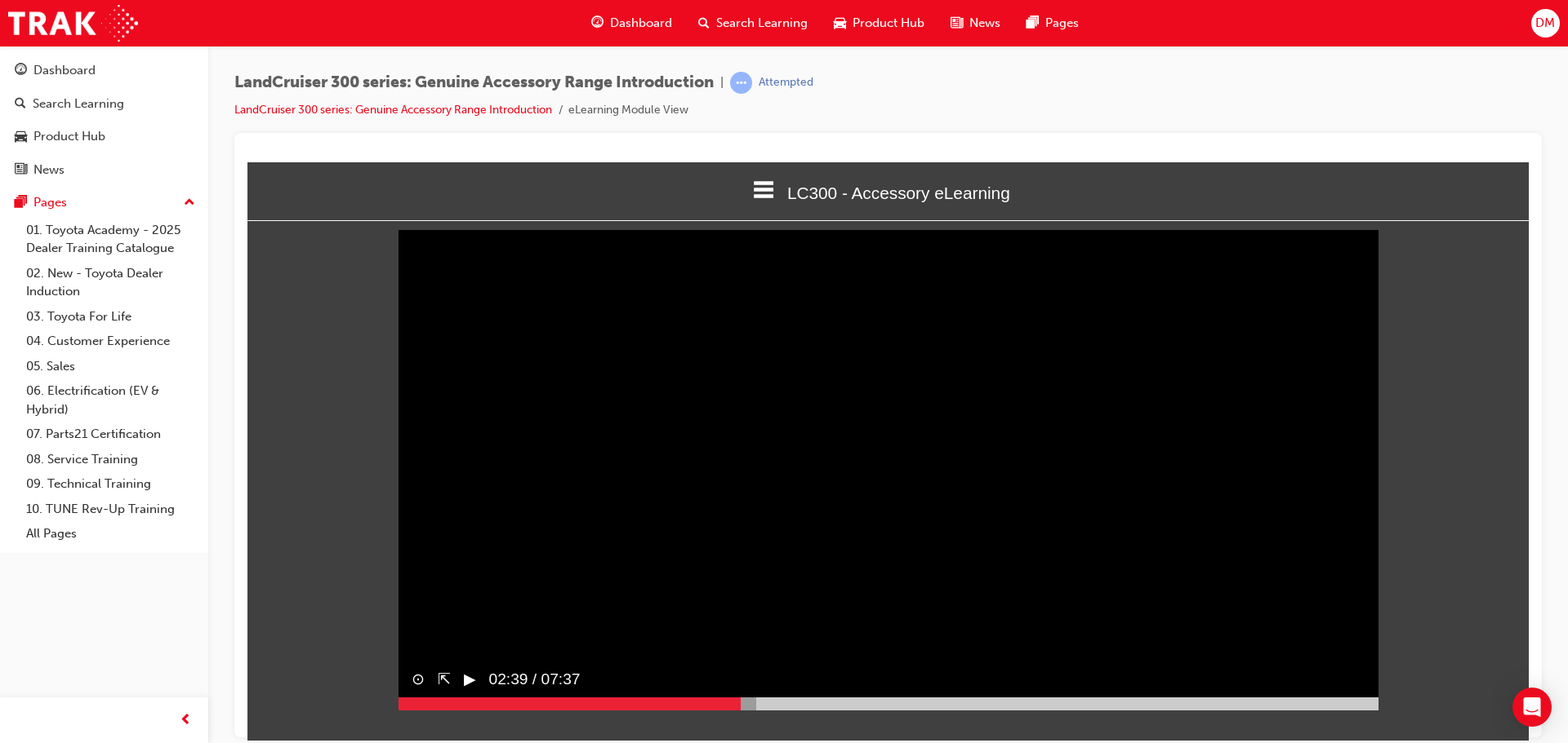
click at [699, 710] on div at bounding box center [570, 703] width 343 height 13
click at [670, 710] on div at bounding box center [549, 703] width 301 height 13
click at [630, 710] on div at bounding box center [534, 703] width 272 height 13
click at [470, 691] on button "▶︎" at bounding box center [470, 679] width 12 height 24
click at [1115, 550] on video "Sorry, your browser does not support embedded videos. Download Instead" at bounding box center [888, 465] width 980 height 489
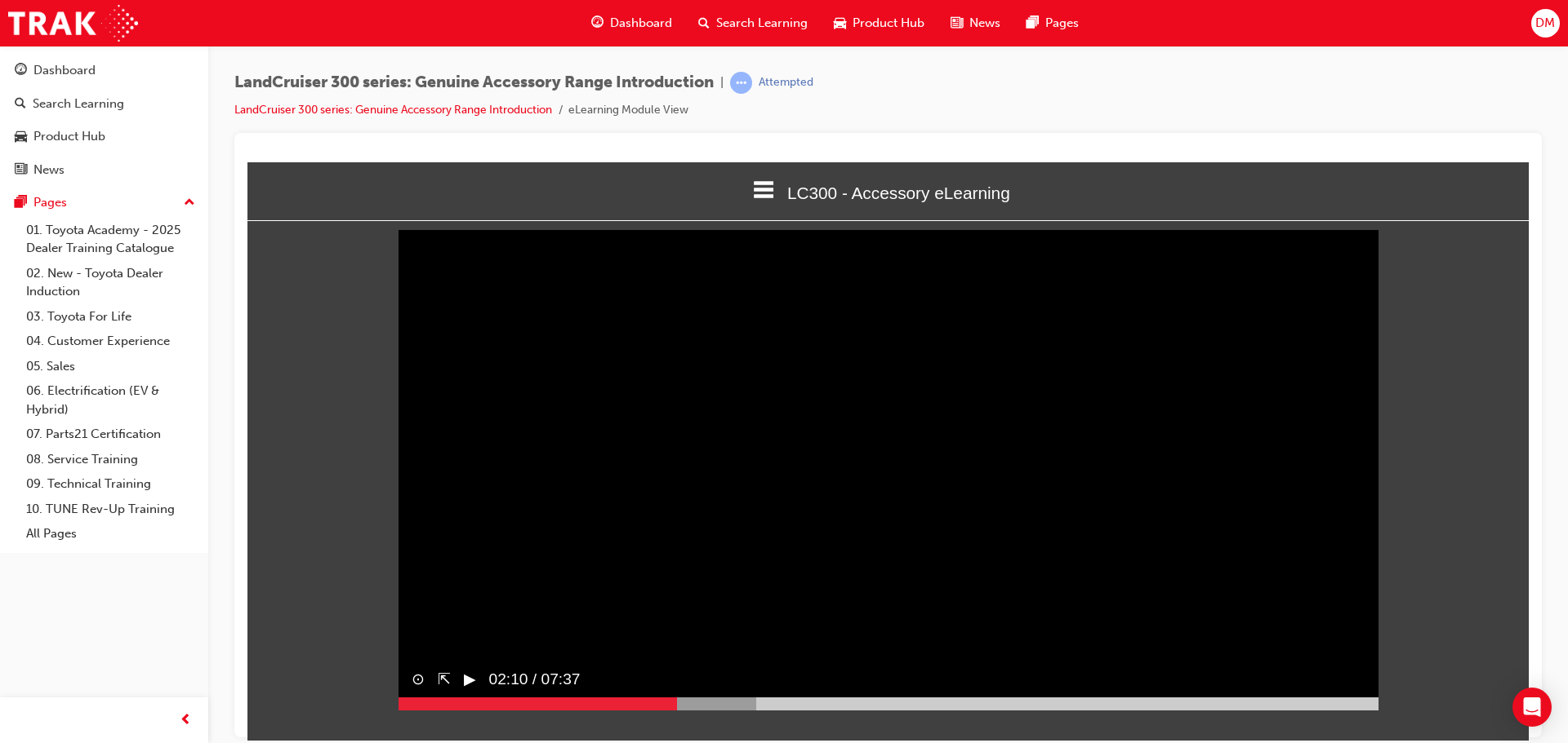
click at [470, 691] on button "▶︎" at bounding box center [470, 679] width 12 height 24
drag, startPoint x: 824, startPoint y: 489, endPoint x: 812, endPoint y: 500, distance: 16.3
click at [824, 489] on video "Sorry, your browser does not support embedded videos. Download Instead" at bounding box center [888, 465] width 980 height 489
click at [762, 710] on div at bounding box center [581, 703] width 366 height 13
click at [758, 710] on div at bounding box center [579, 703] width 361 height 13
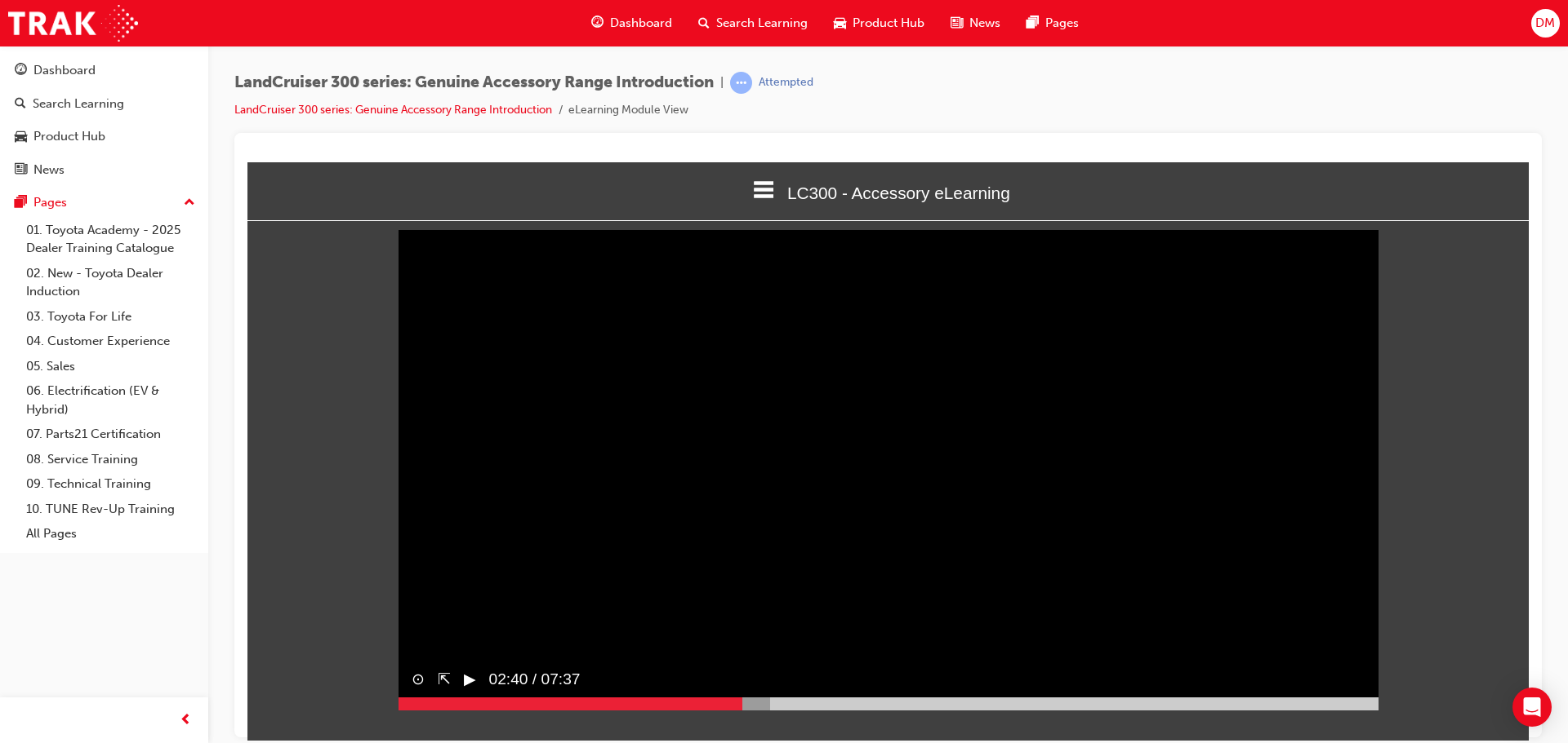
click at [742, 710] on div at bounding box center [571, 703] width 345 height 13
click at [467, 691] on button "▶︎" at bounding box center [470, 679] width 12 height 24
click at [850, 710] on div at bounding box center [648, 703] width 500 height 13
click at [867, 710] on div at bounding box center [651, 703] width 505 height 13
click at [857, 710] on div at bounding box center [633, 703] width 470 height 13
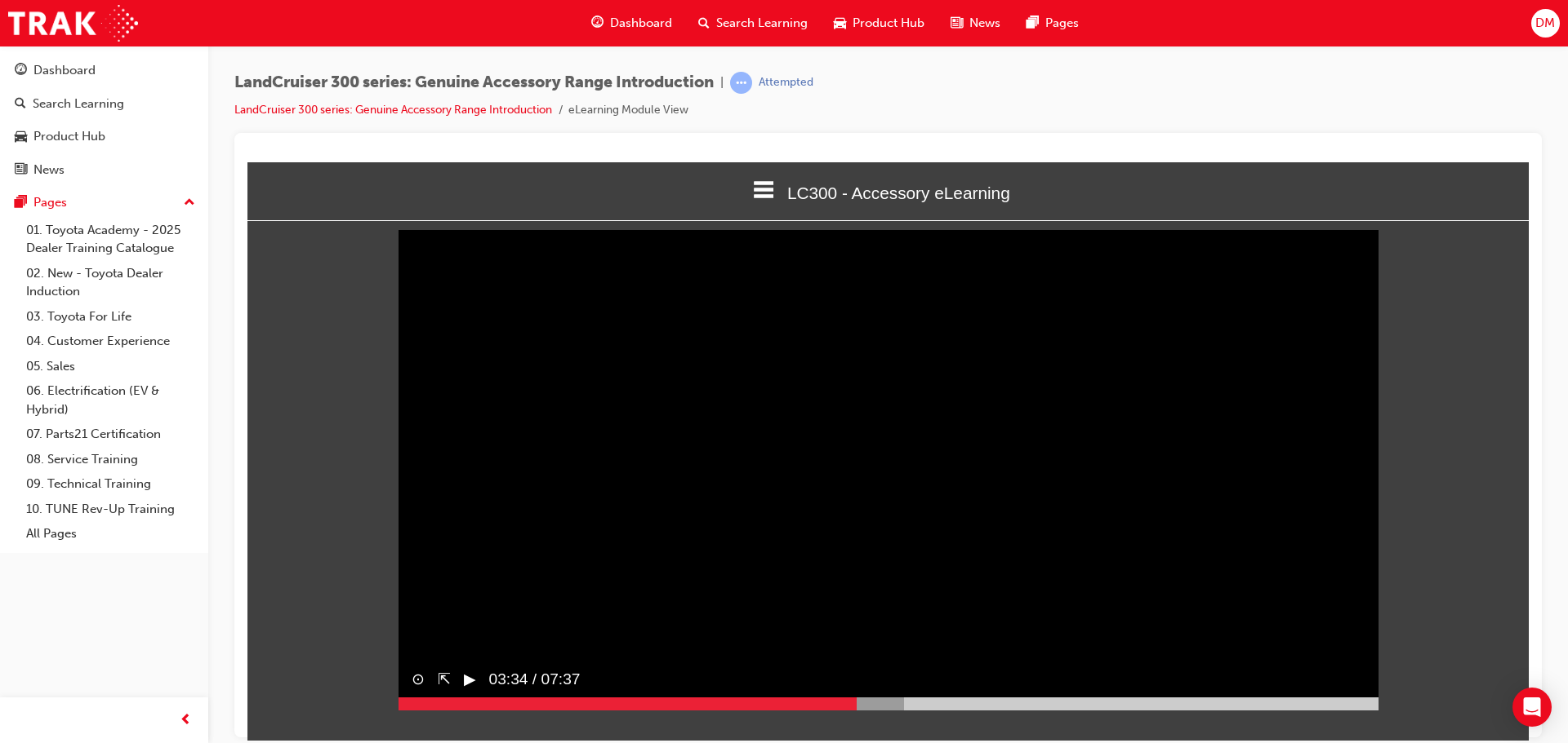
click at [858, 710] on div at bounding box center [651, 703] width 505 height 13
click at [865, 710] on div at bounding box center [651, 703] width 505 height 13
click at [868, 710] on div at bounding box center [651, 703] width 505 height 13
click at [876, 710] on div at bounding box center [651, 703] width 505 height 13
click at [887, 710] on div at bounding box center [651, 703] width 505 height 13
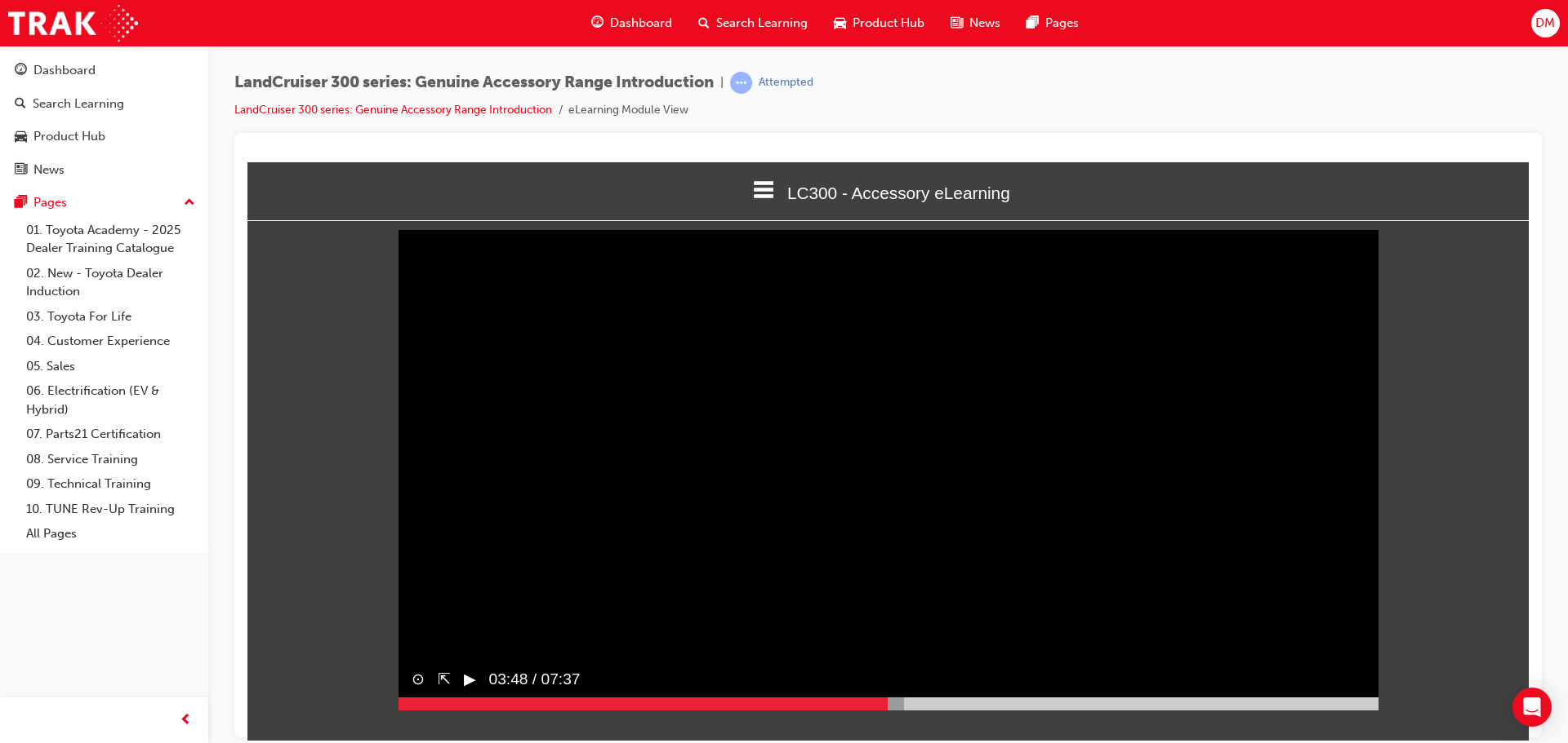
drag, startPoint x: 465, startPoint y: 708, endPoint x: 655, endPoint y: 655, distance: 197.3
click at [475, 691] on button "▶︎" at bounding box center [470, 679] width 12 height 24
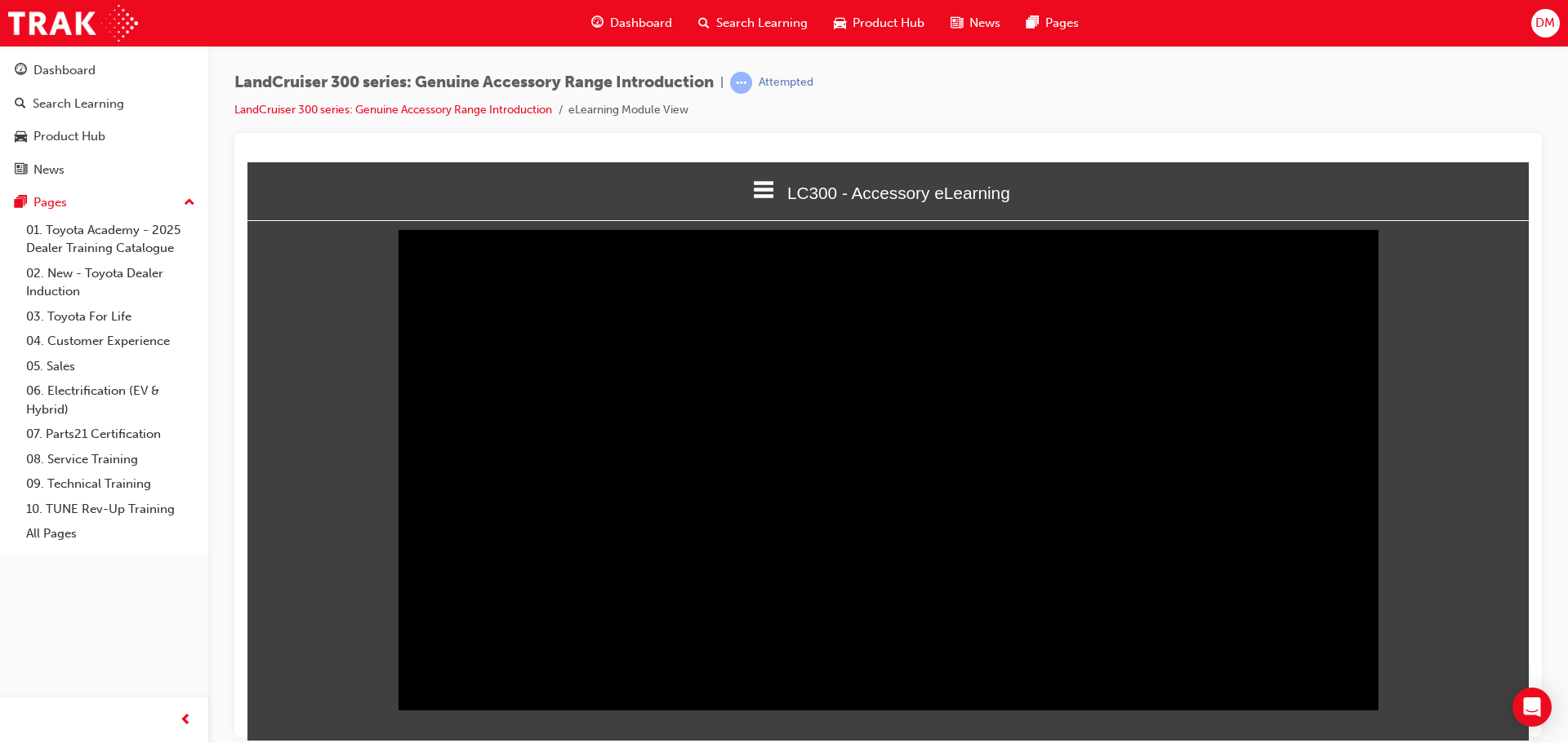
drag, startPoint x: 1460, startPoint y: 625, endPoint x: 1496, endPoint y: 631, distance: 36.5
click at [1464, 625] on div "Sorry, your browser does not support embedded videos. Download Instead ⊙ ⇱ ‖ 07…" at bounding box center [887, 465] width 1281 height 463
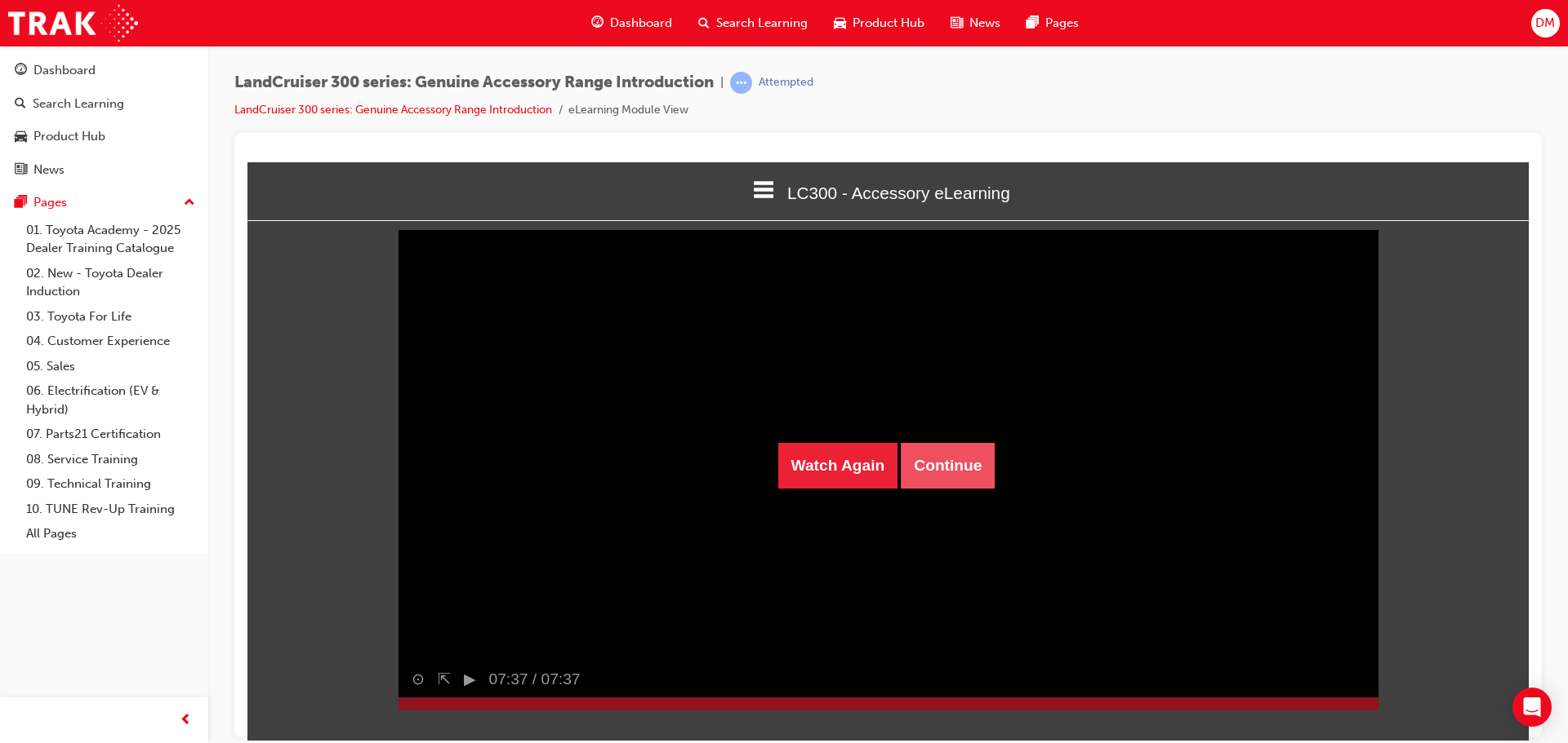
click at [949, 460] on button "Continue" at bounding box center [948, 464] width 94 height 45
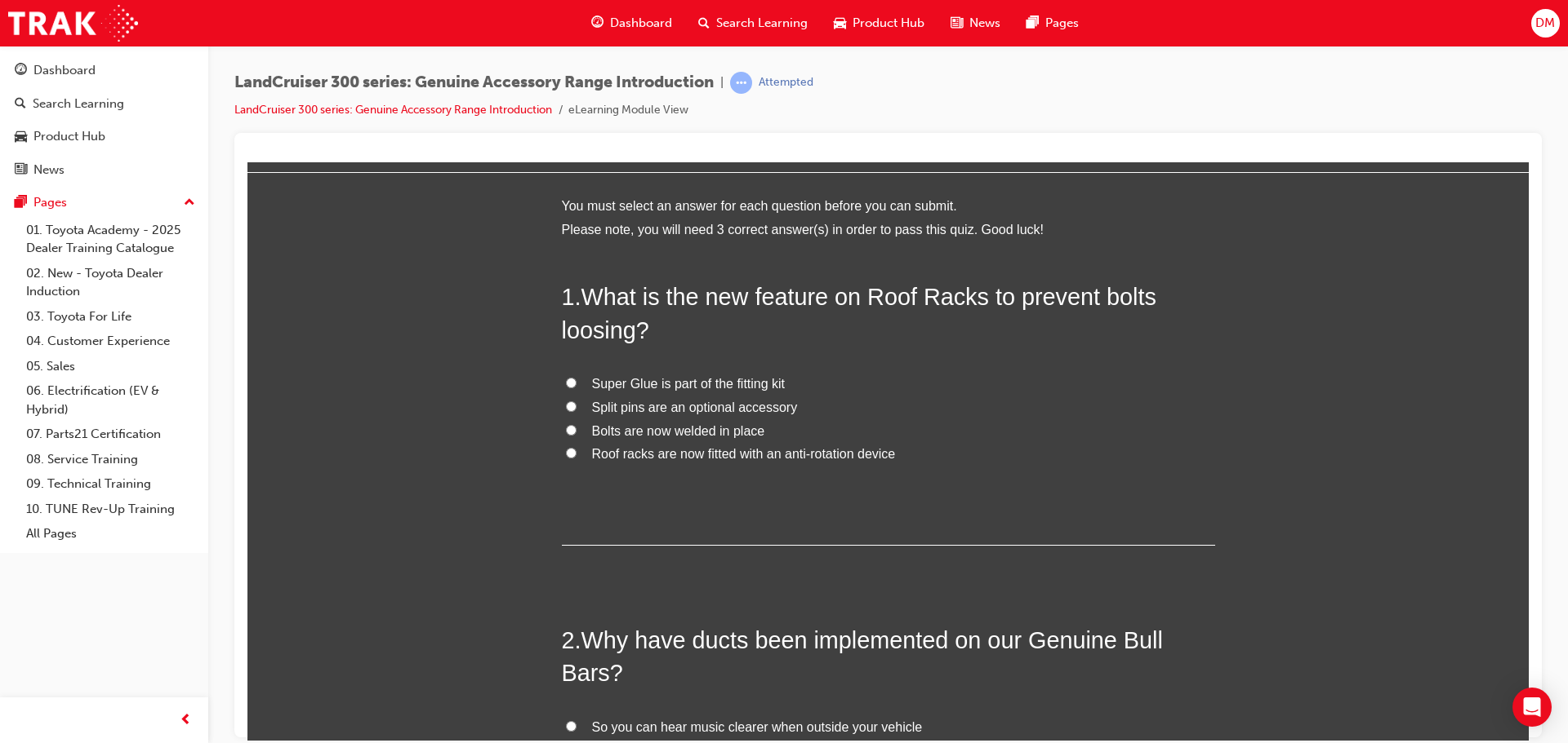
scroll to position [82, 0]
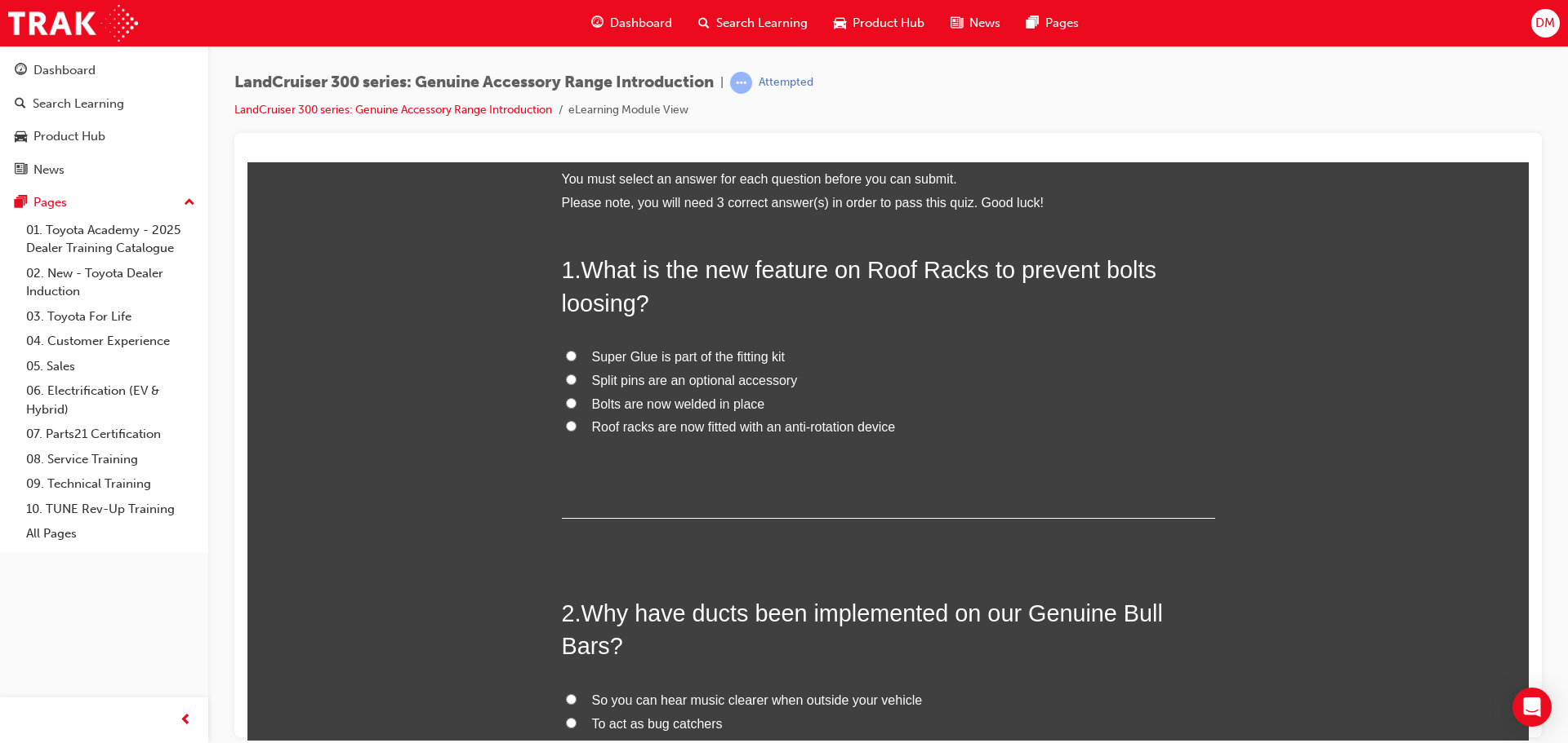
click at [566, 426] on input "Roof racks are now fitted with an anti-rotation device" at bounding box center [571, 425] width 11 height 11
radio input "true"
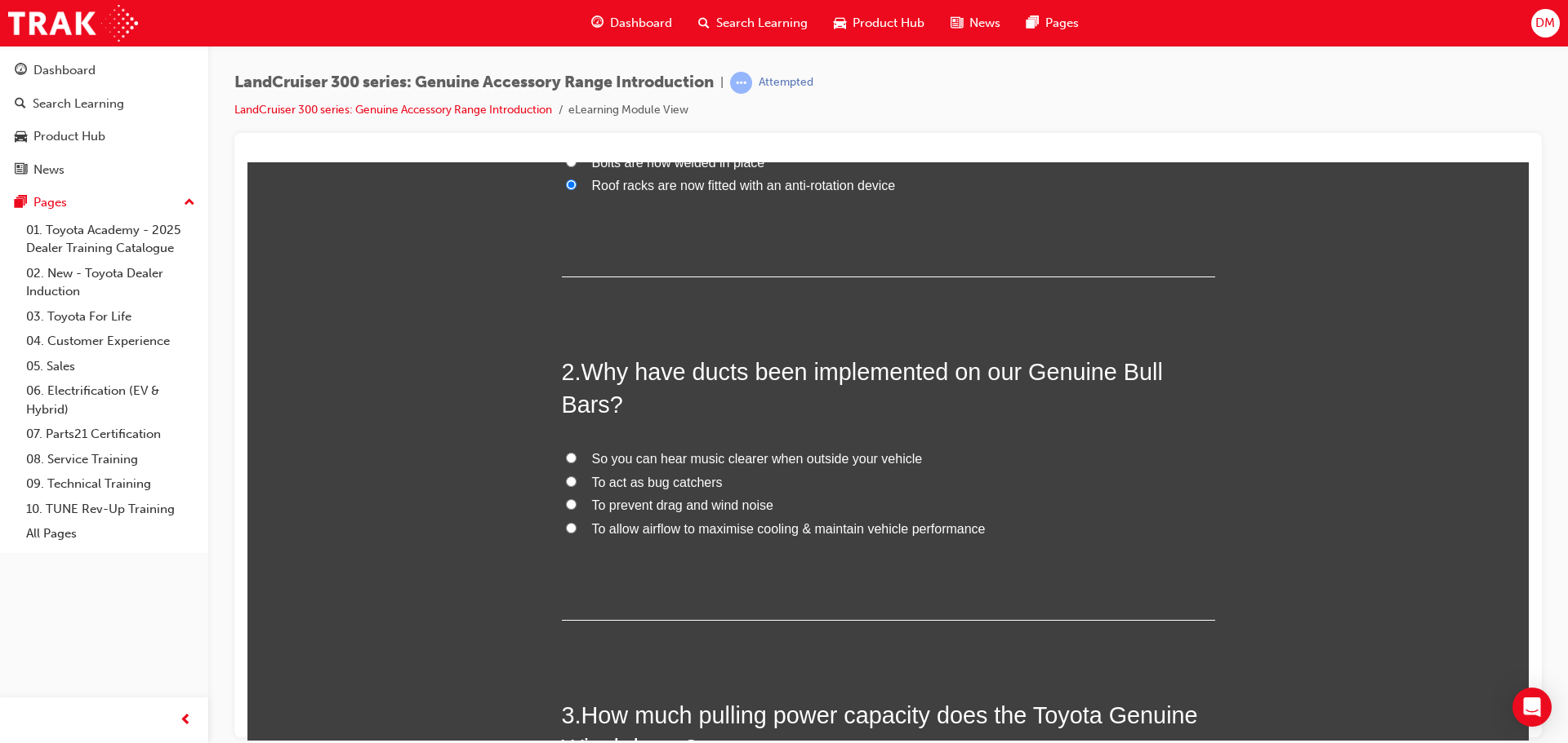
scroll to position [326, 0]
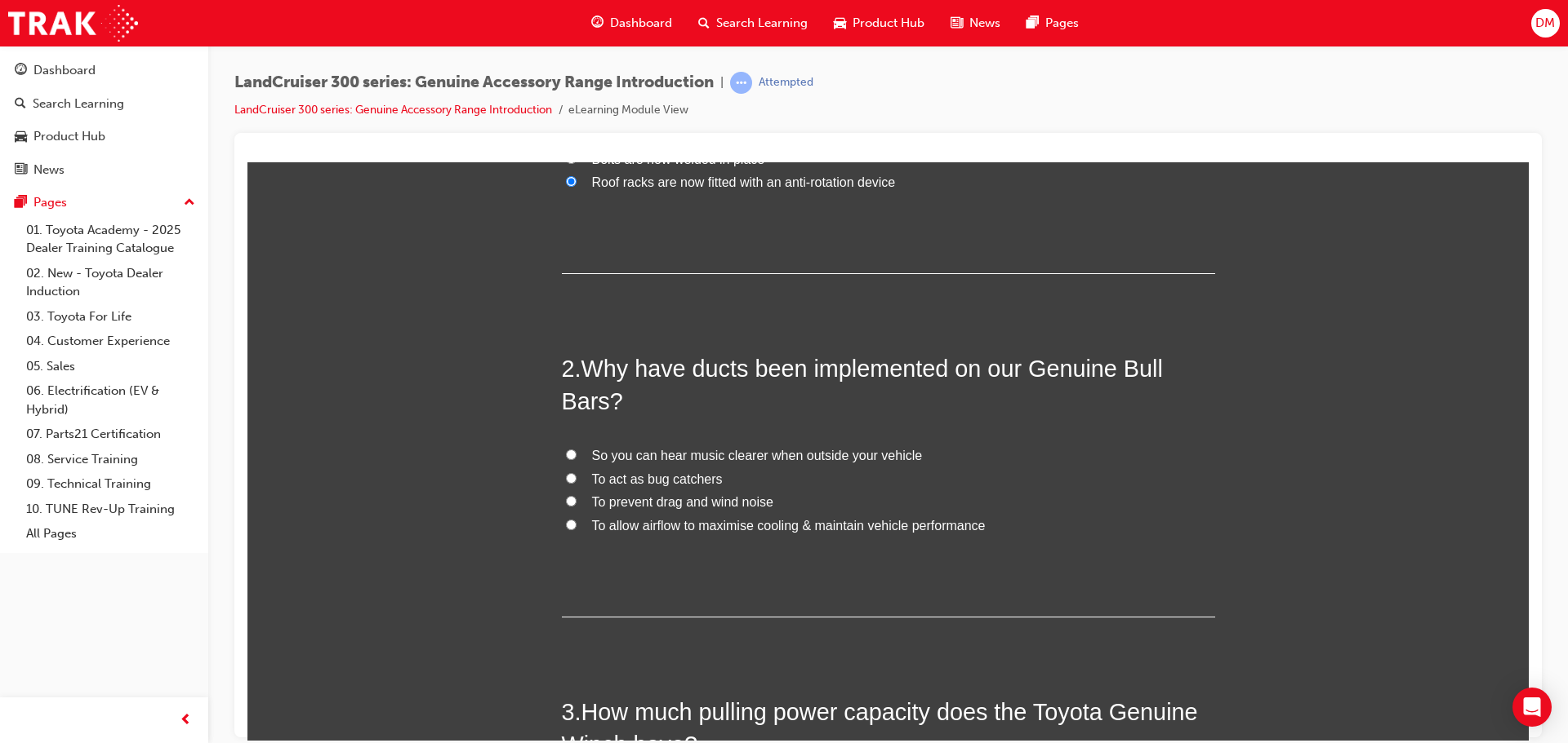
click at [566, 500] on input "To prevent drag and wind noise" at bounding box center [571, 500] width 11 height 11
radio input "true"
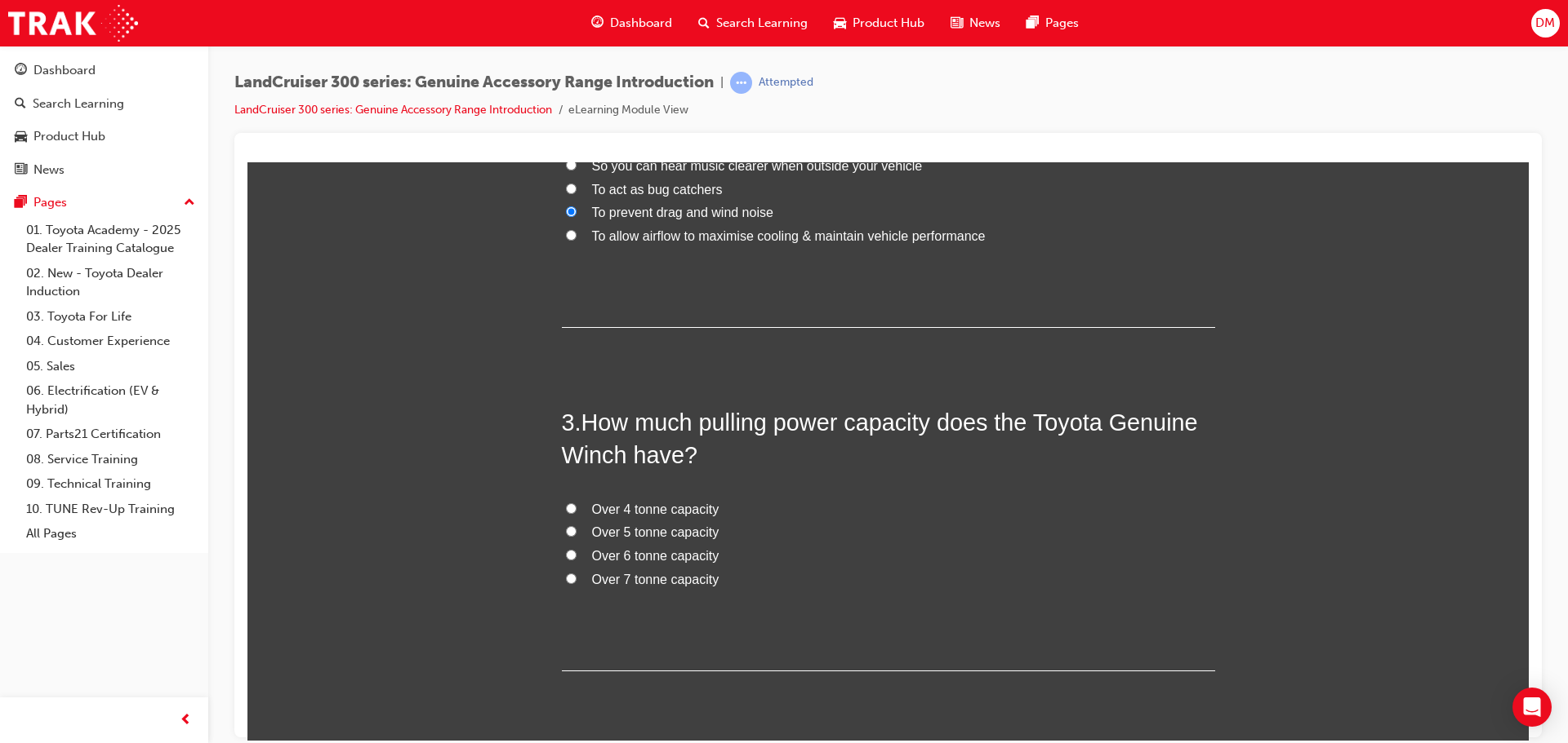
scroll to position [653, 0]
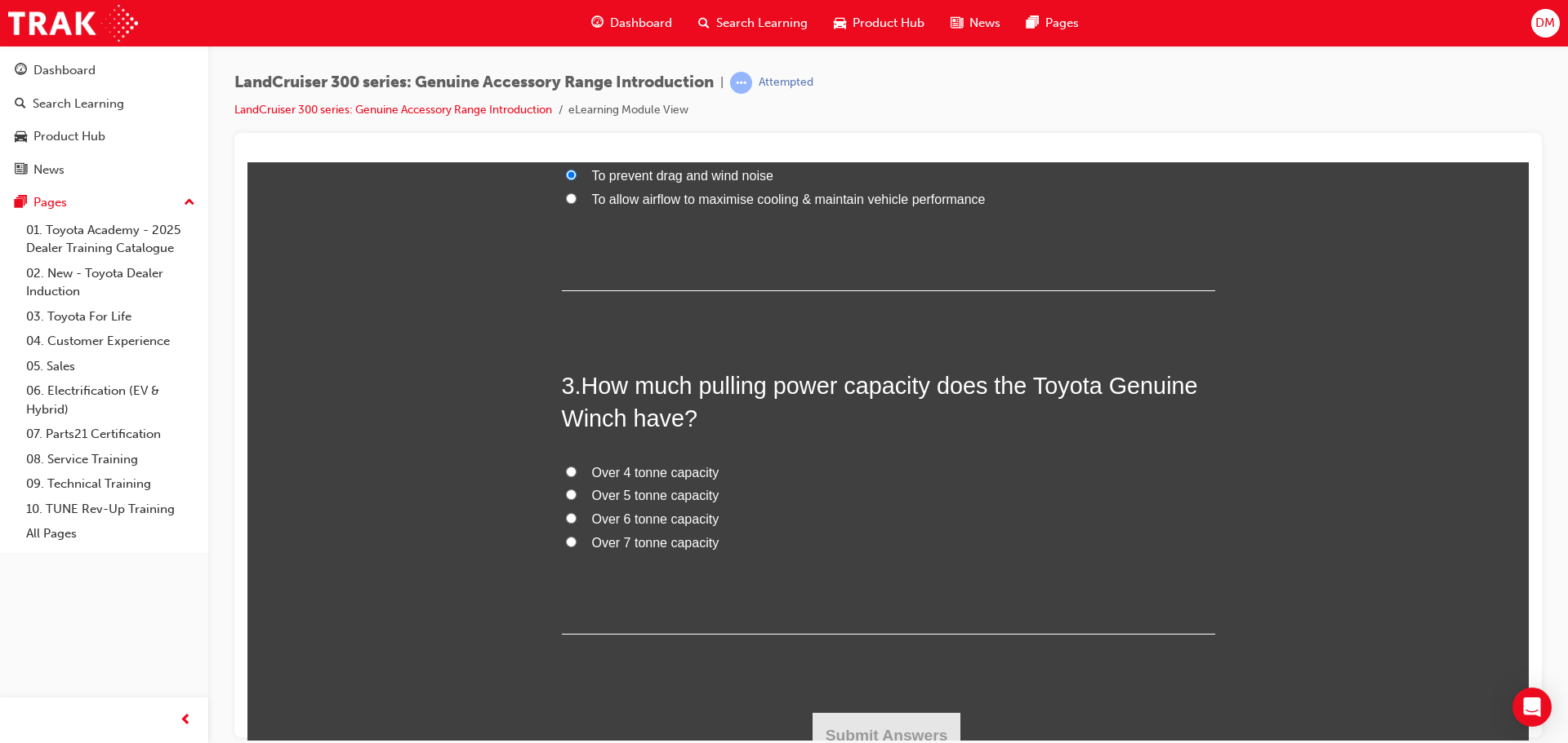
click at [566, 472] on input "Over 4 tonne capacity" at bounding box center [571, 471] width 11 height 11
radio input "true"
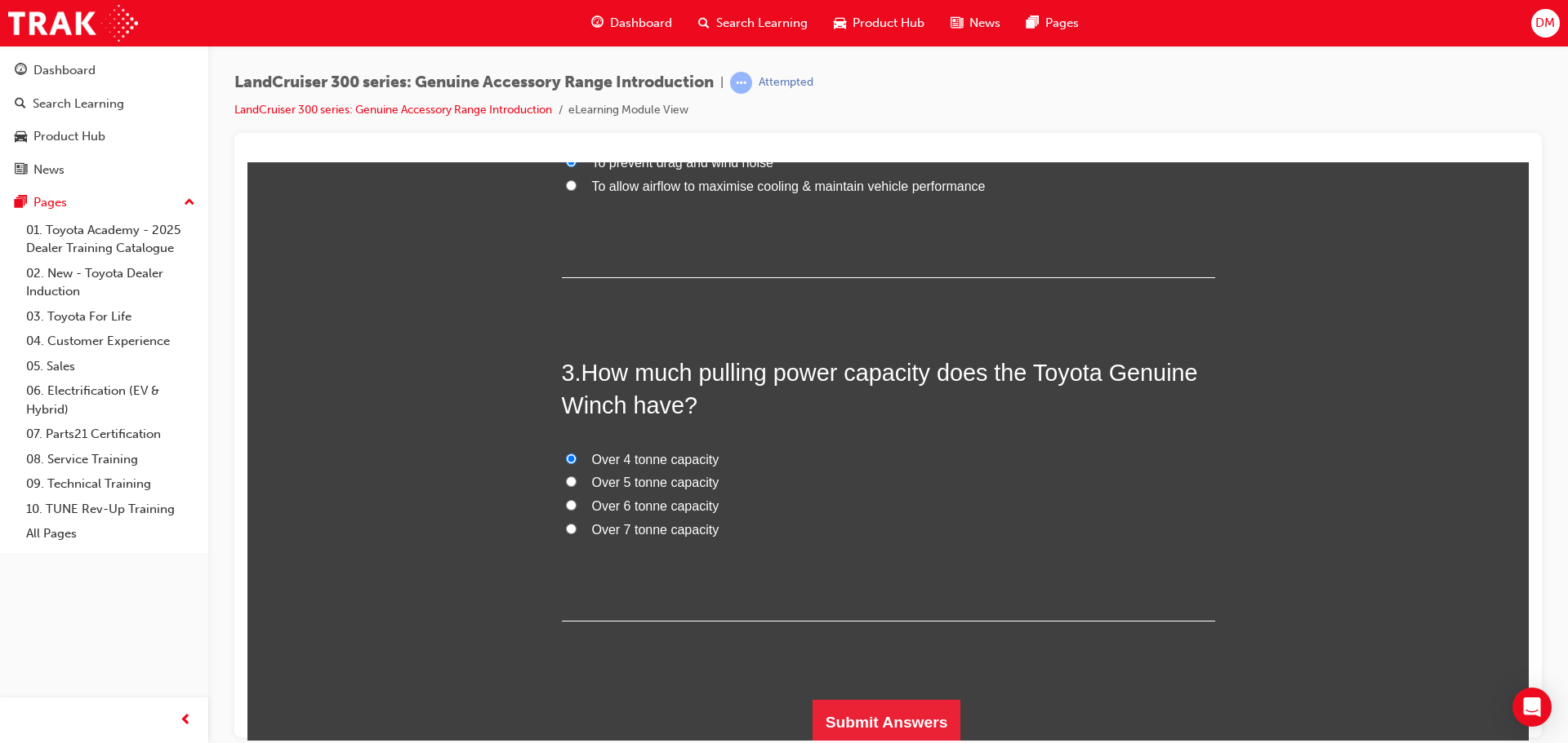
scroll to position [670, 0]
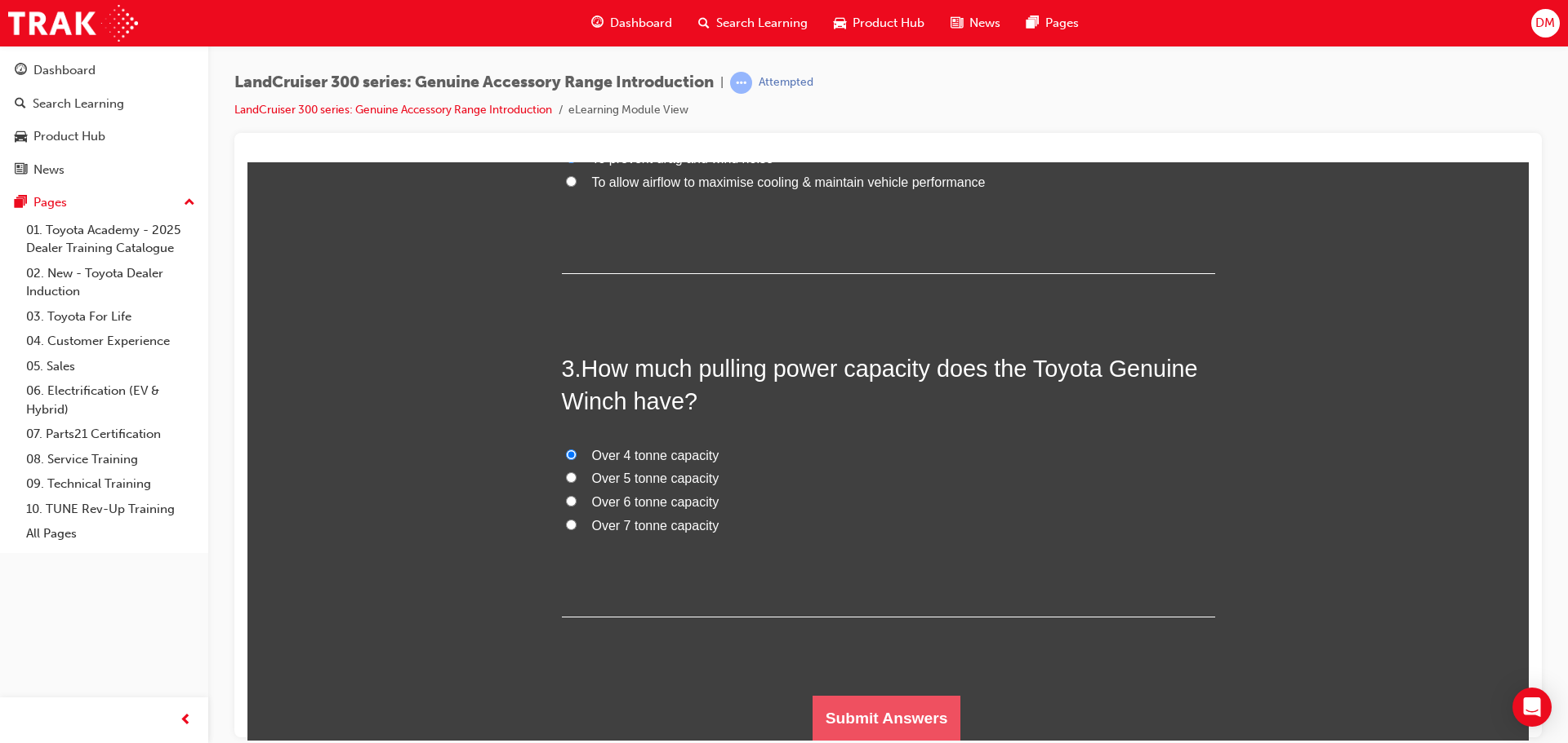
drag, startPoint x: 876, startPoint y: 717, endPoint x: 730, endPoint y: 660, distance: 156.7
click at [875, 717] on button "Submit Answers" at bounding box center [887, 717] width 149 height 45
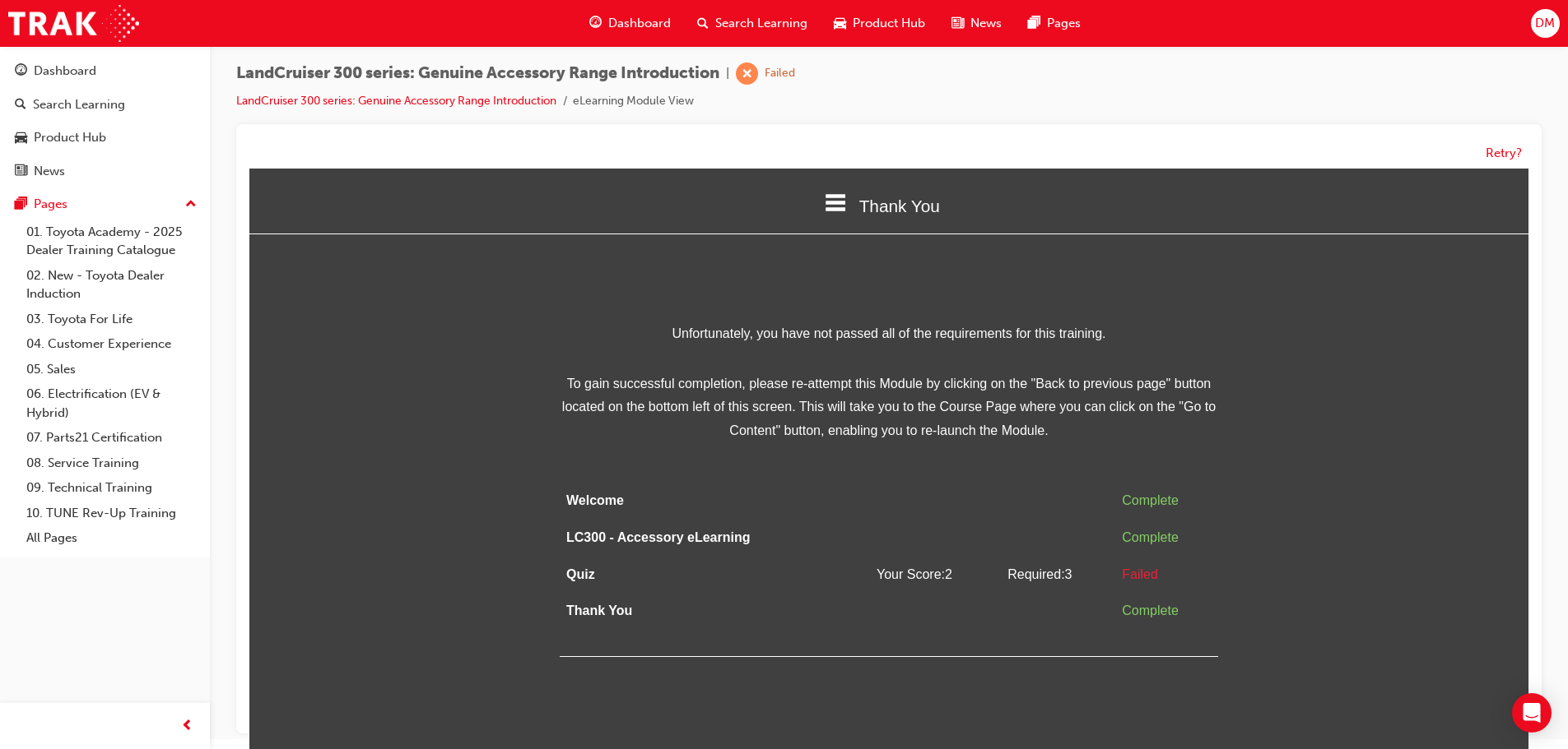
scroll to position [12, 0]
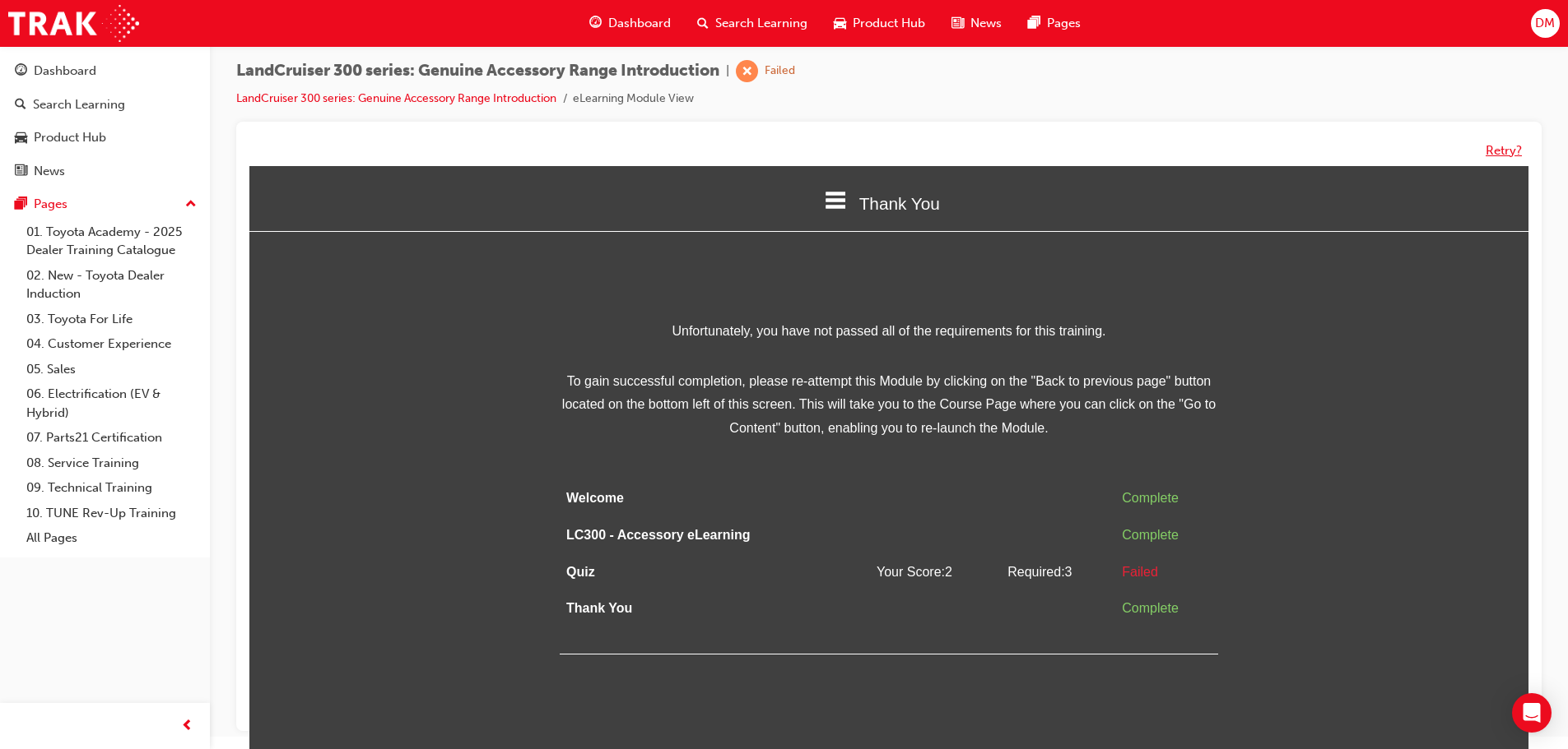
click at [1501, 152] on button "Retry?" at bounding box center [1503, 151] width 36 height 19
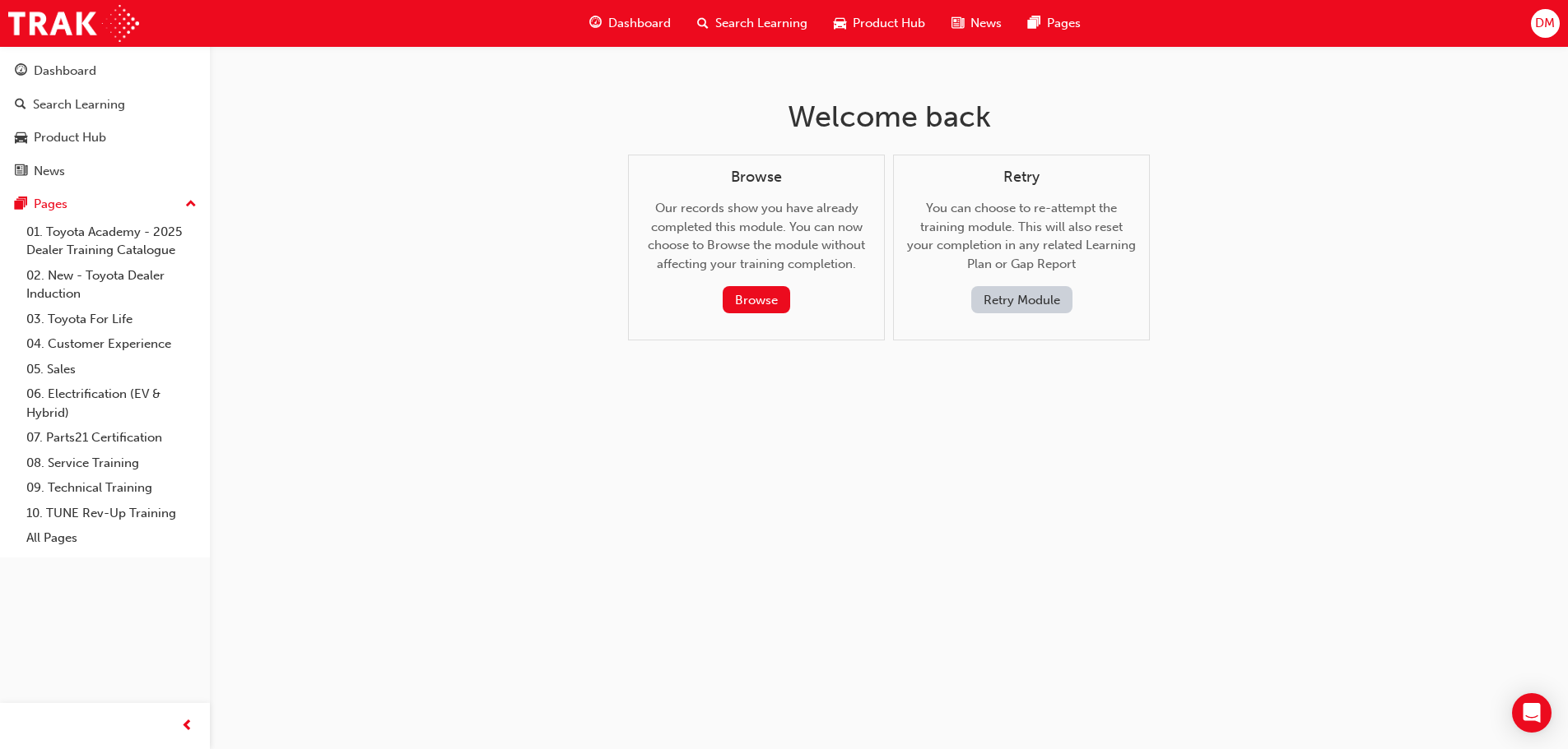
scroll to position [0, 0]
click at [1017, 300] on button "Retry Module" at bounding box center [1027, 300] width 101 height 27
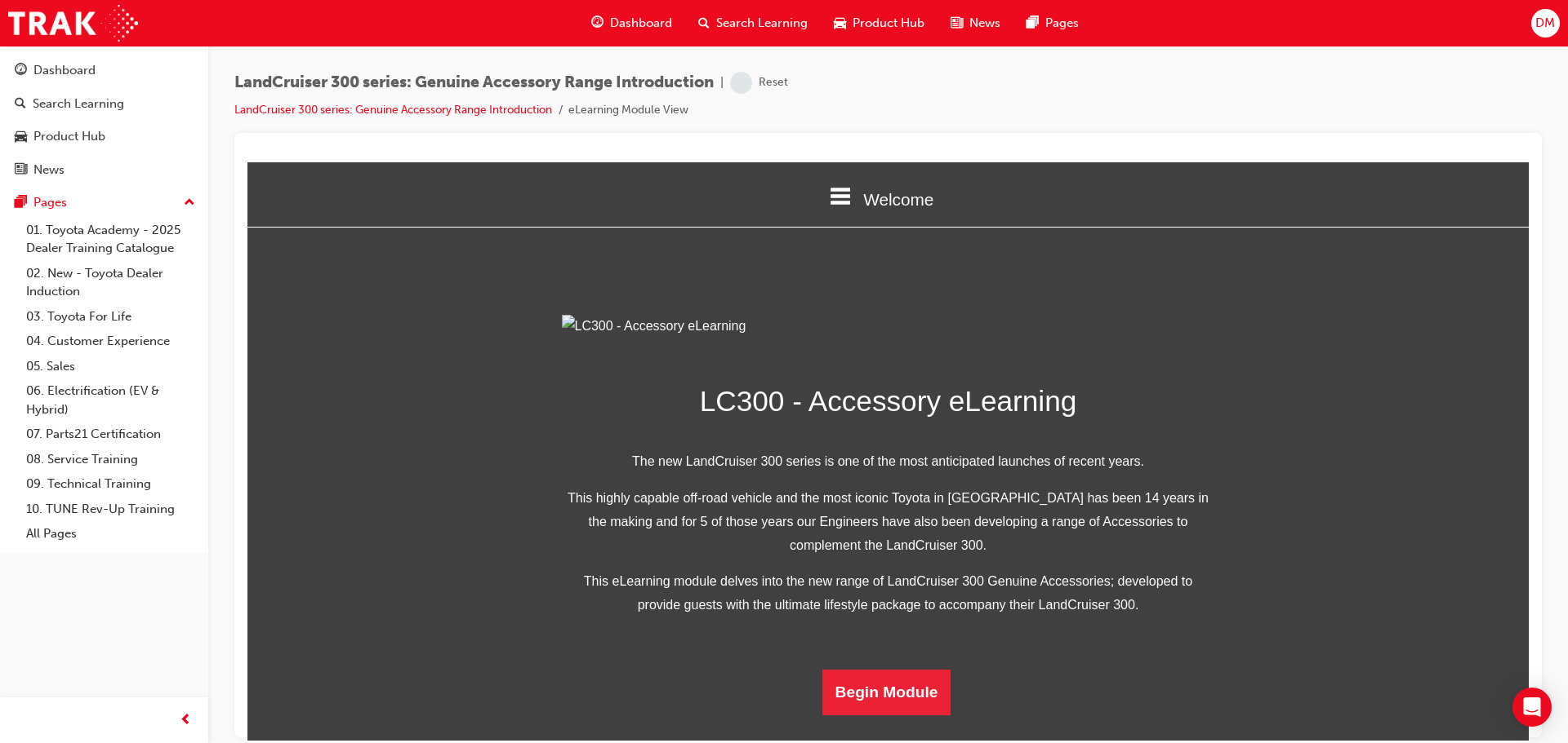
scroll to position [318, 0]
click at [869, 710] on button "Begin Module" at bounding box center [887, 692] width 129 height 45
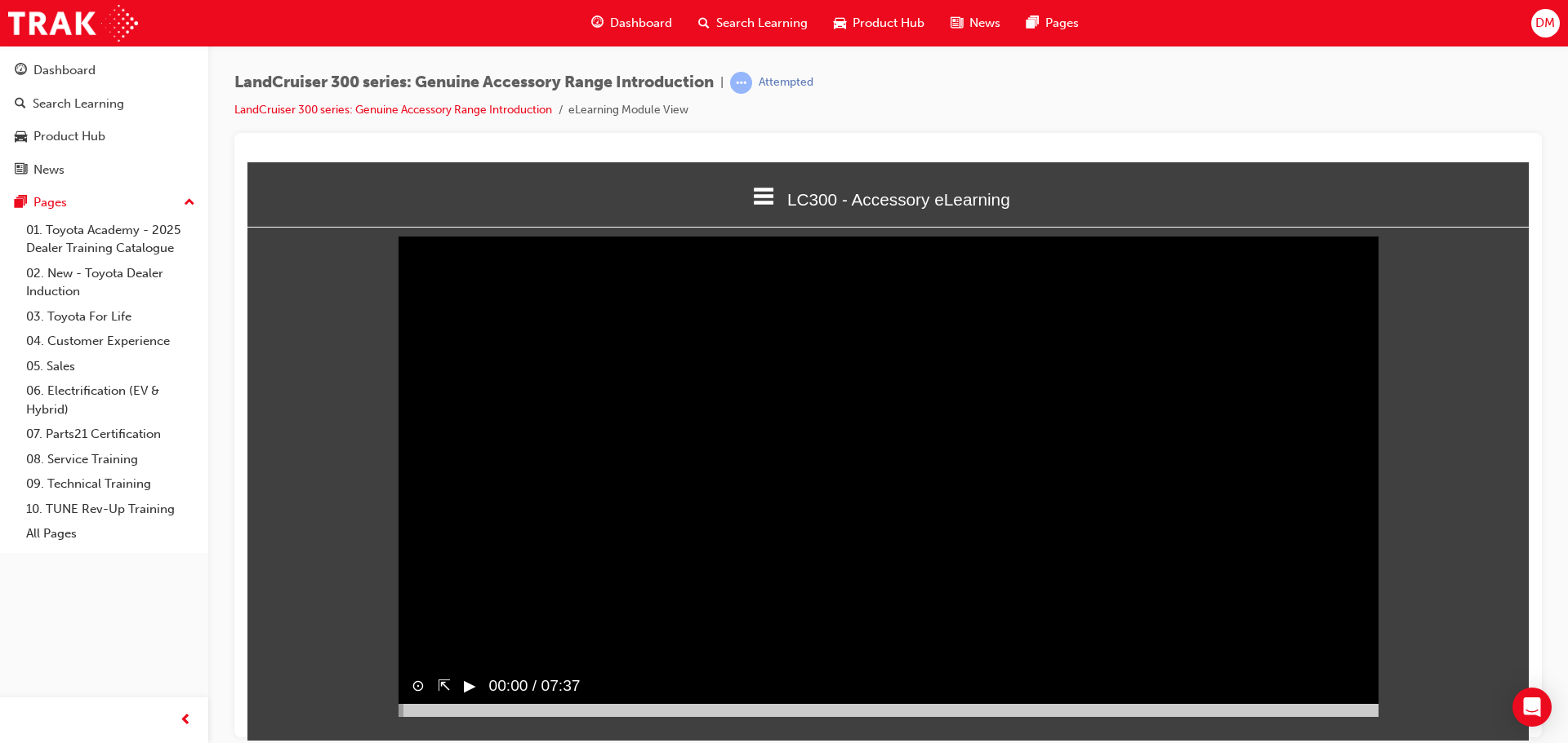
drag, startPoint x: 466, startPoint y: 713, endPoint x: 507, endPoint y: 684, distance: 50.2
click at [469, 698] on button "▶︎" at bounding box center [470, 685] width 12 height 24
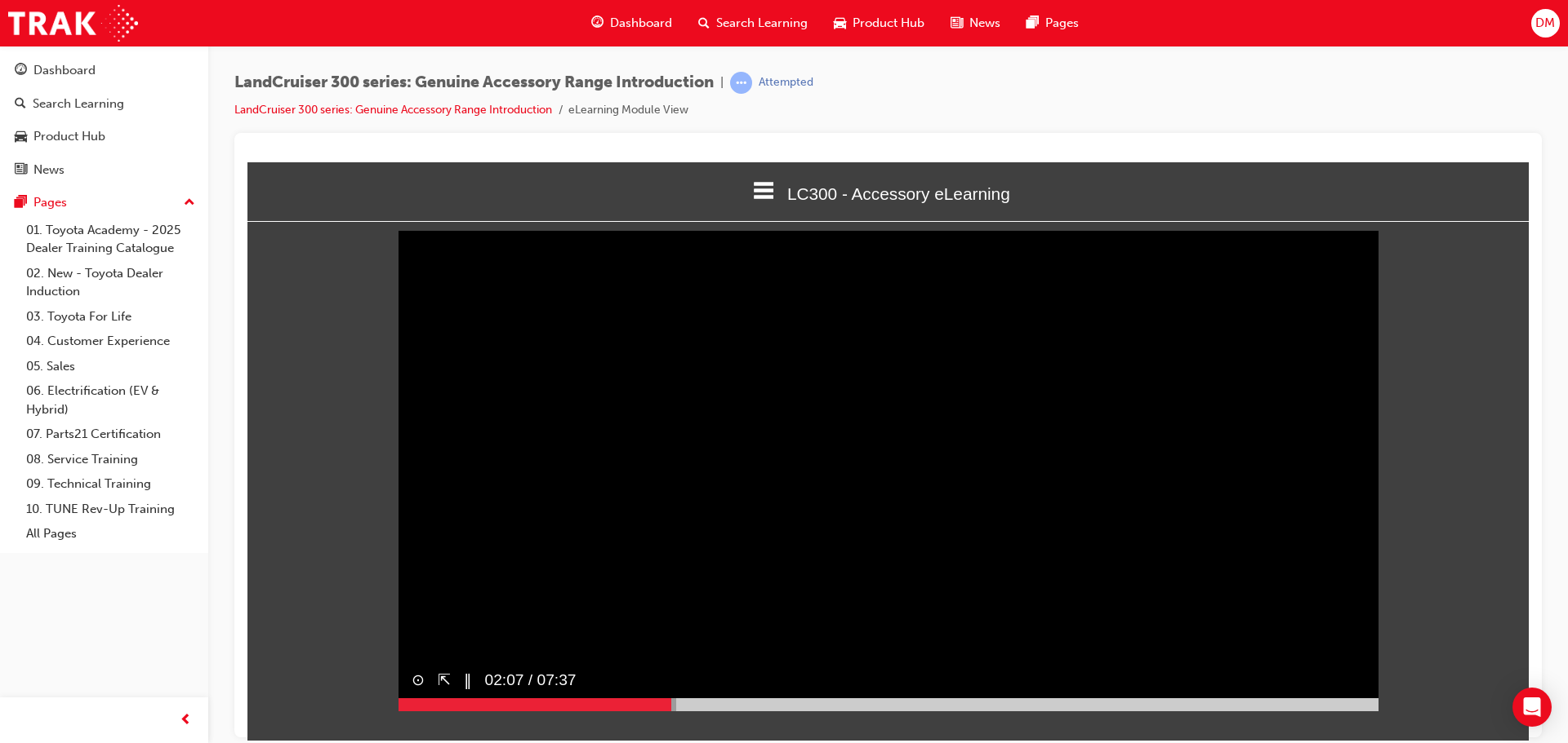
scroll to position [7, 0]
drag, startPoint x: 701, startPoint y: 736, endPoint x: 721, endPoint y: 731, distance: 20.6
click at [701, 710] on div at bounding box center [888, 703] width 980 height 13
click at [769, 710] on div at bounding box center [888, 703] width 980 height 13
click at [821, 710] on div at bounding box center [888, 703] width 980 height 13
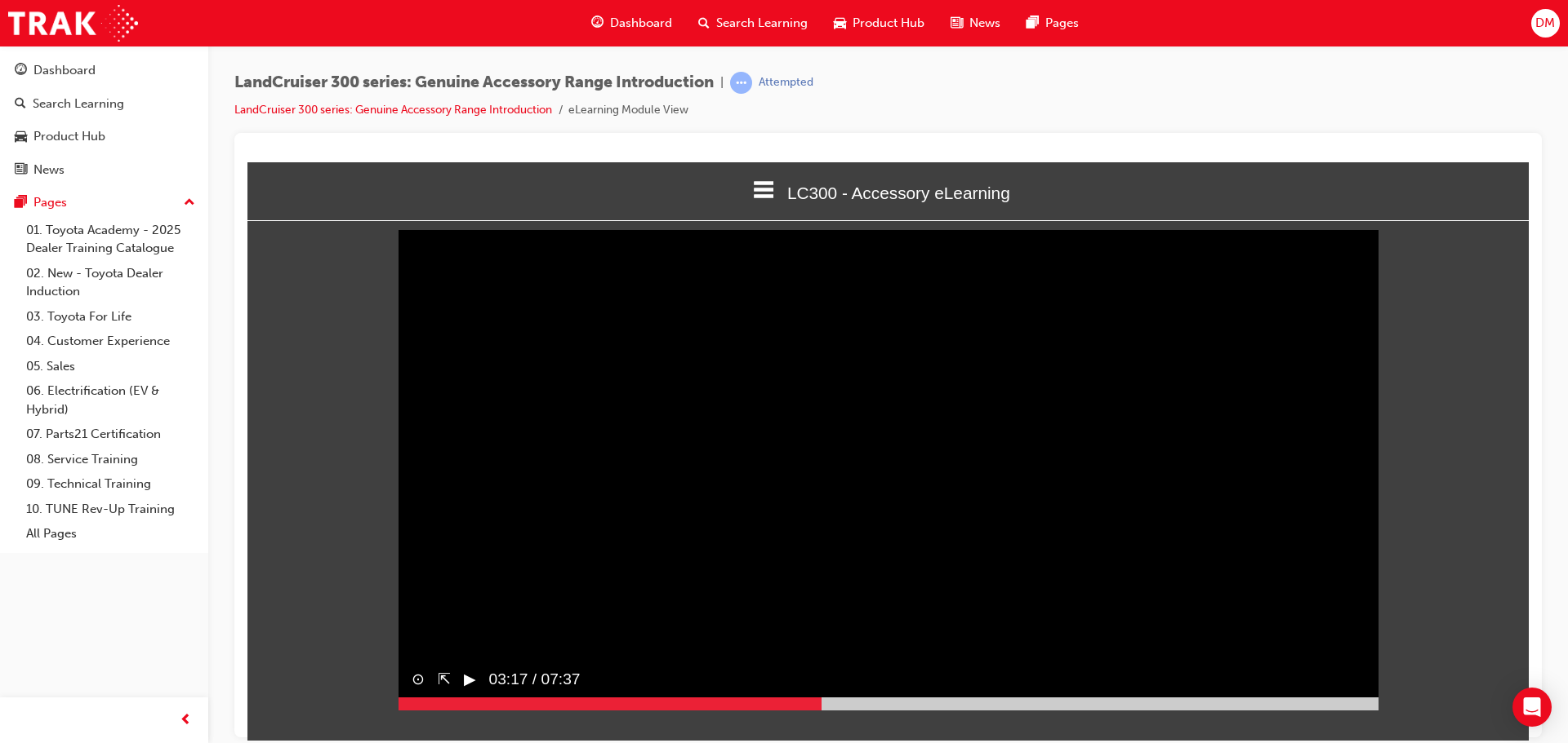
click at [926, 710] on div at bounding box center [888, 703] width 980 height 13
click at [1056, 710] on div at bounding box center [888, 703] width 980 height 13
click at [1118, 710] on div at bounding box center [888, 703] width 980 height 13
click at [1180, 710] on div at bounding box center [888, 703] width 980 height 13
click at [1242, 710] on div at bounding box center [888, 703] width 980 height 13
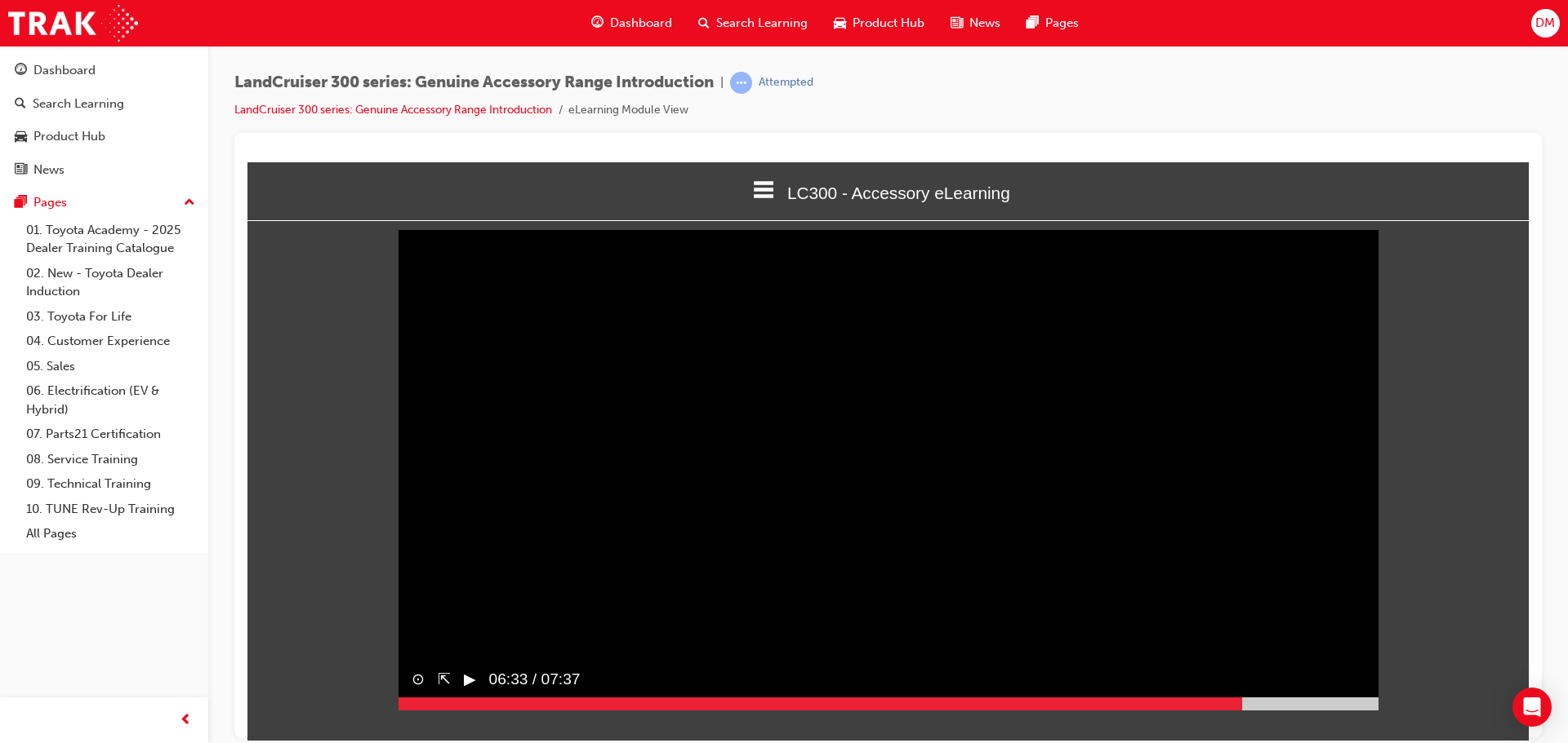
click at [1319, 710] on div at bounding box center [888, 703] width 980 height 13
click at [1358, 710] on div at bounding box center [888, 703] width 980 height 13
click at [1370, 710] on div at bounding box center [888, 703] width 980 height 13
click at [1378, 710] on div at bounding box center [888, 703] width 980 height 13
click at [1336, 710] on div at bounding box center [868, 703] width 939 height 13
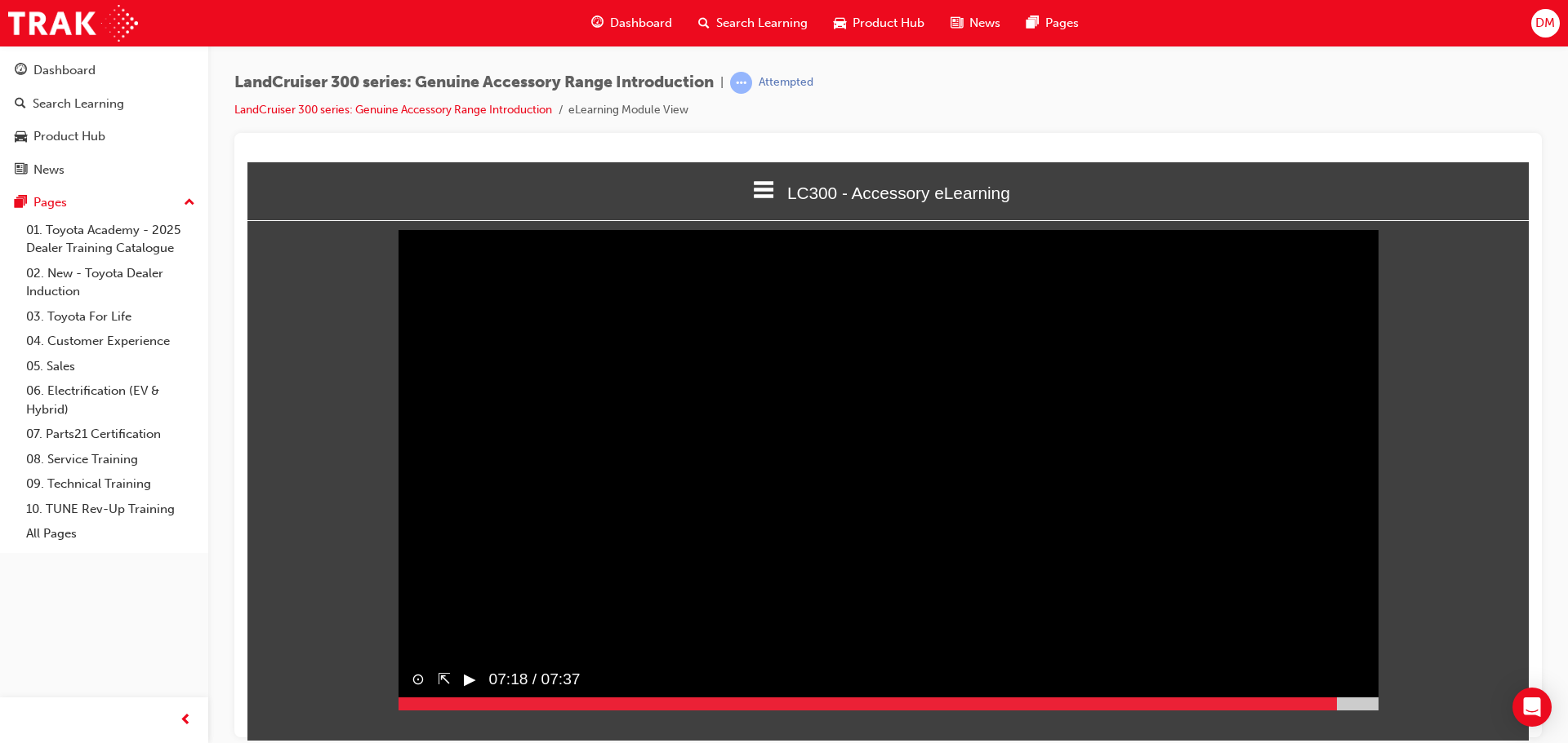
click at [470, 691] on button "▶︎" at bounding box center [470, 679] width 12 height 24
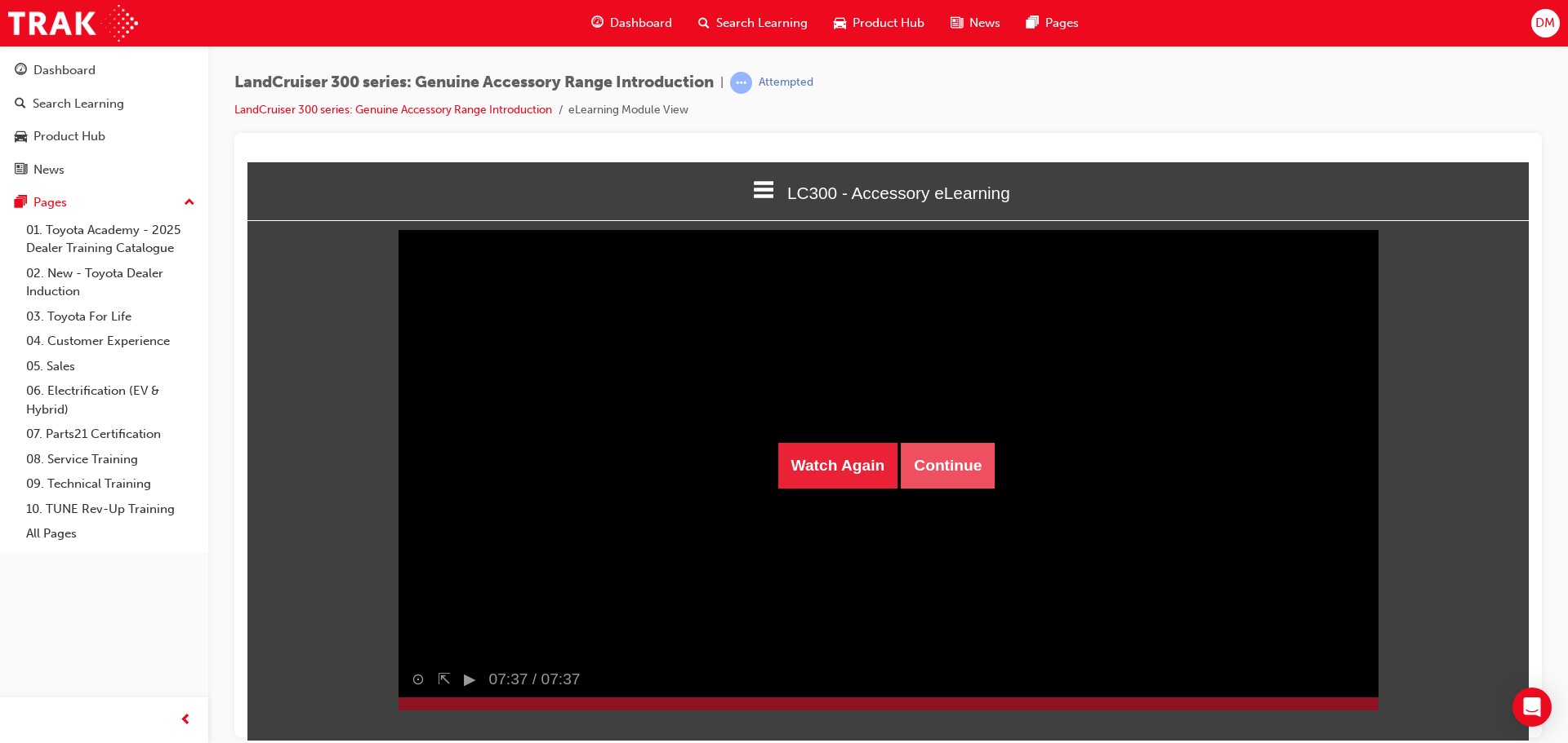
click at [930, 468] on button "Continue" at bounding box center [948, 464] width 94 height 45
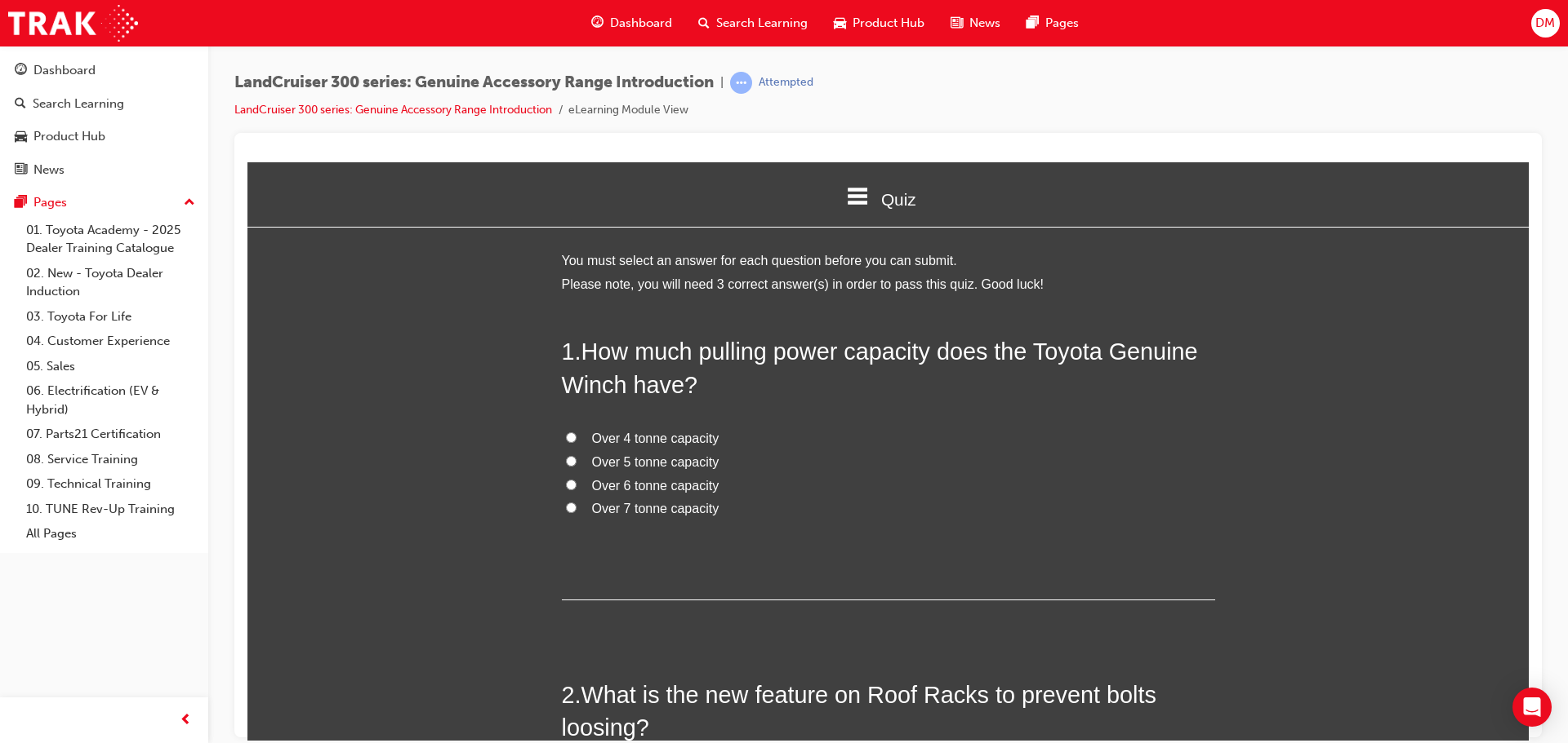
click at [566, 437] on input "Over 4 tonne capacity" at bounding box center [571, 436] width 11 height 11
radio input "true"
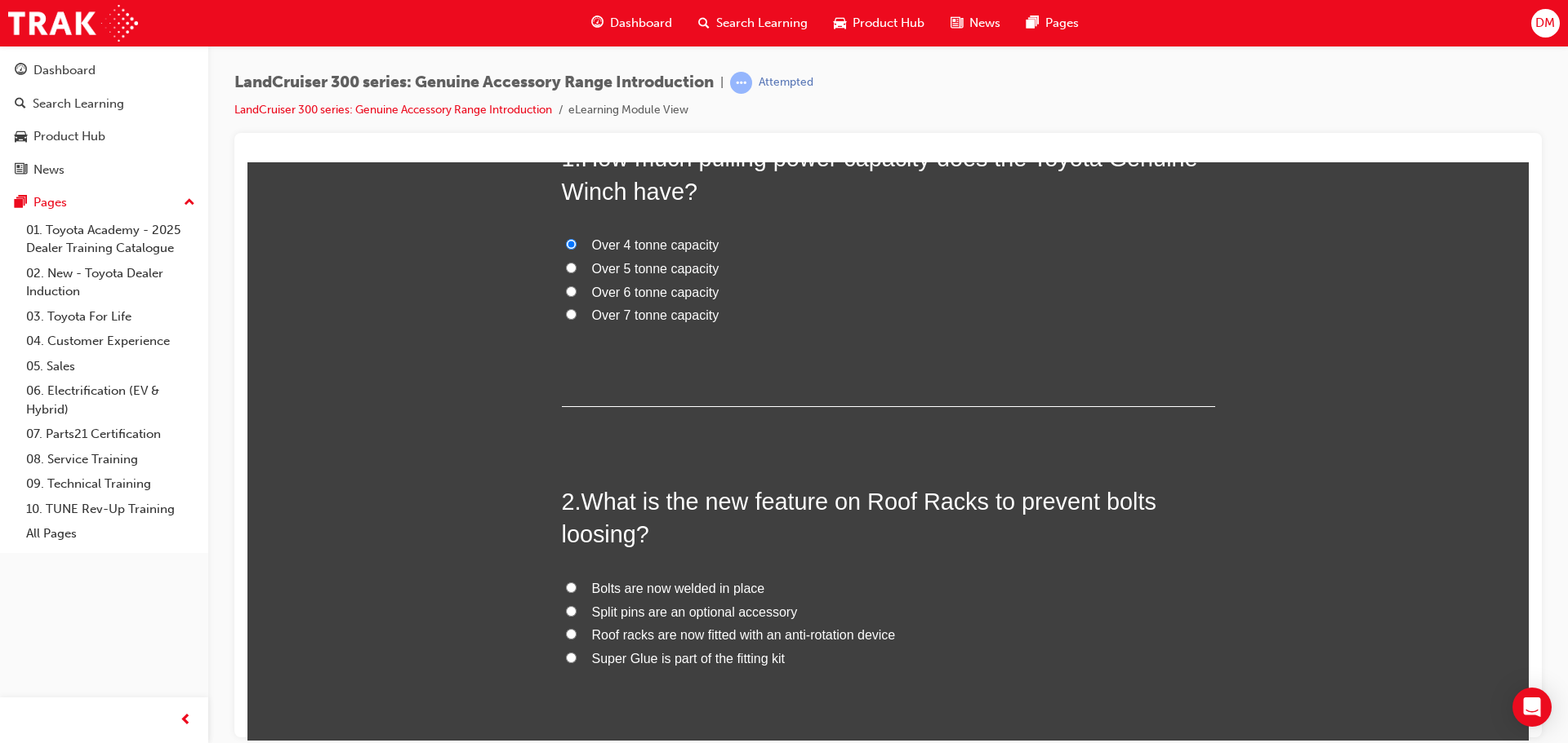
scroll to position [245, 0]
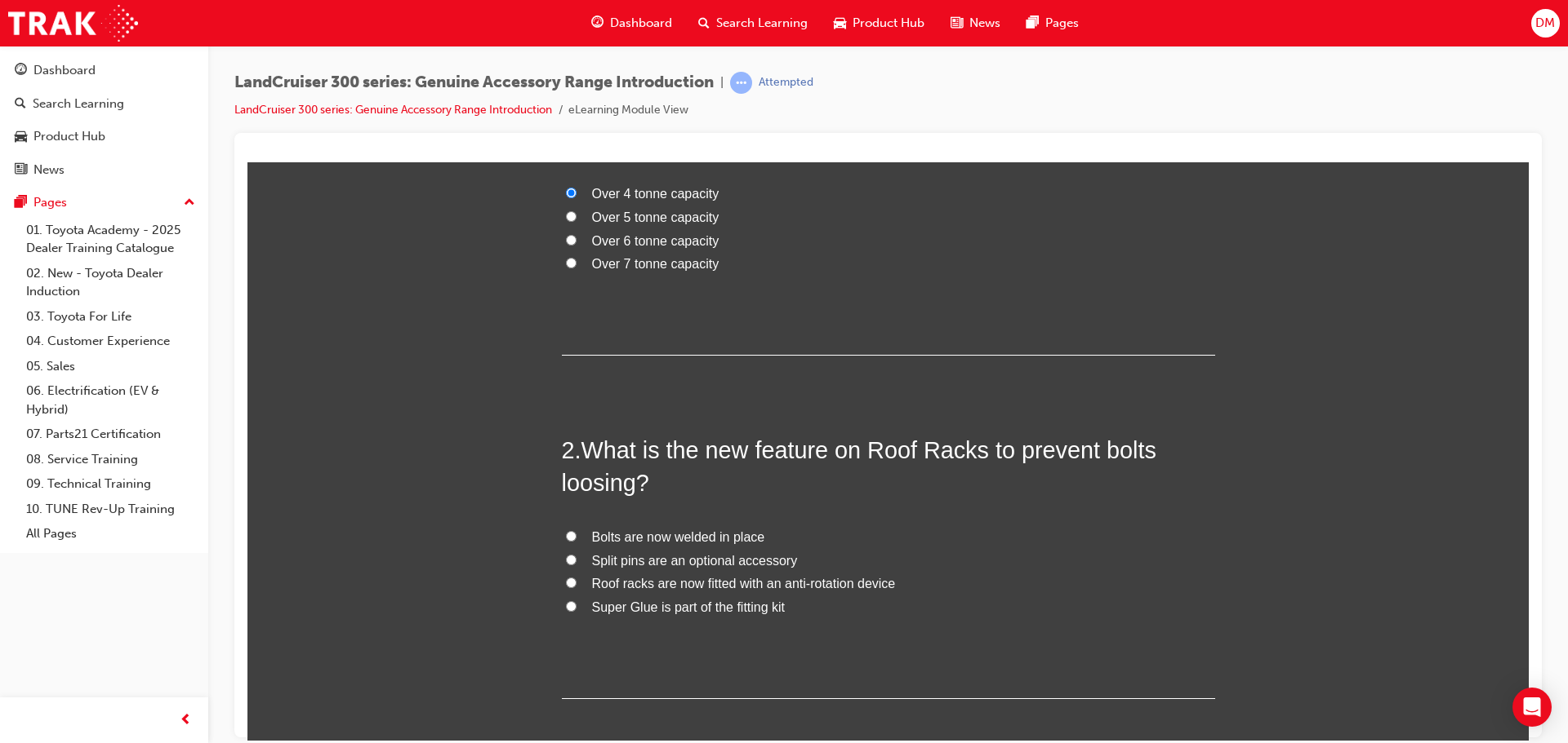
click at [566, 583] on input "Roof racks are now fitted with an anti-rotation device" at bounding box center [571, 582] width 11 height 11
radio input "true"
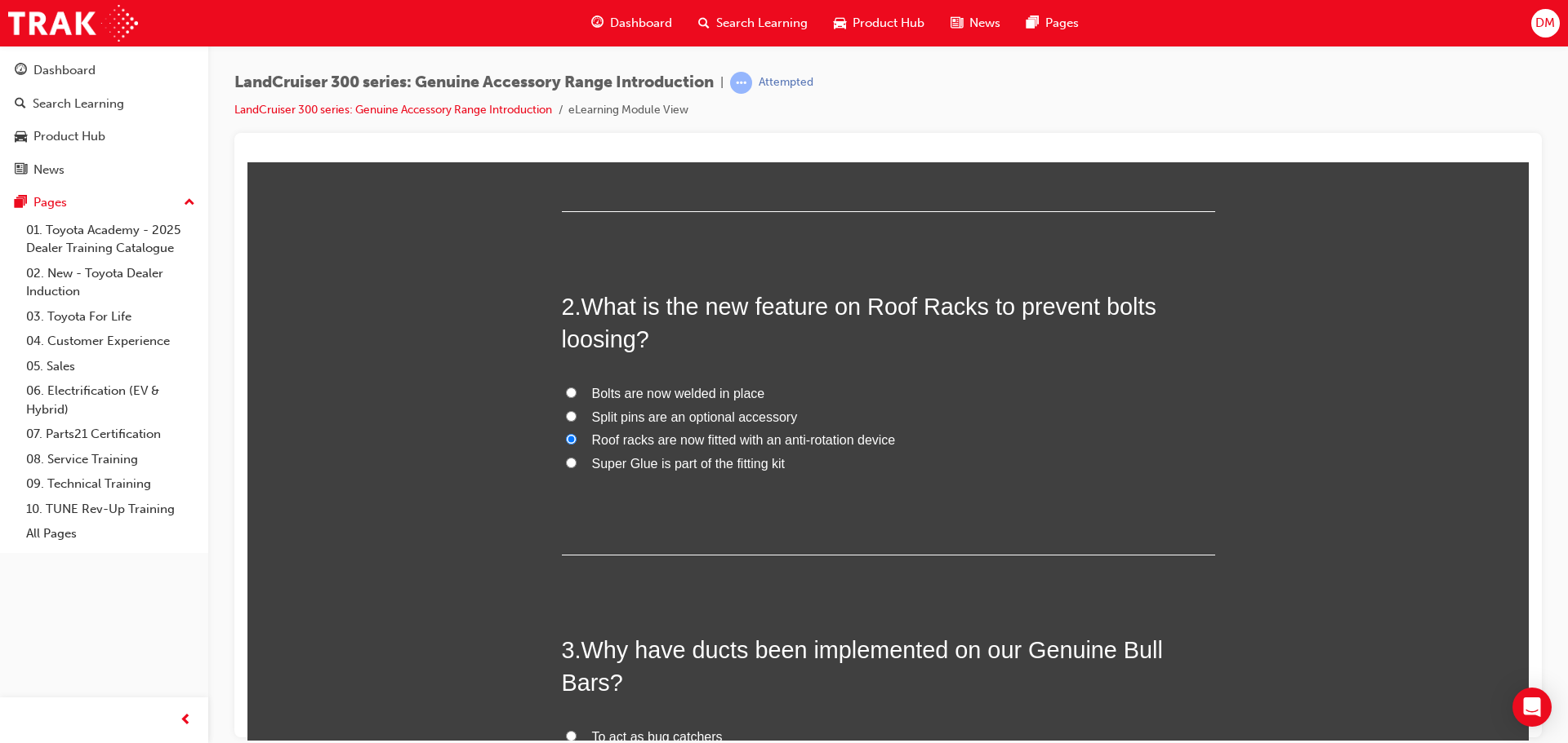
scroll to position [653, 0]
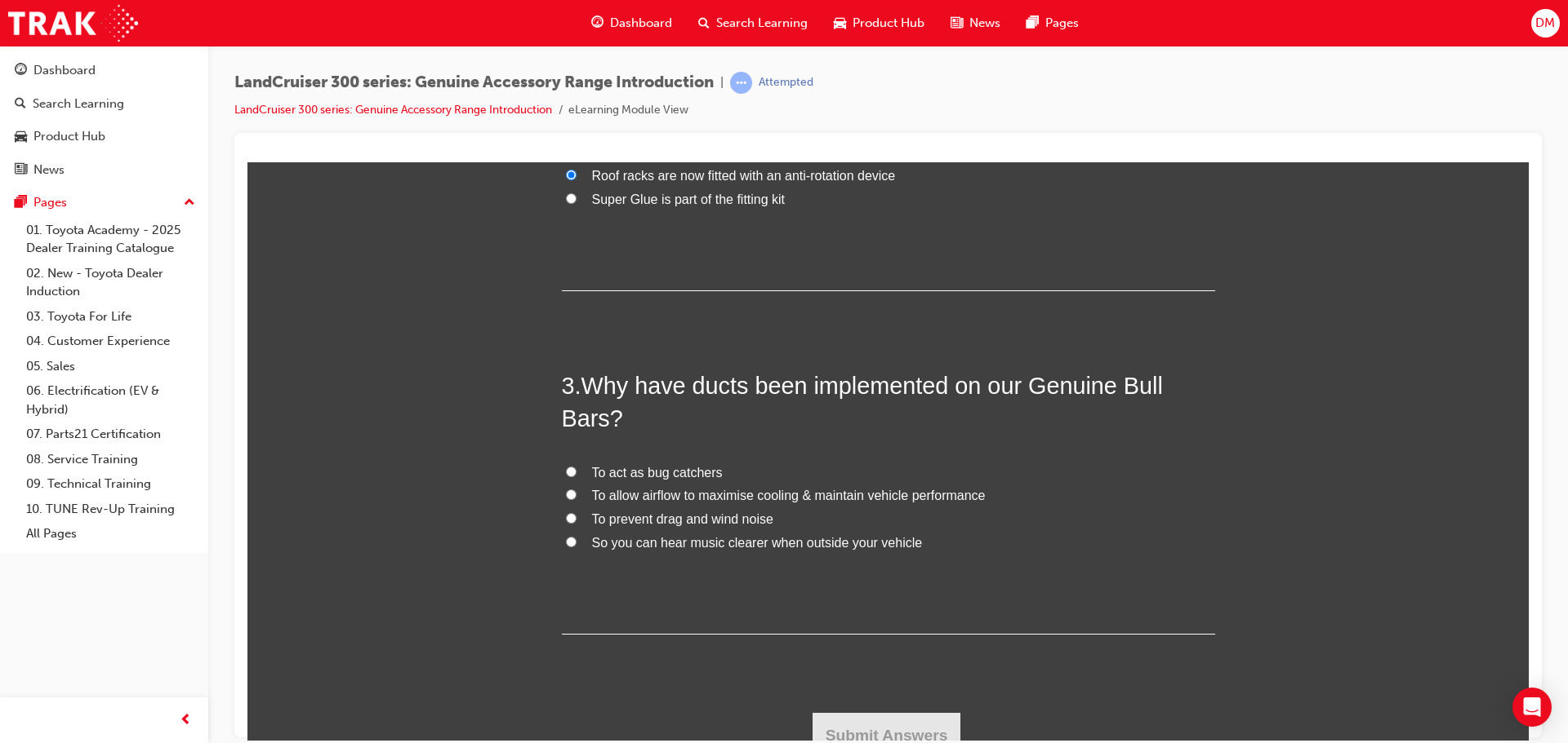
click at [566, 491] on input "To allow airflow to maximise cooling & maintain vehicle performance" at bounding box center [571, 493] width 11 height 11
radio input "true"
click at [867, 728] on button "Submit Answers" at bounding box center [887, 735] width 149 height 45
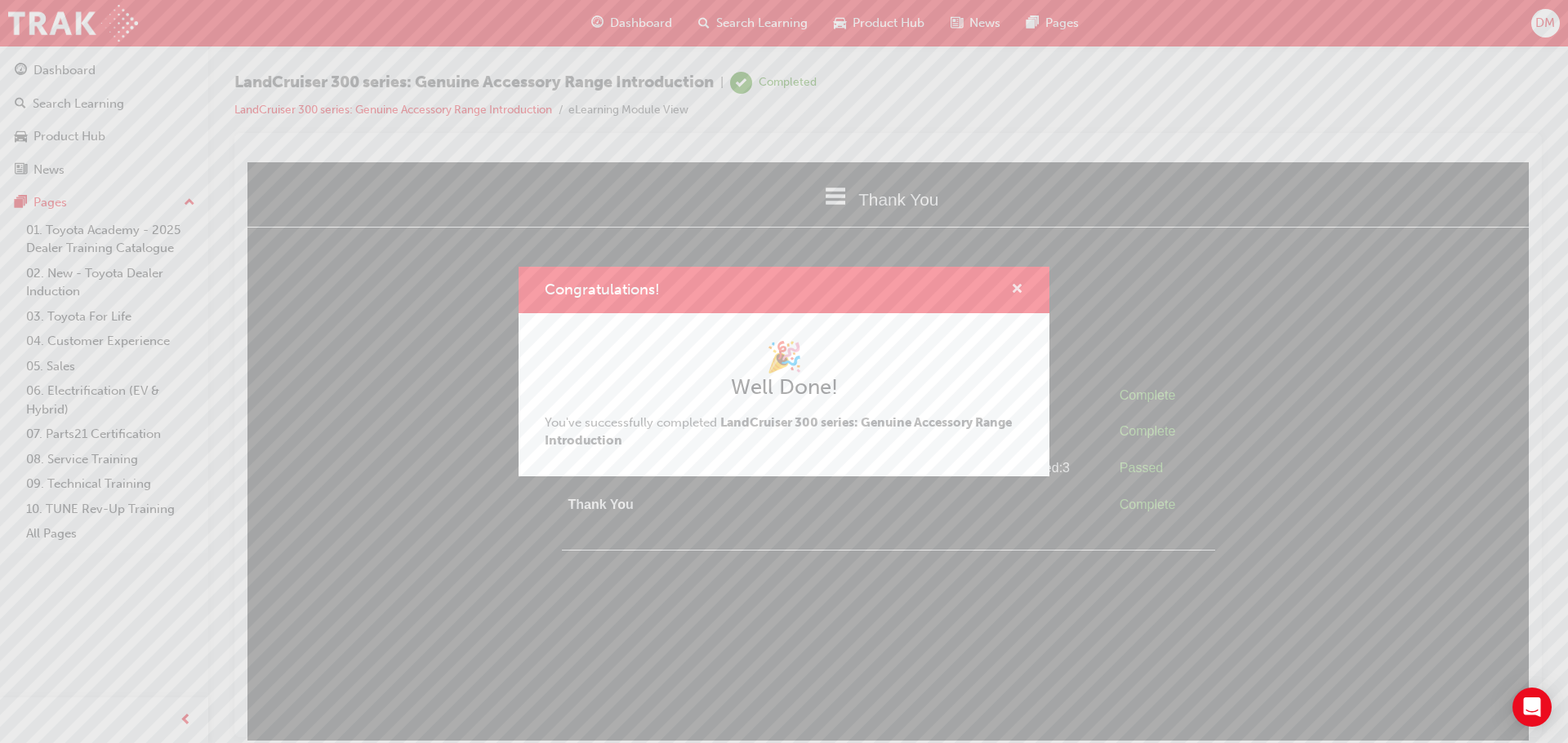
click at [1011, 288] on span "cross-icon" at bounding box center [1016, 291] width 12 height 15
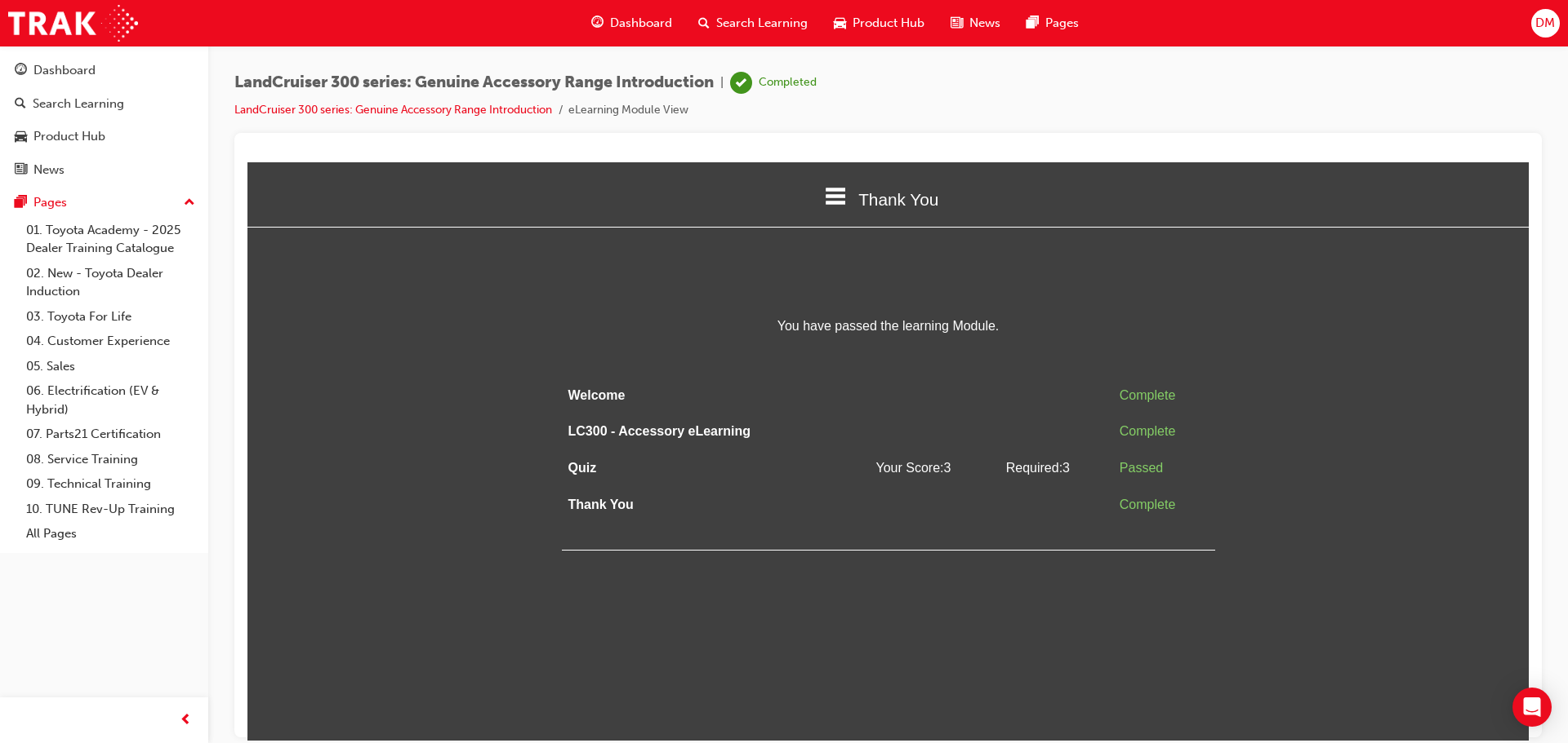
click at [716, 23] on span "Search Learning" at bounding box center [762, 23] width 92 height 19
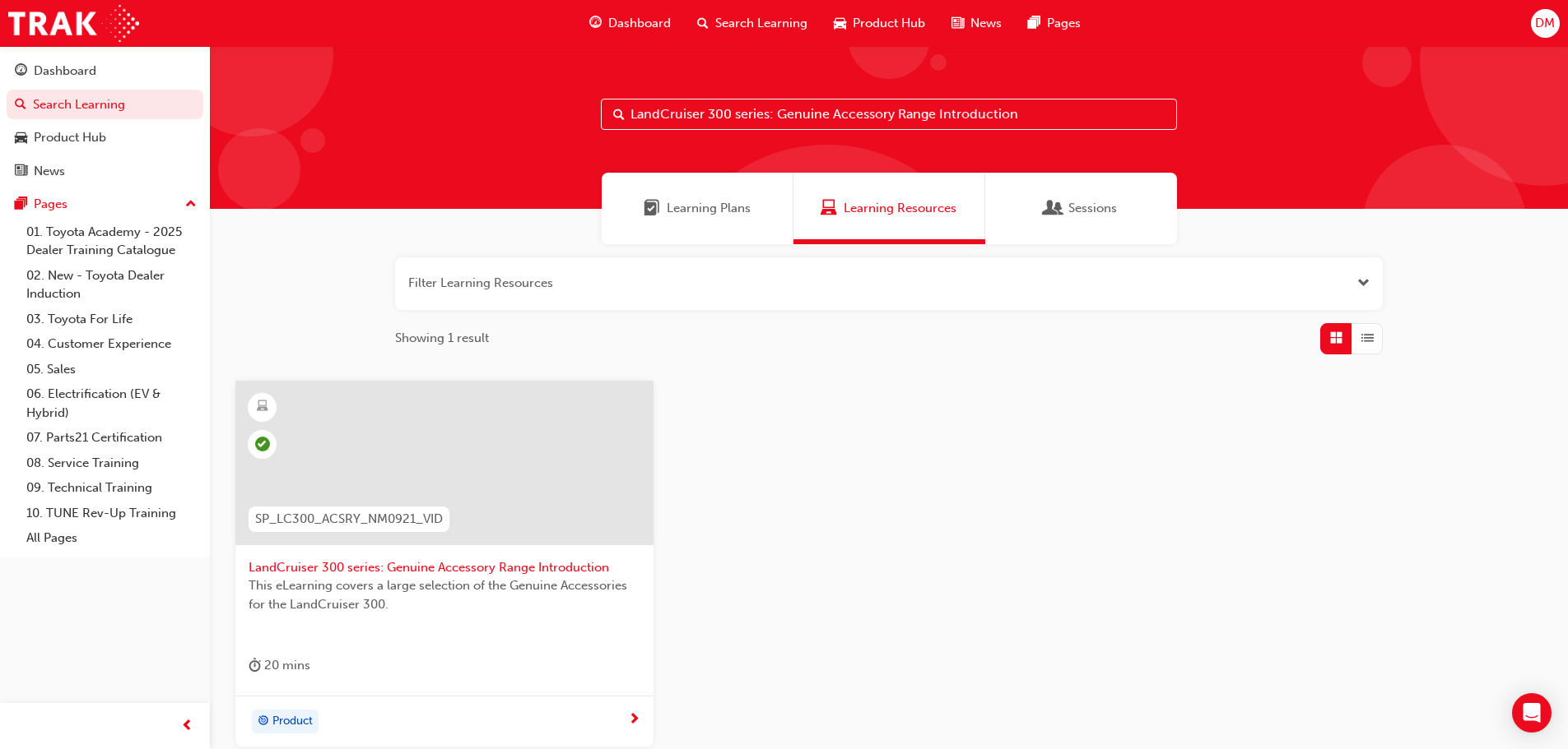
drag, startPoint x: 1033, startPoint y: 117, endPoint x: 639, endPoint y: 120, distance: 394.0
click at [624, 124] on div "LandCruiser 300 series: Genuine Accessory Range Introduction" at bounding box center [889, 114] width 576 height 32
paste input "'OWAF' Pathway to Purchase - Step 5: Offer to Purchase"
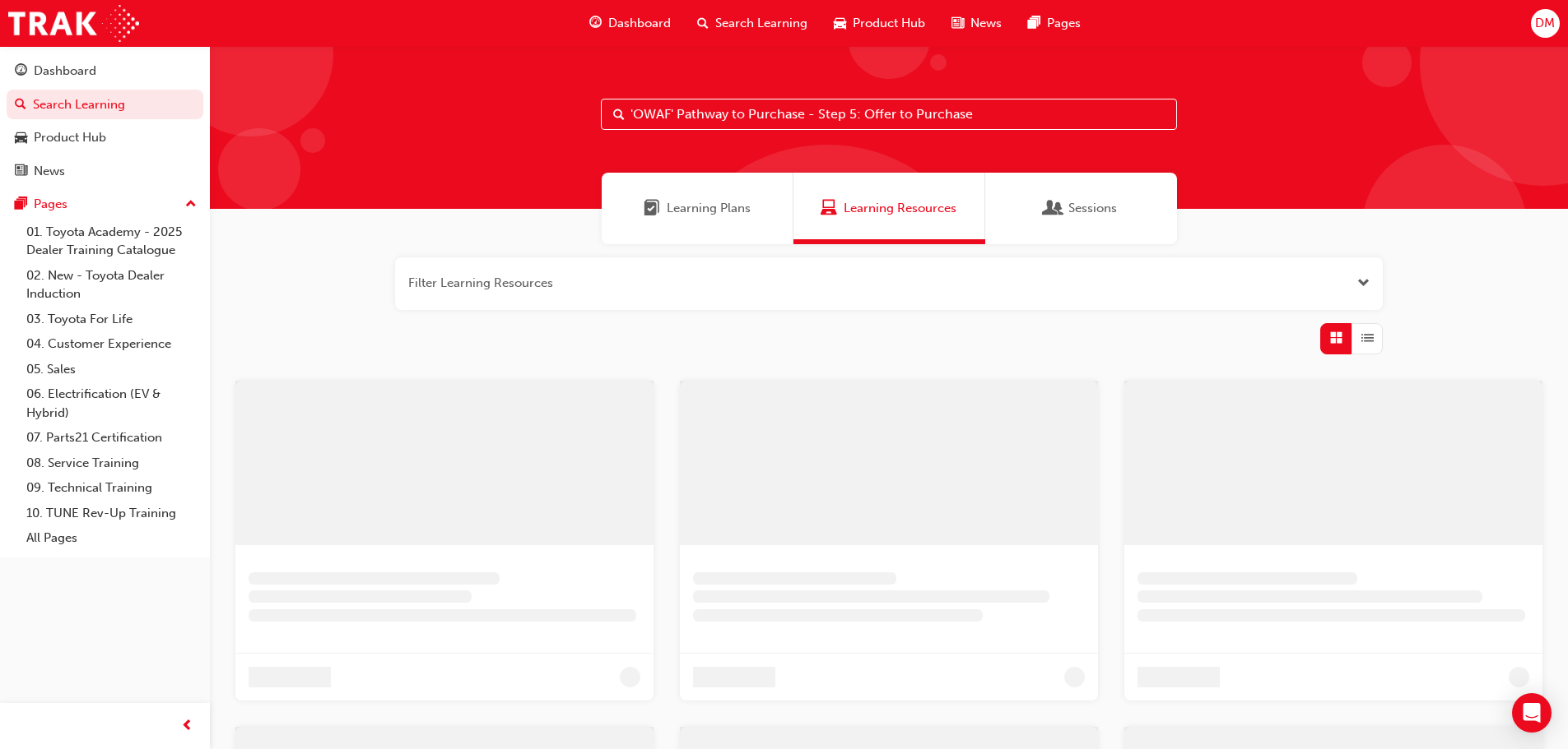
type input "'OWAF' Pathway to Purchase - Step 5: Offer to Purchase"
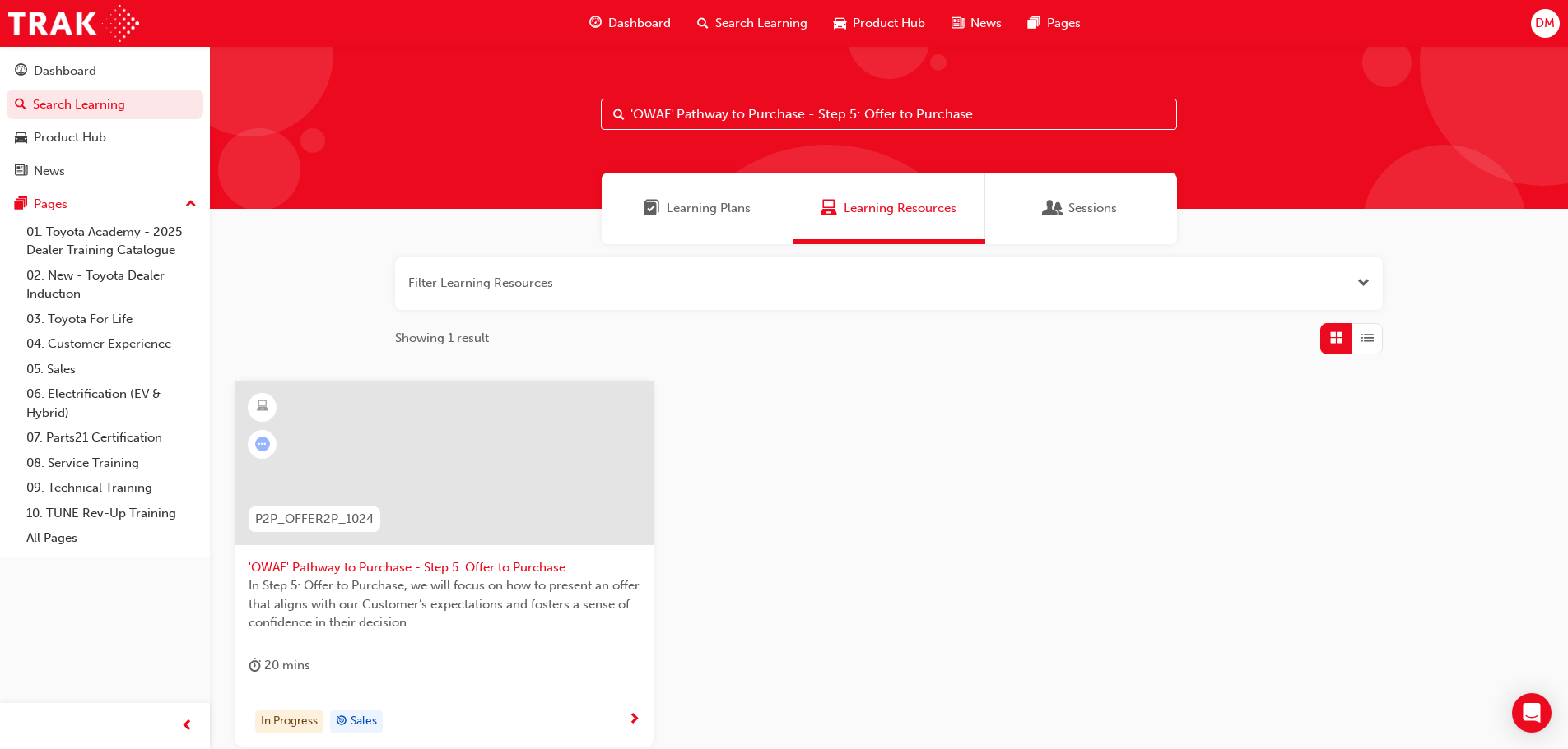
click at [637, 717] on span "next-icon" at bounding box center [634, 721] width 13 height 15
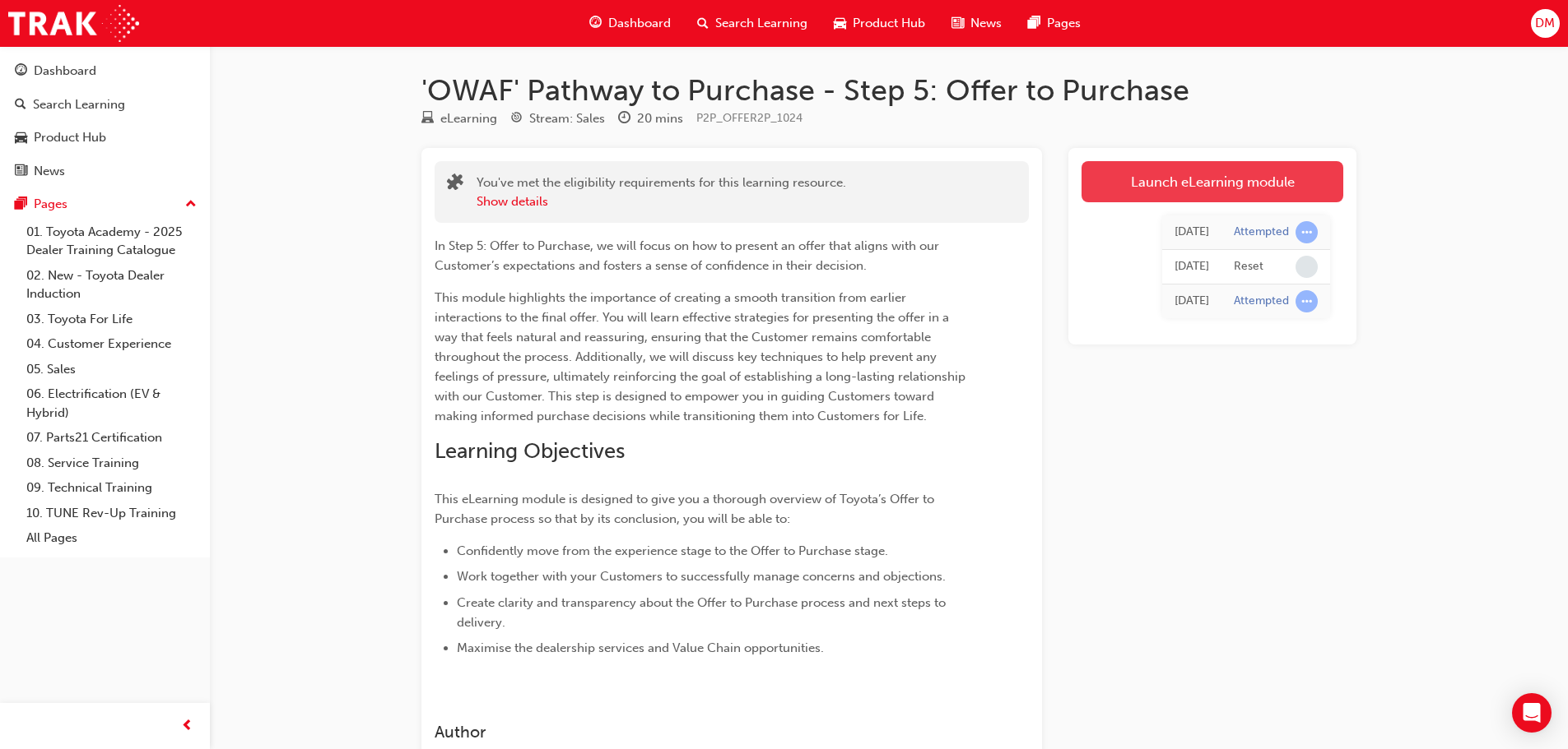
click at [1231, 181] on link "Launch eLearning module" at bounding box center [1212, 182] width 262 height 41
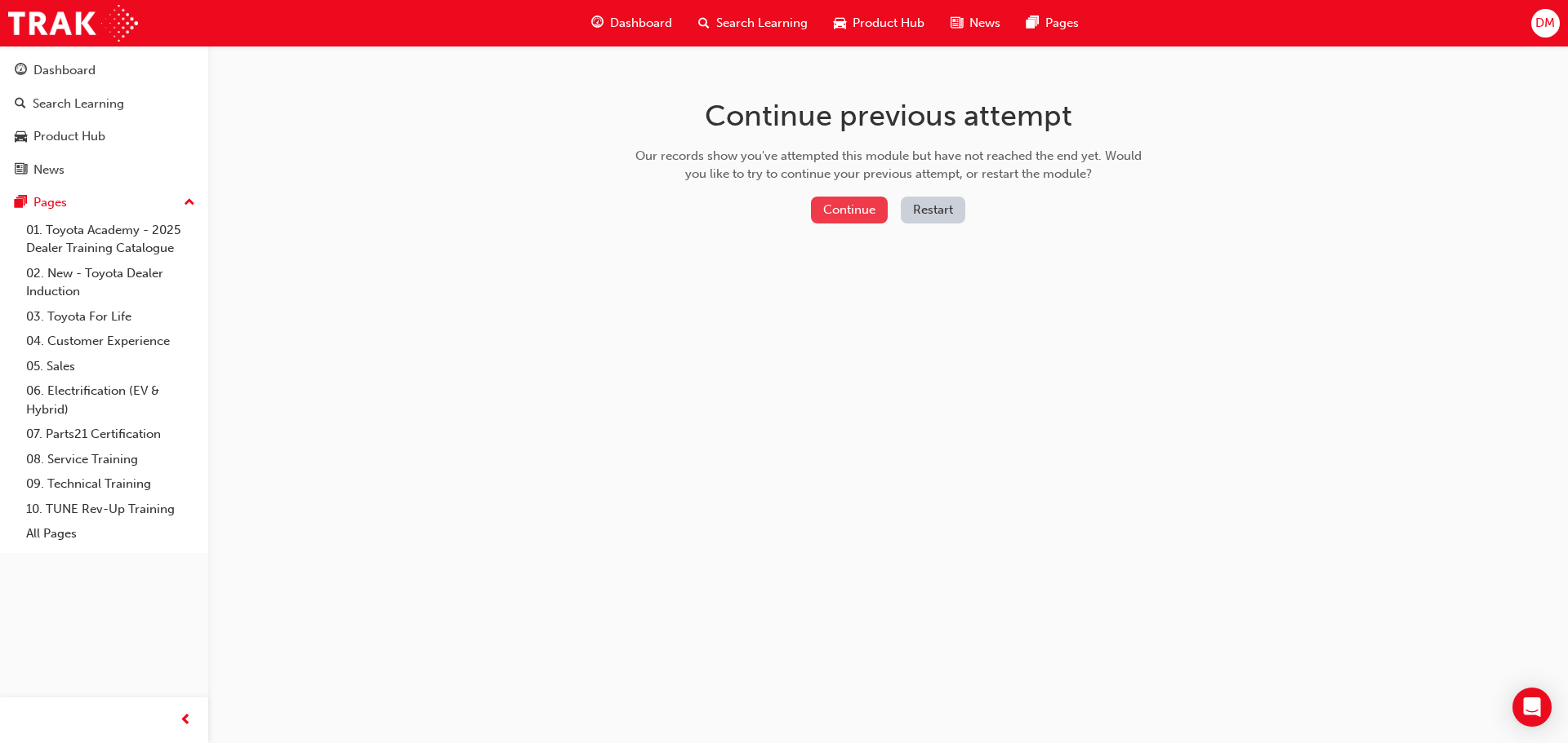
click at [838, 209] on button "Continue" at bounding box center [849, 210] width 77 height 27
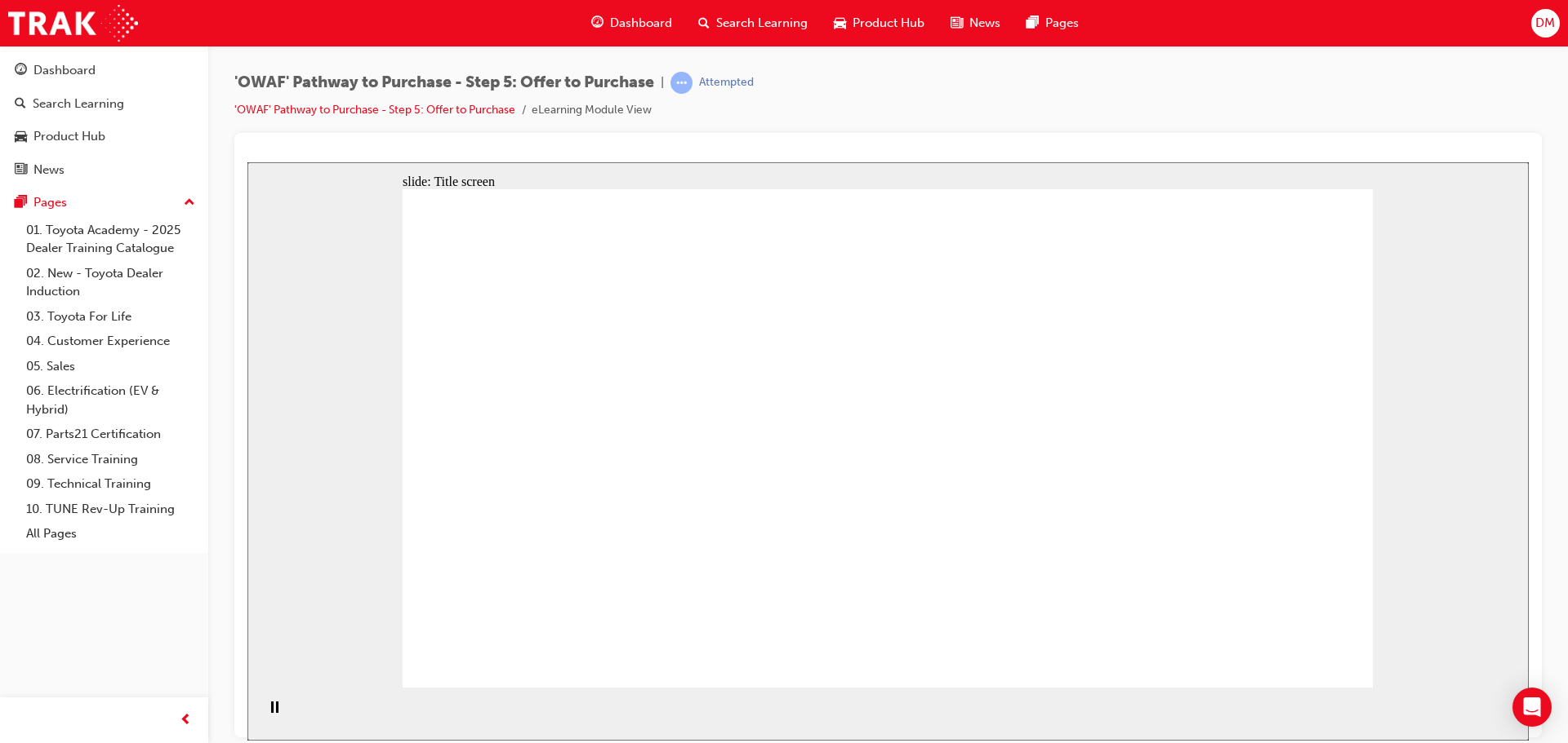
click at [271, 712] on icon "Pause (Ctrl+Alt+P)" at bounding box center [275, 707] width 7 height 12
